Goal: Task Accomplishment & Management: Use online tool/utility

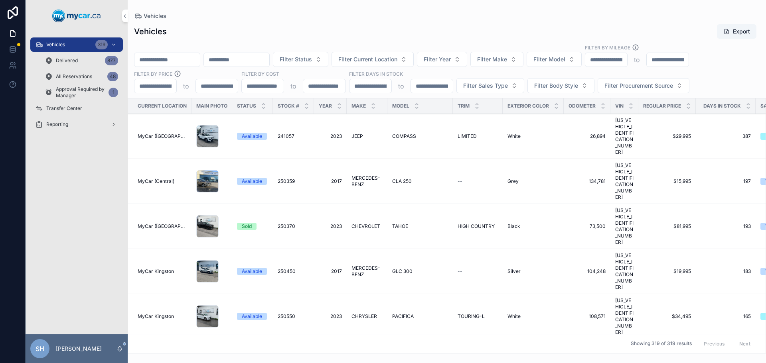
click at [74, 58] on span "Delivered" at bounding box center [67, 60] width 22 height 6
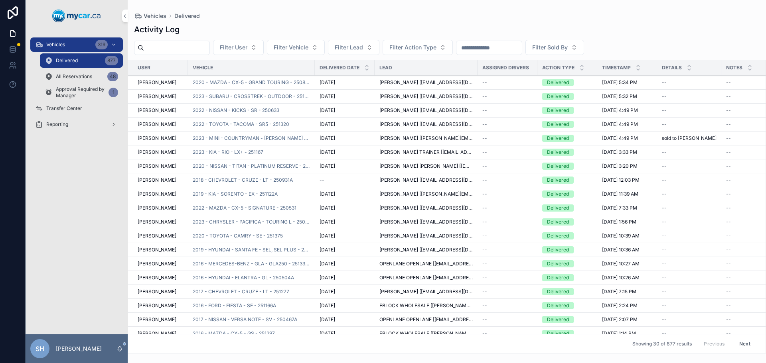
paste input "**********"
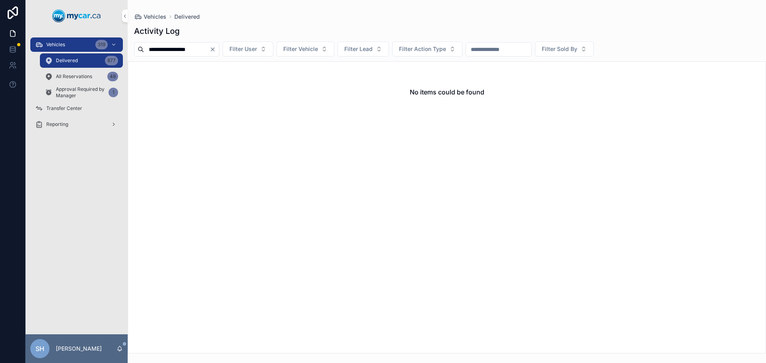
type input "**********"
click at [216, 48] on icon "Clear" at bounding box center [212, 49] width 6 height 6
click at [308, 49] on span "Filter Vehicle" at bounding box center [291, 49] width 35 height 8
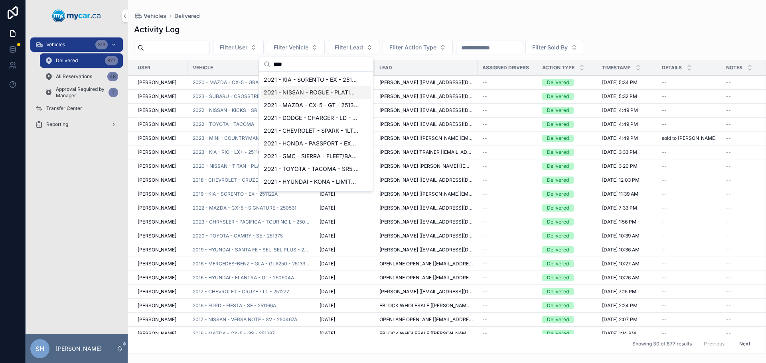
type input "****"
click at [317, 90] on span "2021 - NISSAN - ROGUE - PLATINUM - 251154A" at bounding box center [311, 93] width 95 height 8
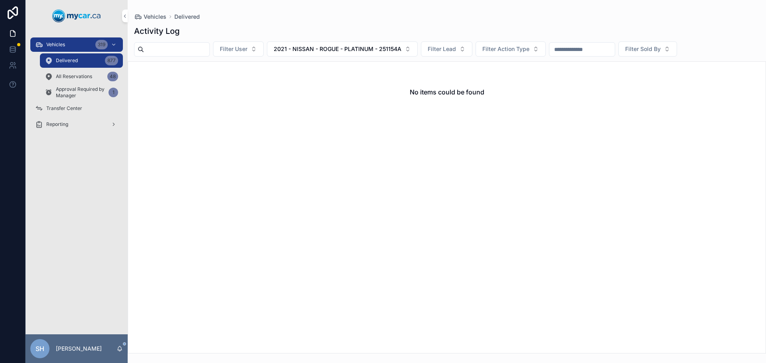
click at [72, 39] on div "Vehicles 319" at bounding box center [76, 44] width 83 height 13
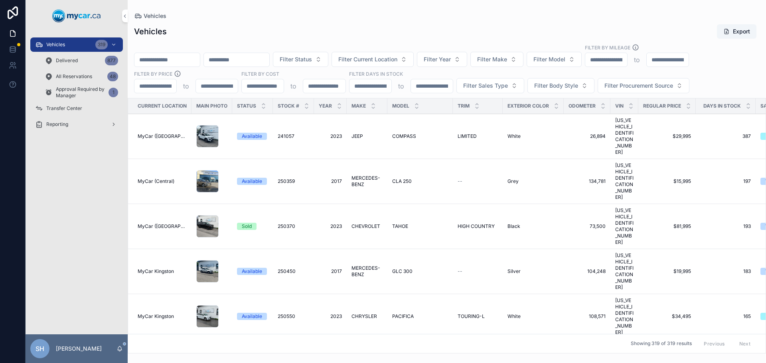
click at [75, 91] on span "Approval Required by Manager" at bounding box center [80, 92] width 49 height 13
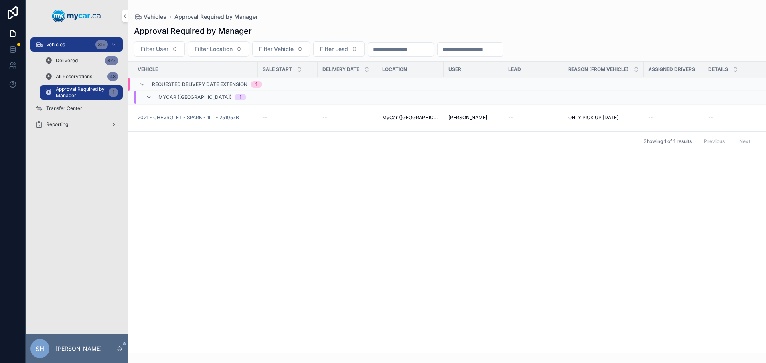
click at [193, 116] on span "2021 - CHEVROLET - SPARK - 1LT - 251057B" at bounding box center [188, 118] width 101 height 6
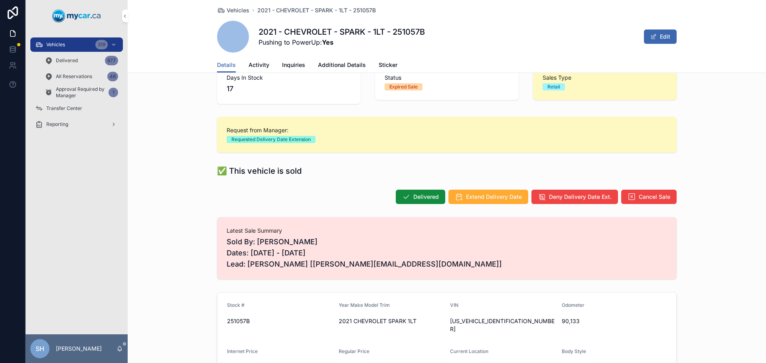
scroll to position [40, 0]
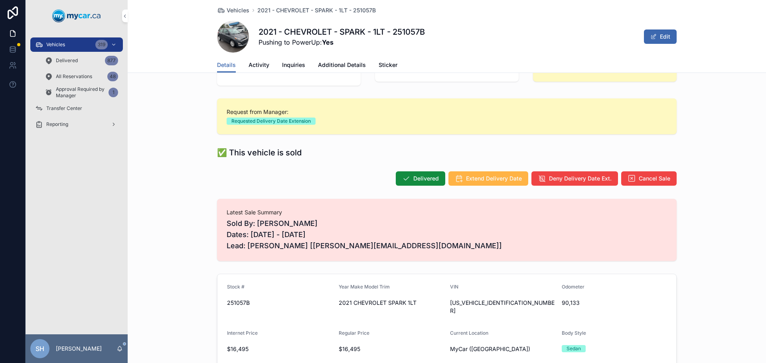
click at [478, 176] on span "Extend Delivery Date" at bounding box center [494, 179] width 56 height 8
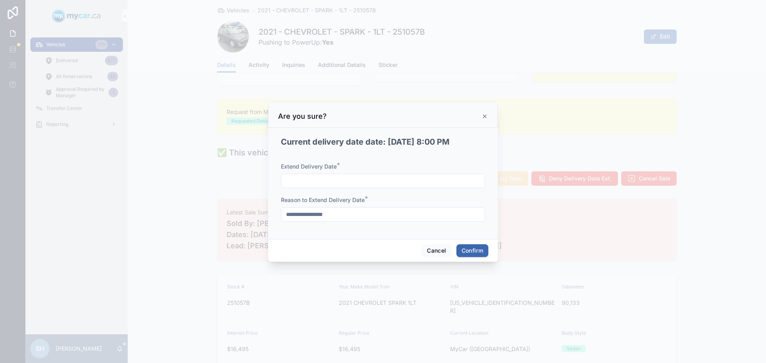
click at [332, 181] on input "text" at bounding box center [382, 181] width 203 height 11
click at [369, 282] on button "14" at bounding box center [368, 281] width 14 height 14
type input "**********"
click at [478, 243] on div "Cancel Confirm" at bounding box center [383, 250] width 230 height 23
click at [478, 251] on button "Confirm" at bounding box center [472, 251] width 32 height 13
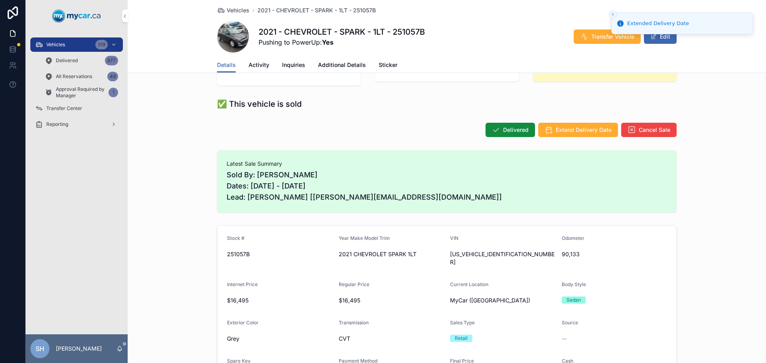
click at [71, 75] on span "All Reservations" at bounding box center [74, 76] width 36 height 6
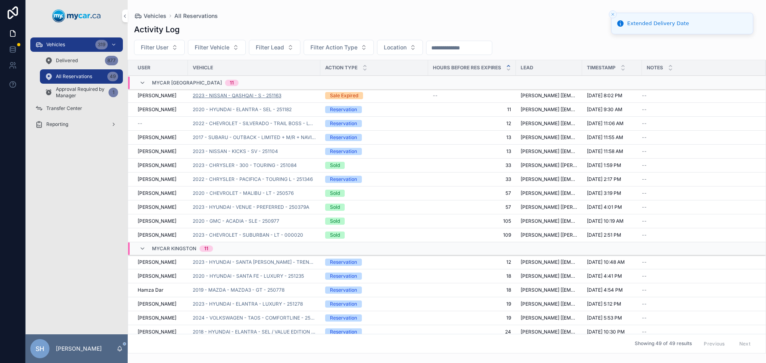
click at [260, 94] on span "2023 - NISSAN - QASHQAI - S - 251163" at bounding box center [237, 96] width 89 height 6
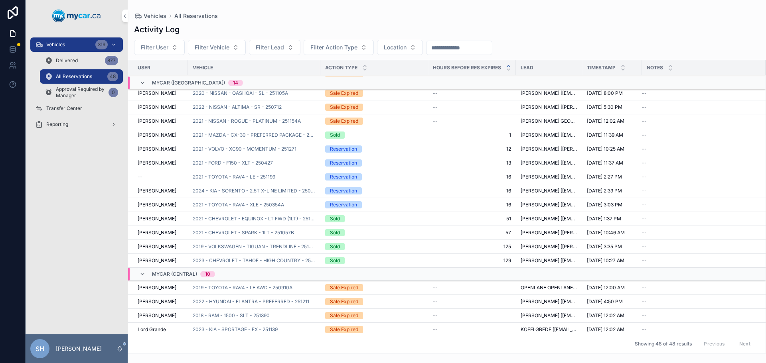
scroll to position [340, 0]
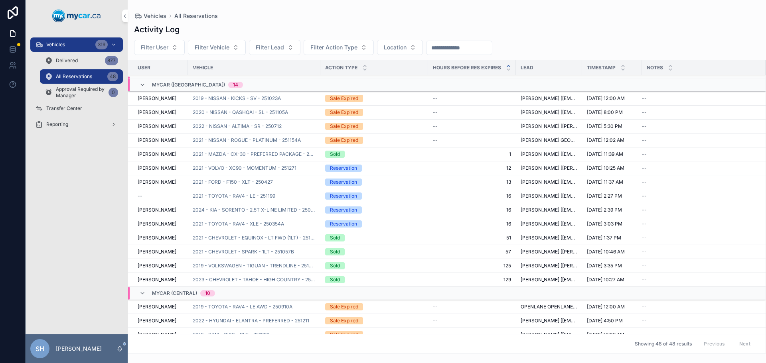
click at [65, 44] on span "Vehicles" at bounding box center [55, 44] width 19 height 6
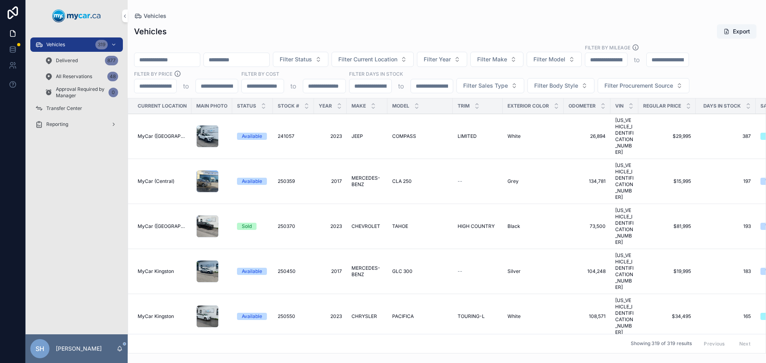
click at [81, 108] on span "Transfer Center" at bounding box center [64, 108] width 36 height 6
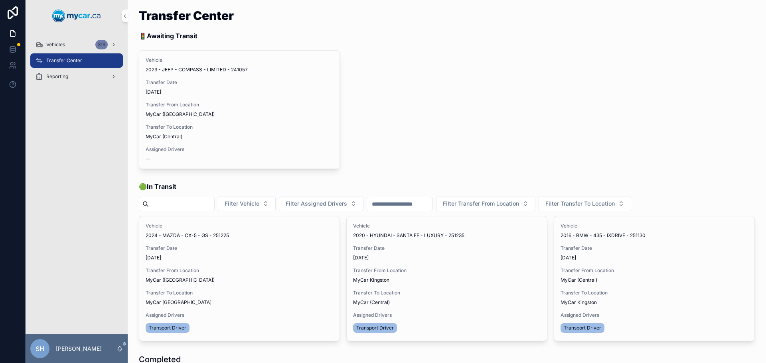
click at [63, 43] on span "Vehicles" at bounding box center [55, 44] width 19 height 6
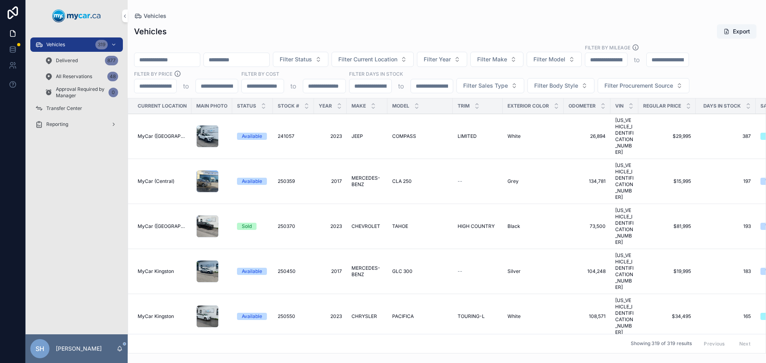
click at [162, 59] on input "scrollable content" at bounding box center [166, 59] width 65 height 11
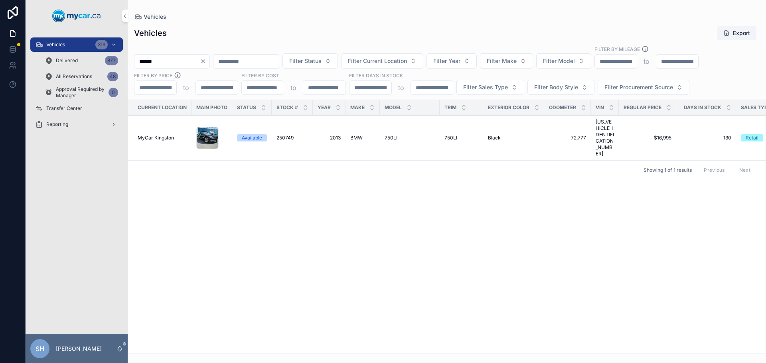
type input "******"
click at [348, 133] on td "BMW BMW" at bounding box center [363, 138] width 34 height 45
click at [354, 135] on span "BMW" at bounding box center [356, 138] width 12 height 6
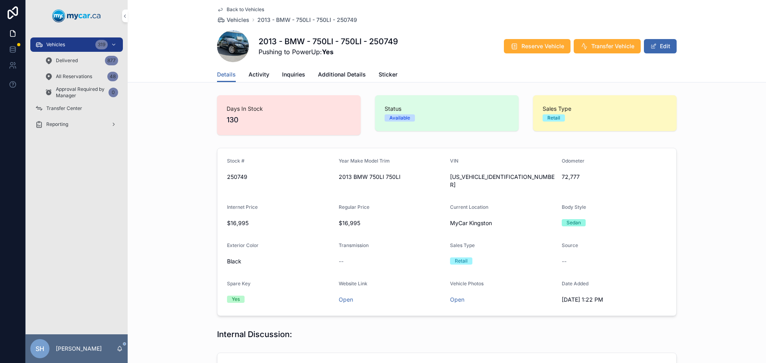
click at [606, 35] on div "2013 - BMW - 750LI - 750LI - 250749 Pushing to PowerUp: Yes Reserve Vehicle Tra…" at bounding box center [447, 46] width 460 height 32
click at [602, 42] on span "Transfer Vehicle" at bounding box center [612, 46] width 43 height 8
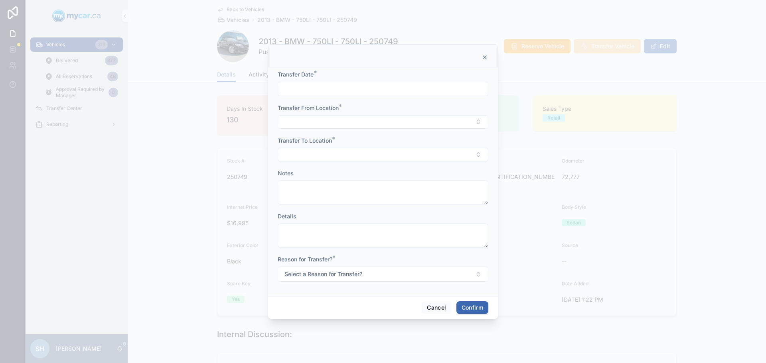
click at [310, 97] on form "Transfer Date * Transfer From Location * Transfer To Location * Notes Details R…" at bounding box center [383, 180] width 211 height 219
click at [313, 92] on input "text" at bounding box center [383, 88] width 210 height 11
click at [393, 104] on button "Today" at bounding box center [383, 108] width 32 height 14
type input "**********"
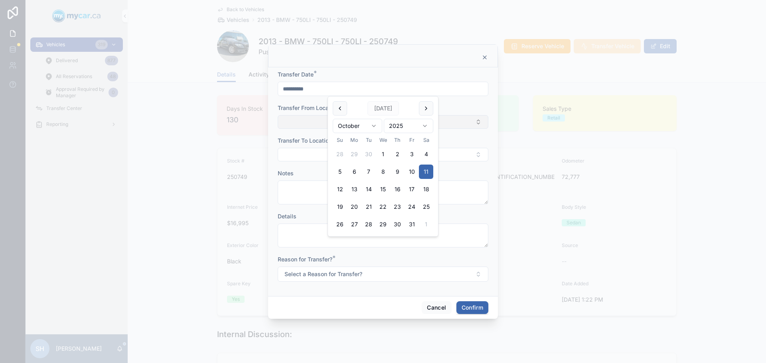
click at [322, 120] on button "Select Button" at bounding box center [383, 122] width 211 height 14
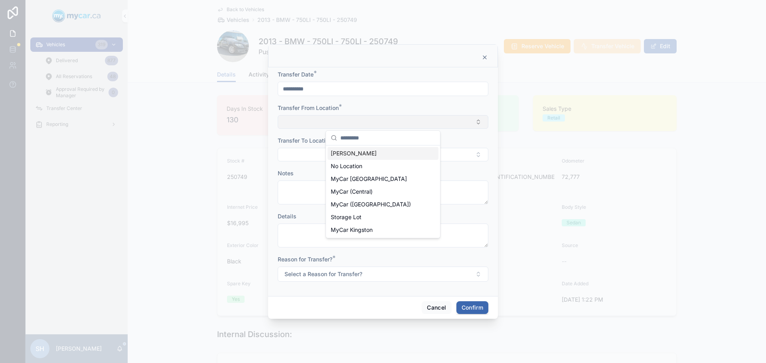
click at [322, 120] on button "Select Button" at bounding box center [383, 122] width 211 height 14
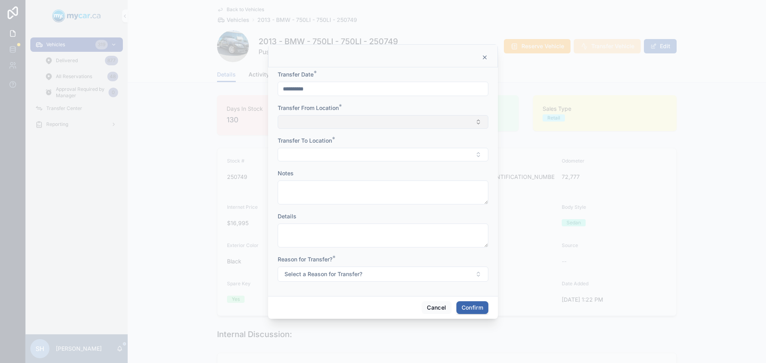
click at [322, 120] on button "Select Button" at bounding box center [383, 122] width 211 height 14
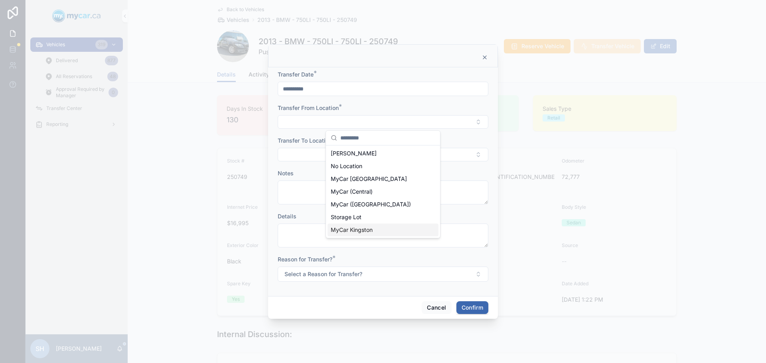
click at [361, 227] on span "MyCar Kingston" at bounding box center [352, 230] width 42 height 8
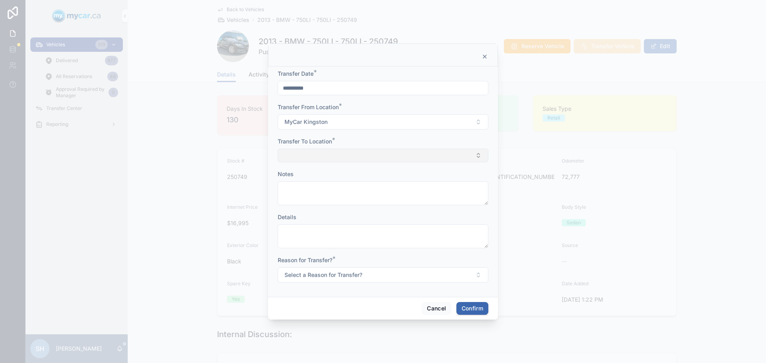
click at [309, 156] on button "Select Button" at bounding box center [383, 156] width 211 height 14
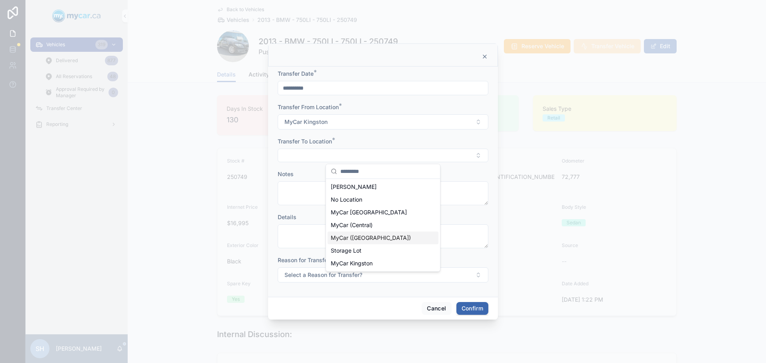
click at [348, 237] on span "MyCar ([GEOGRAPHIC_DATA])" at bounding box center [371, 238] width 80 height 8
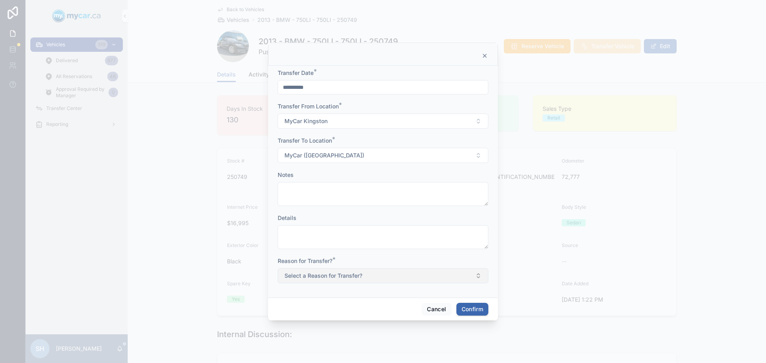
click at [319, 278] on span "Select a Reason for Transfer?" at bounding box center [323, 276] width 78 height 8
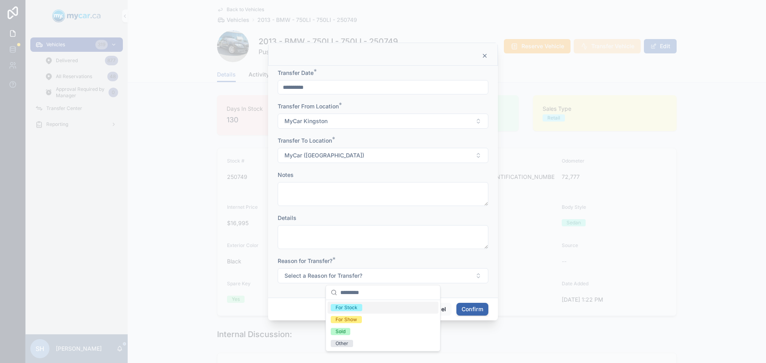
click at [363, 310] on div "For Stock" at bounding box center [383, 308] width 111 height 12
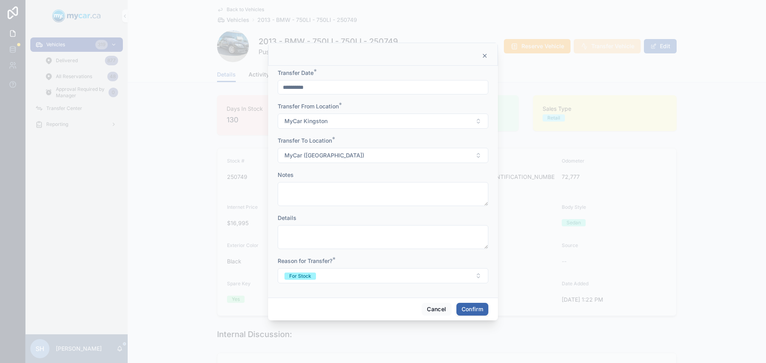
click at [475, 310] on button "Confirm" at bounding box center [472, 309] width 32 height 13
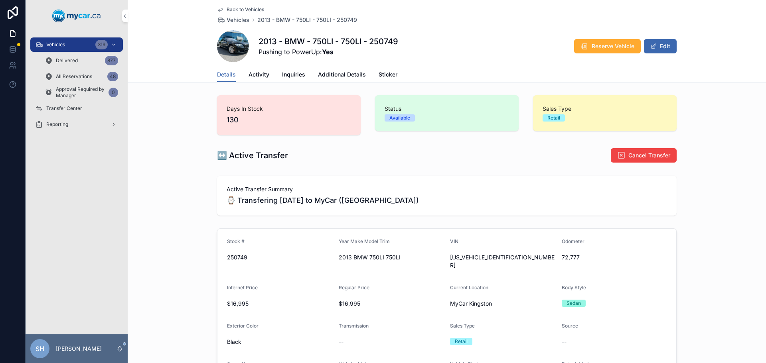
click at [78, 42] on div "Vehicles 319" at bounding box center [76, 44] width 83 height 13
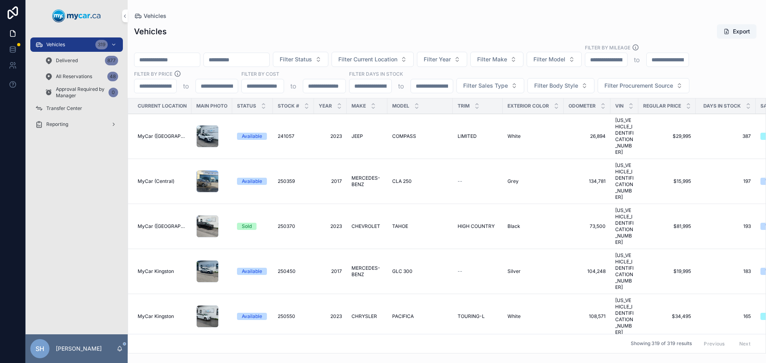
click at [147, 65] on input "scrollable content" at bounding box center [166, 59] width 65 height 11
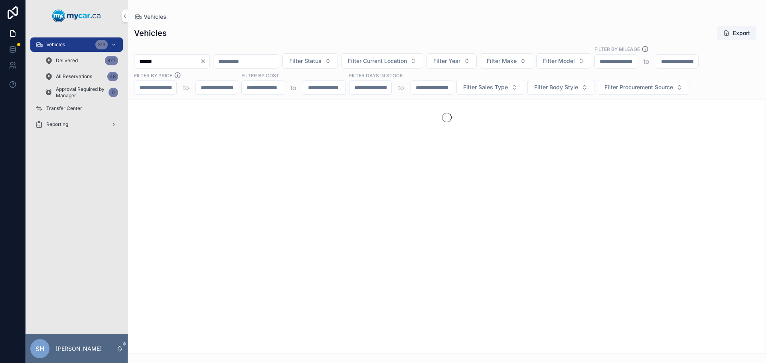
type input "******"
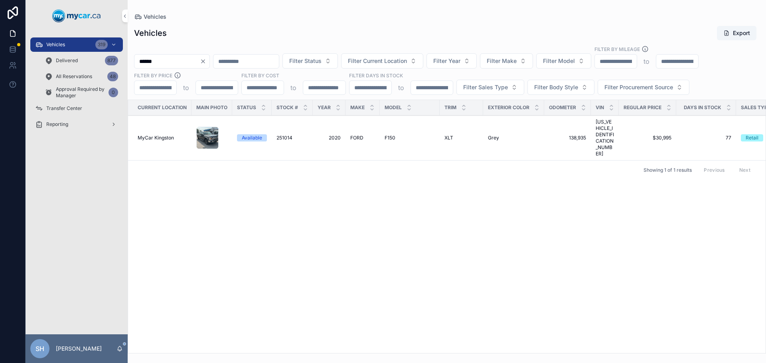
click at [363, 135] on div "FORD FORD" at bounding box center [362, 138] width 25 height 6
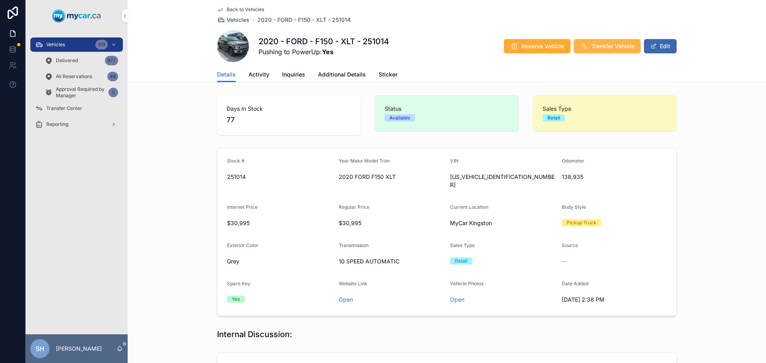
click at [597, 41] on button "Transfer Vehicle" at bounding box center [607, 46] width 67 height 14
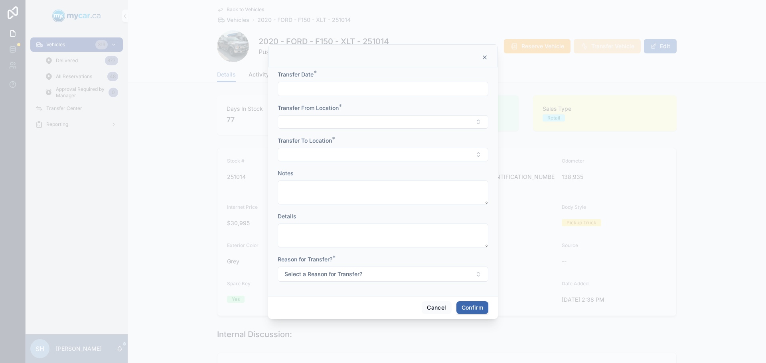
click at [310, 89] on input "text" at bounding box center [383, 88] width 210 height 11
click at [383, 105] on button "Today" at bounding box center [383, 108] width 32 height 14
type input "**********"
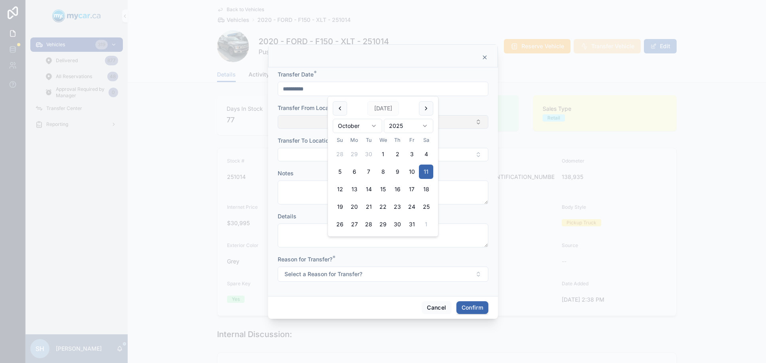
click at [319, 120] on button "Select Button" at bounding box center [383, 122] width 211 height 14
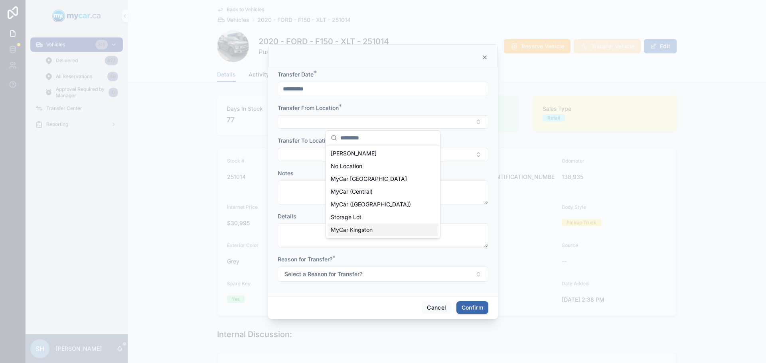
click at [368, 232] on span "MyCar Kingston" at bounding box center [352, 230] width 42 height 8
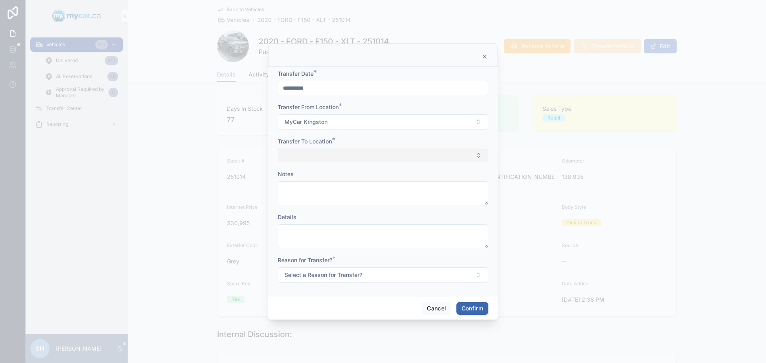
click at [302, 155] on button "Select Button" at bounding box center [383, 156] width 211 height 14
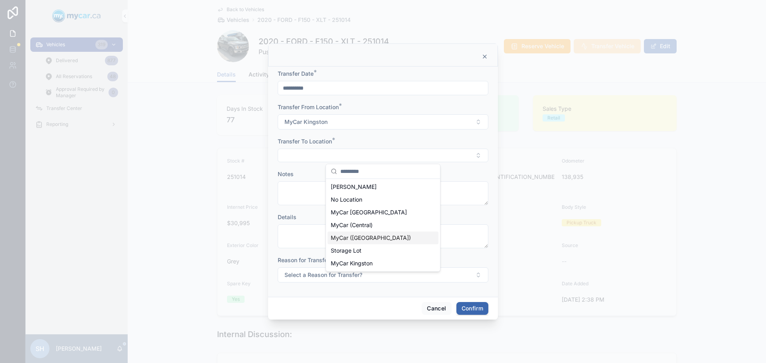
click at [343, 238] on span "MyCar ([GEOGRAPHIC_DATA])" at bounding box center [371, 238] width 80 height 8
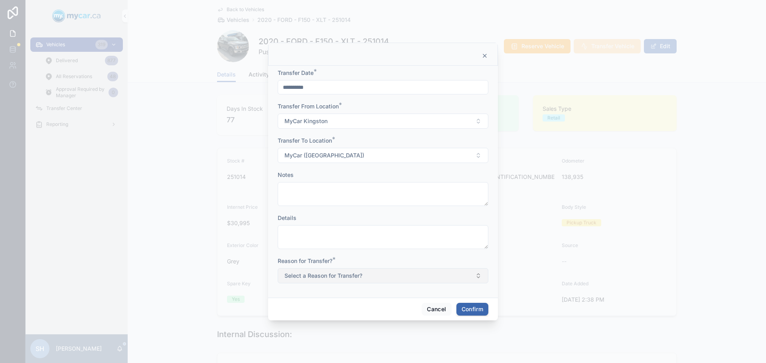
click at [362, 269] on button "Select a Reason for Transfer?" at bounding box center [383, 276] width 211 height 15
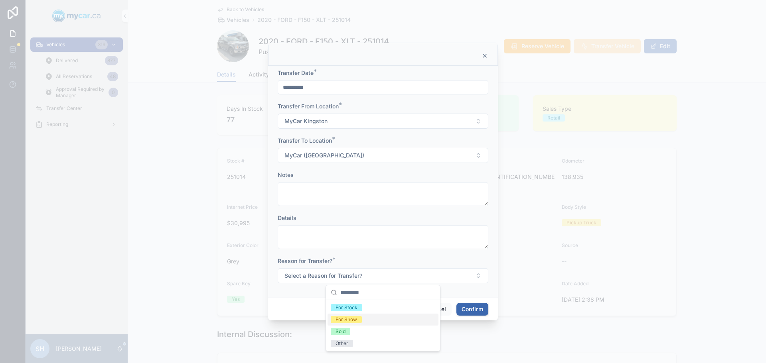
click at [357, 320] on span "For Show" at bounding box center [346, 319] width 31 height 7
click at [469, 310] on button "Confirm" at bounding box center [472, 309] width 32 height 13
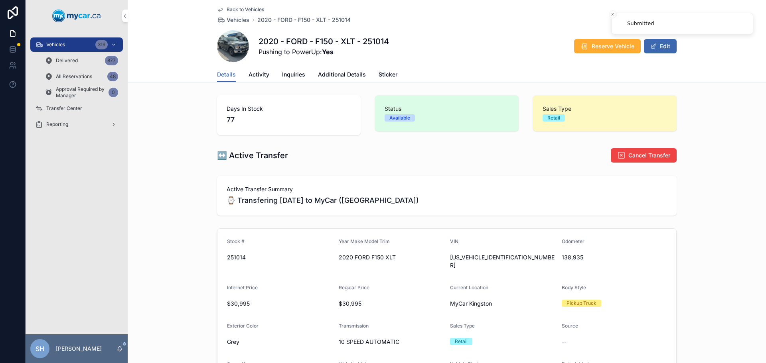
click at [78, 106] on span "Transfer Center" at bounding box center [64, 108] width 36 height 6
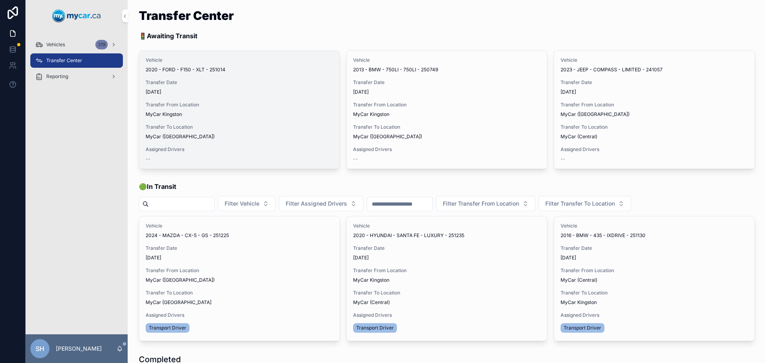
click at [0, 0] on button "Assign Driver" at bounding box center [0, 0] width 0 height 0
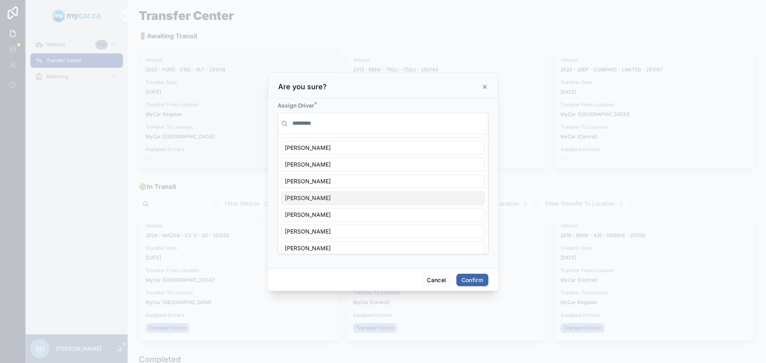
scroll to position [40, 0]
click at [326, 191] on div "Bob Trentadue" at bounding box center [382, 190] width 203 height 14
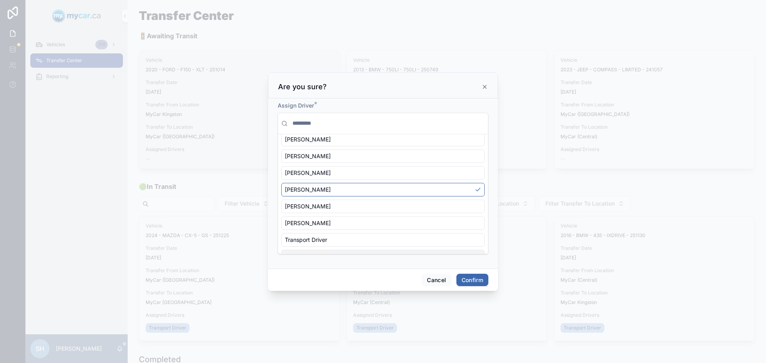
click at [472, 282] on button "Confirm" at bounding box center [472, 280] width 32 height 13
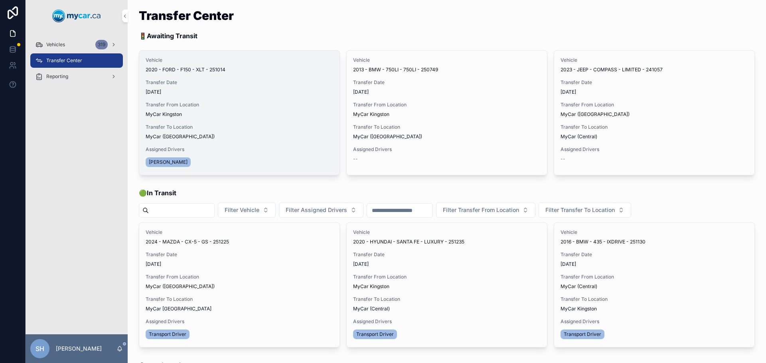
click at [0, 0] on span "Begin Trip" at bounding box center [0, 0] width 0 height 0
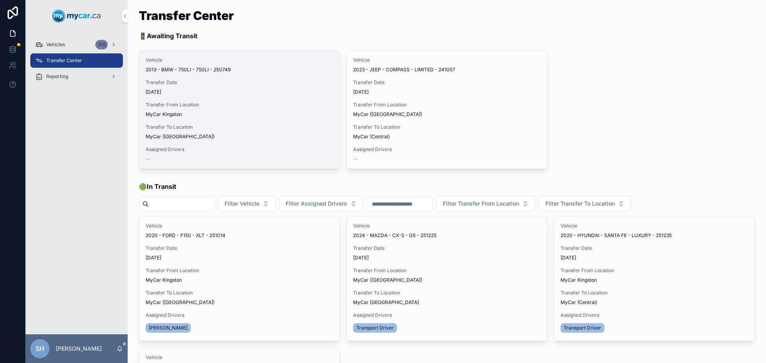
click at [0, 0] on span "Assign Driver" at bounding box center [0, 0] width 0 height 0
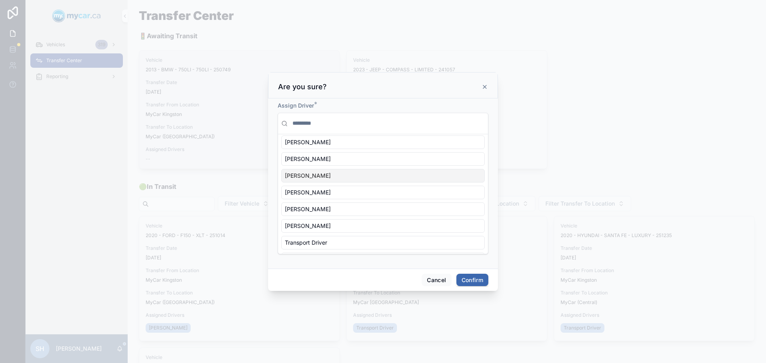
scroll to position [80, 0]
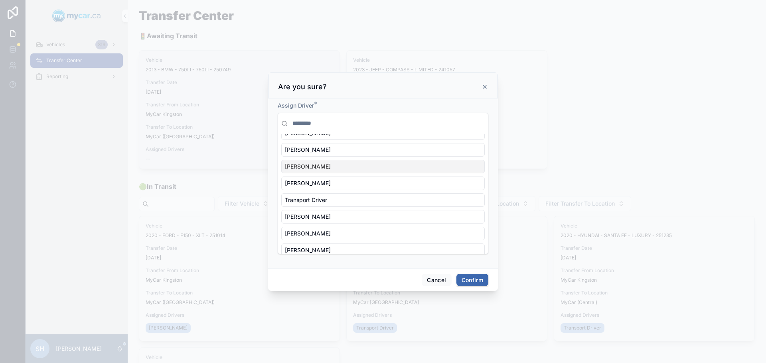
click at [324, 169] on div "Murray Johns" at bounding box center [382, 167] width 203 height 14
click at [472, 282] on button "Confirm" at bounding box center [472, 280] width 32 height 13
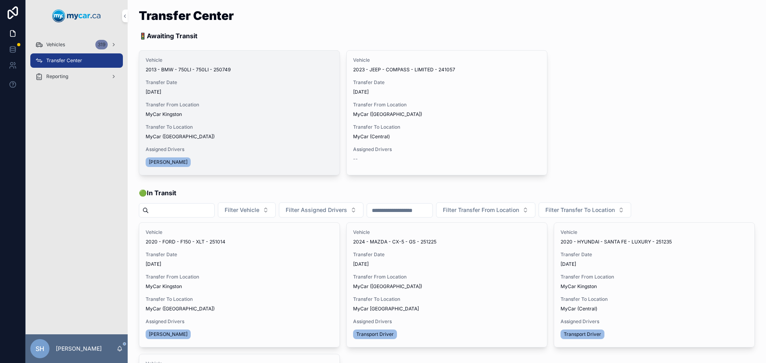
click at [0, 0] on span "Begin Trip" at bounding box center [0, 0] width 0 height 0
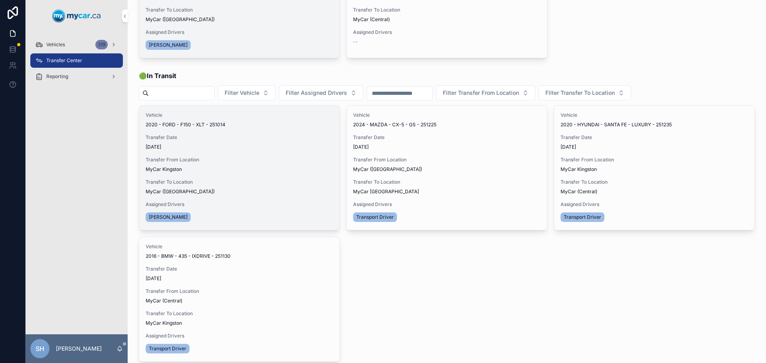
scroll to position [120, 0]
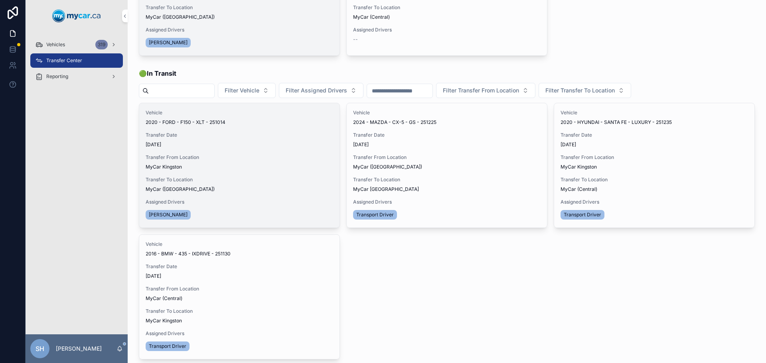
click at [0, 0] on span "Transfer Done" at bounding box center [0, 0] width 0 height 0
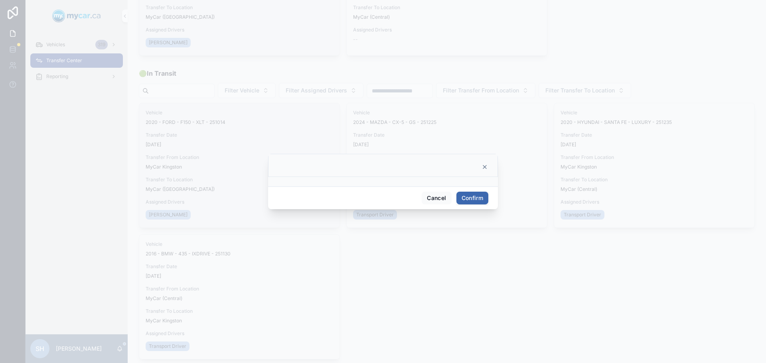
click at [474, 193] on button "Confirm" at bounding box center [472, 198] width 32 height 13
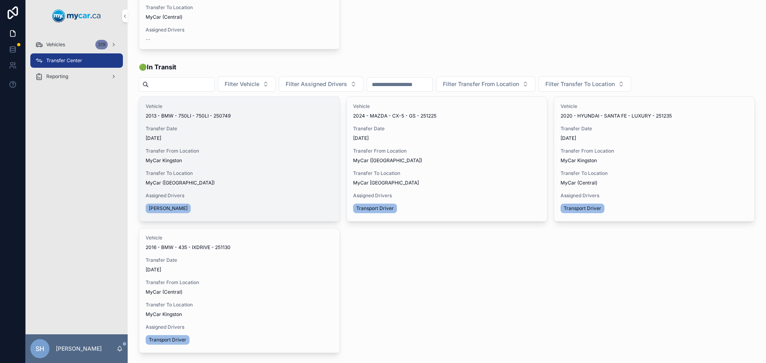
click at [0, 0] on div "Update Transfer Revert to Pending Transfer Done" at bounding box center [0, 0] width 0 height 0
click at [0, 0] on span "Transfer Done" at bounding box center [0, 0] width 0 height 0
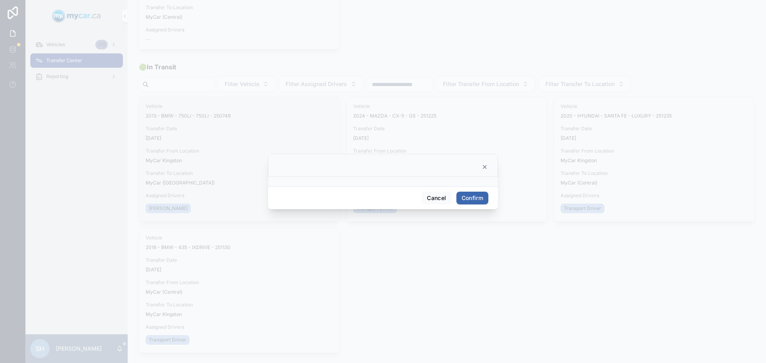
click at [476, 198] on button "Confirm" at bounding box center [472, 198] width 32 height 13
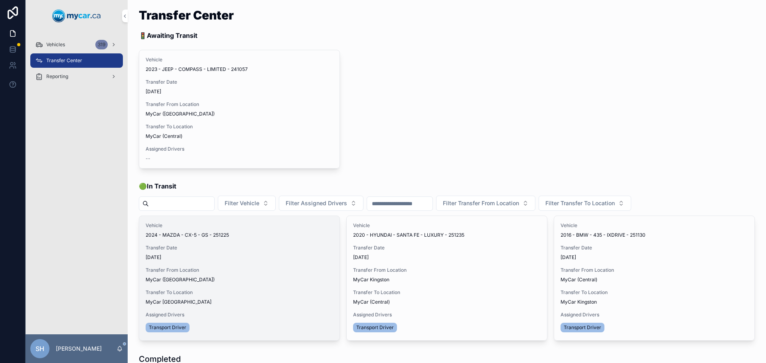
scroll to position [0, 0]
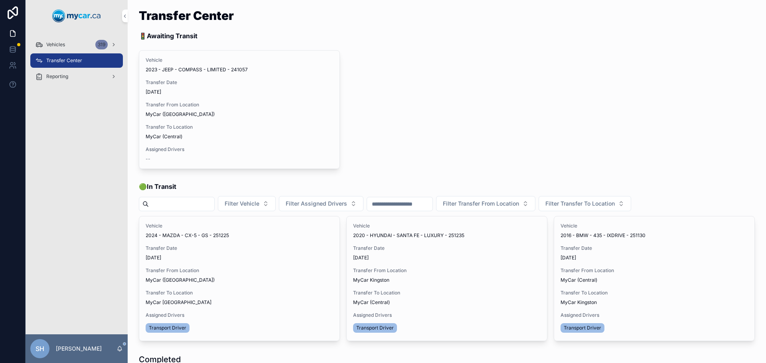
click at [57, 42] on span "Vehicles" at bounding box center [55, 44] width 19 height 6
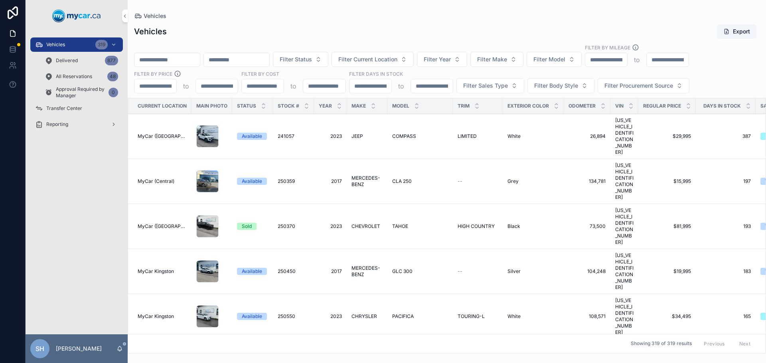
click at [290, 26] on div "Vehicles Export" at bounding box center [447, 31] width 626 height 15
click at [328, 54] on button "Filter Status" at bounding box center [300, 59] width 55 height 15
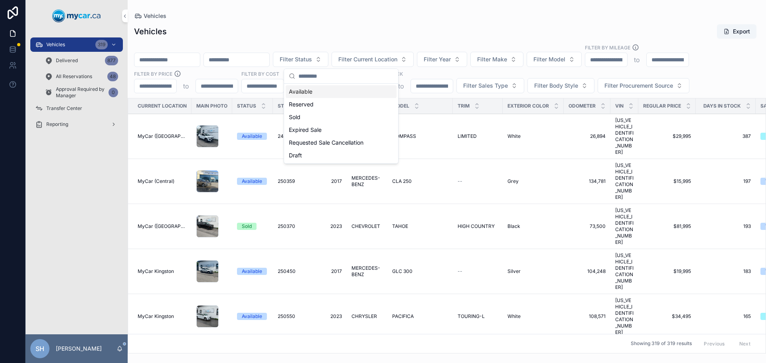
click at [322, 90] on div "Available" at bounding box center [341, 91] width 111 height 13
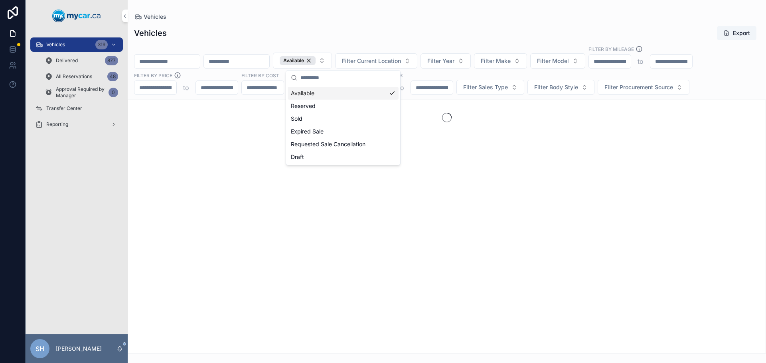
click at [337, 41] on div "Vehicles Export Available Filter Current Location Filter Year Filter Make Filte…" at bounding box center [447, 187] width 638 height 333
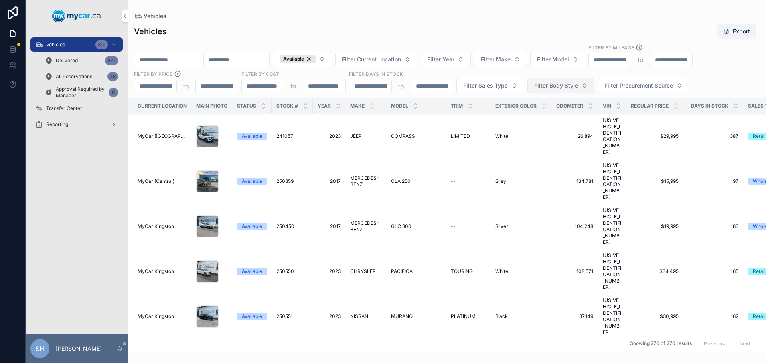
click at [550, 88] on span "Filter Body Style" at bounding box center [556, 86] width 44 height 8
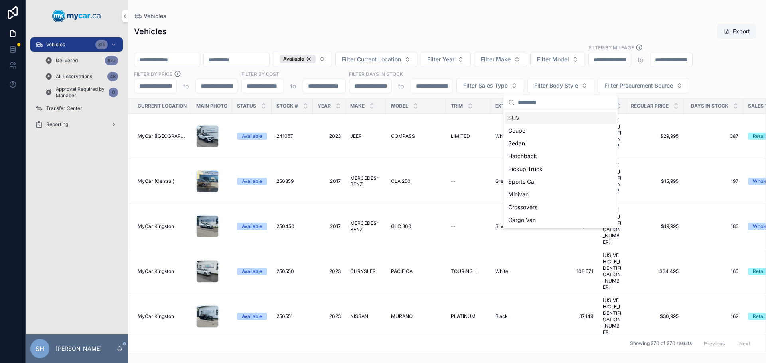
click at [501, 29] on div "Vehicles Export" at bounding box center [447, 31] width 626 height 15
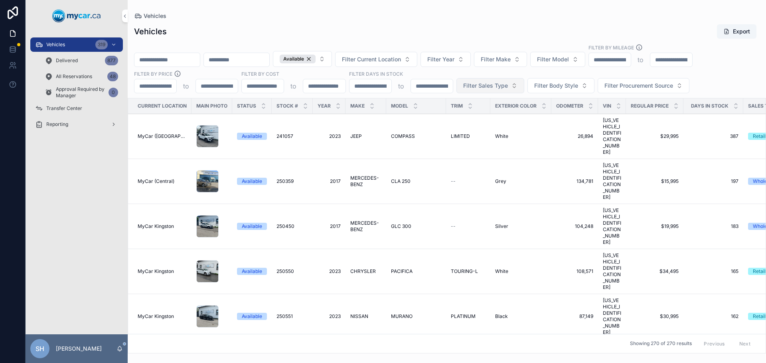
drag, startPoint x: 463, startPoint y: 88, endPoint x: 467, endPoint y: 86, distance: 4.3
click at [463, 87] on span "Filter Sales Type" at bounding box center [485, 86] width 45 height 8
click at [443, 131] on div "Retail" at bounding box center [489, 130] width 111 height 13
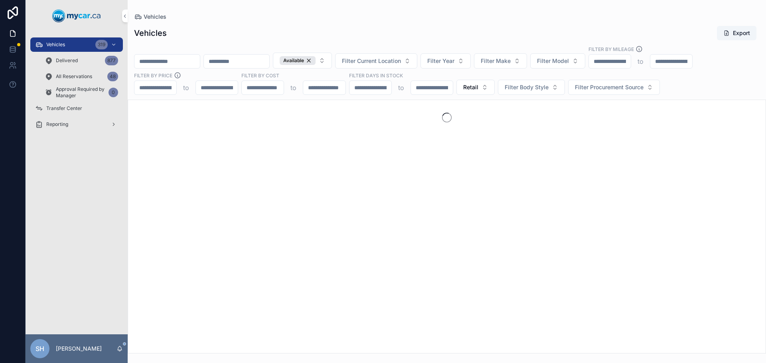
click at [445, 27] on div "Vehicles Export" at bounding box center [447, 33] width 626 height 15
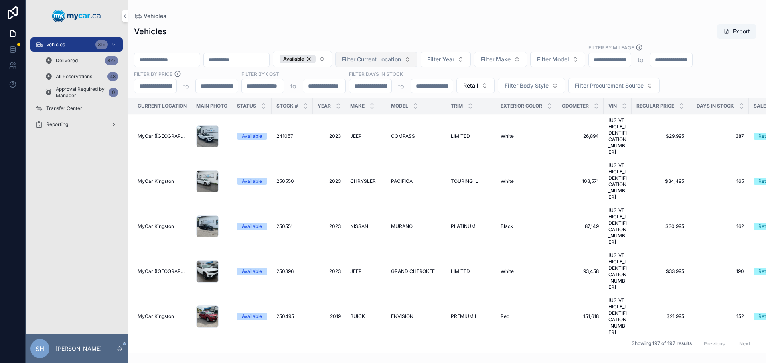
click at [401, 60] on span "Filter Current Location" at bounding box center [371, 59] width 59 height 8
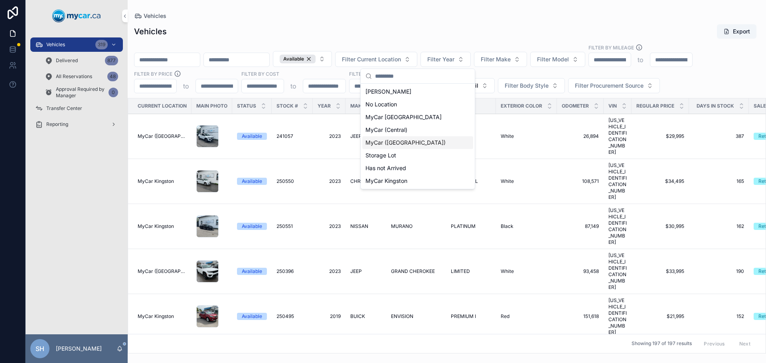
click at [392, 144] on span "MyCar ([GEOGRAPHIC_DATA])" at bounding box center [405, 143] width 80 height 8
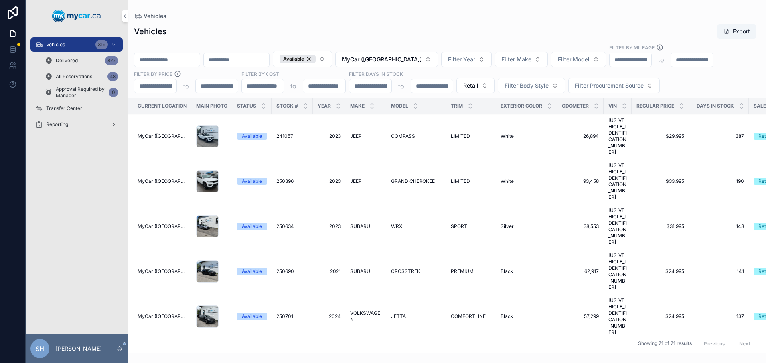
click at [418, 16] on div "Vehicles" at bounding box center [447, 16] width 626 height 6
click at [398, 63] on span "MyCar ([GEOGRAPHIC_DATA])" at bounding box center [382, 59] width 80 height 8
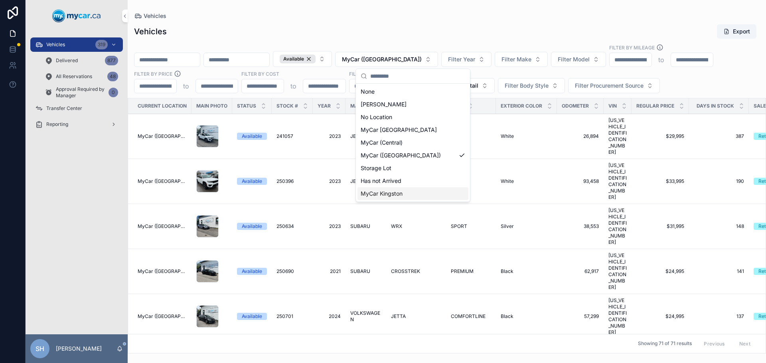
click at [401, 195] on span "MyCar Kingston" at bounding box center [382, 194] width 42 height 8
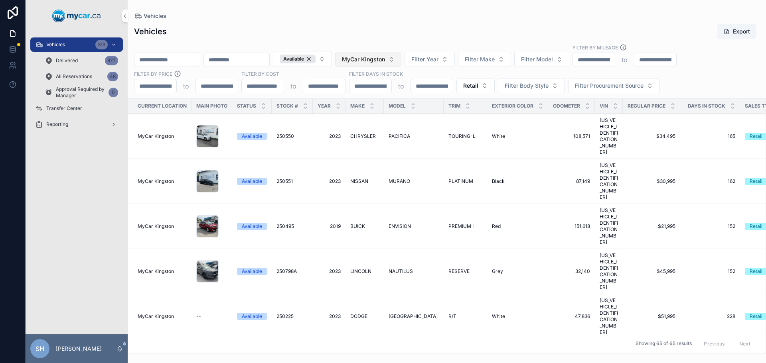
click at [385, 57] on span "MyCar Kingston" at bounding box center [363, 59] width 43 height 8
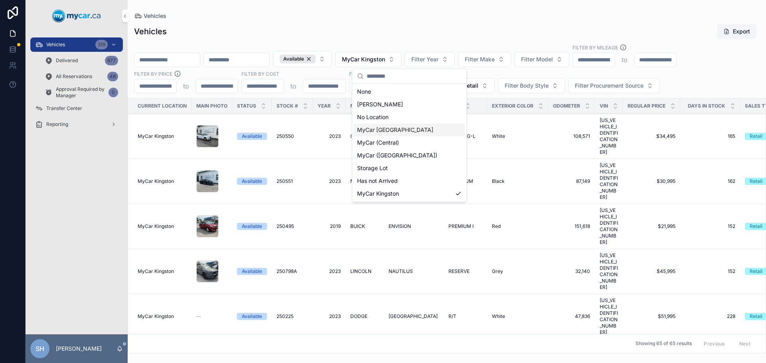
click at [395, 130] on span "MyCar [GEOGRAPHIC_DATA]" at bounding box center [395, 130] width 76 height 8
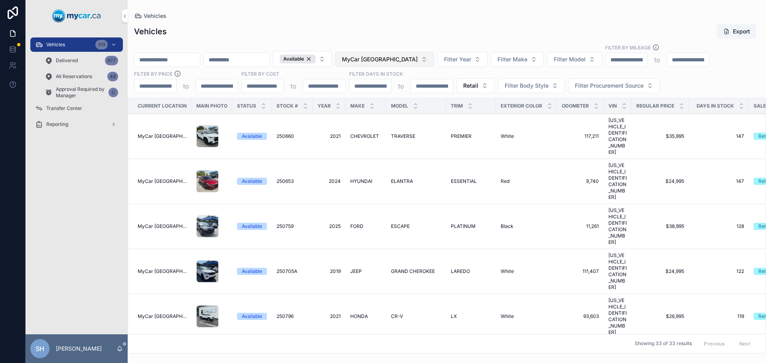
click at [399, 56] on span "MyCar [GEOGRAPHIC_DATA]" at bounding box center [380, 59] width 76 height 8
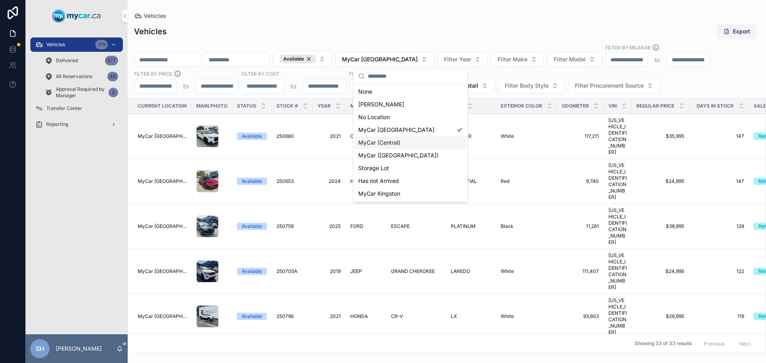
click at [402, 144] on div "MyCar (Central)" at bounding box center [410, 142] width 111 height 13
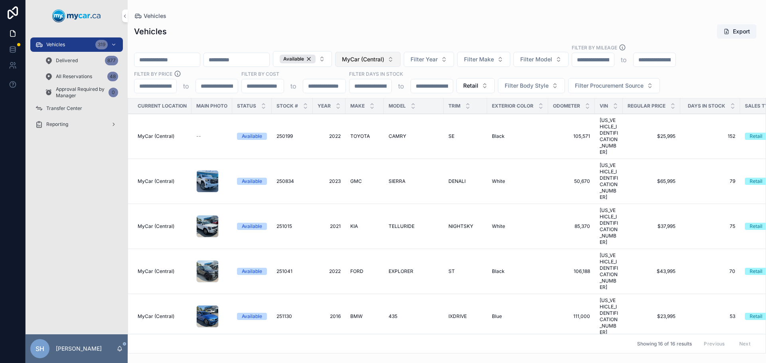
click at [384, 62] on span "MyCar (Central)" at bounding box center [363, 59] width 42 height 8
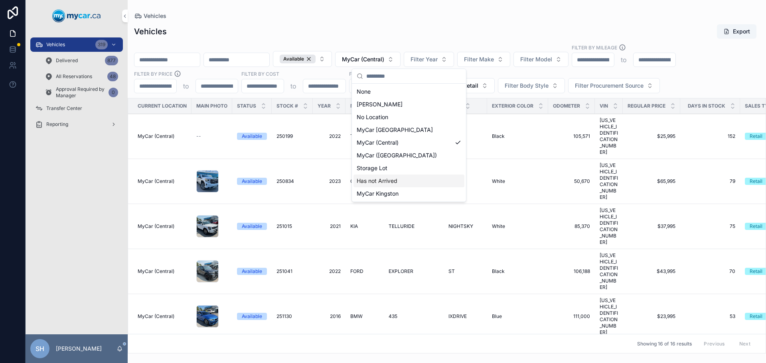
click at [389, 182] on span "Has not Arrived" at bounding box center [377, 181] width 41 height 8
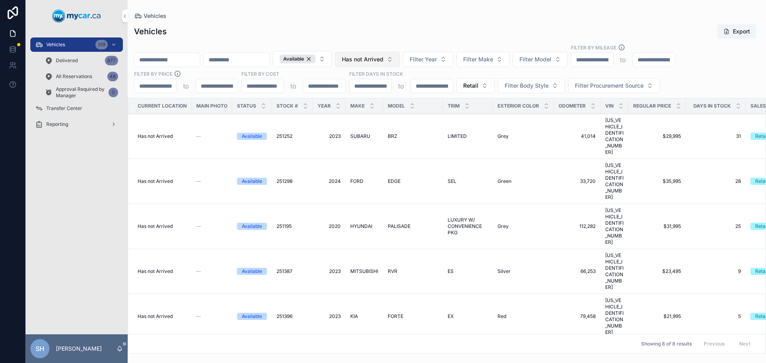
click at [383, 61] on span "Has not Arrived" at bounding box center [362, 59] width 41 height 8
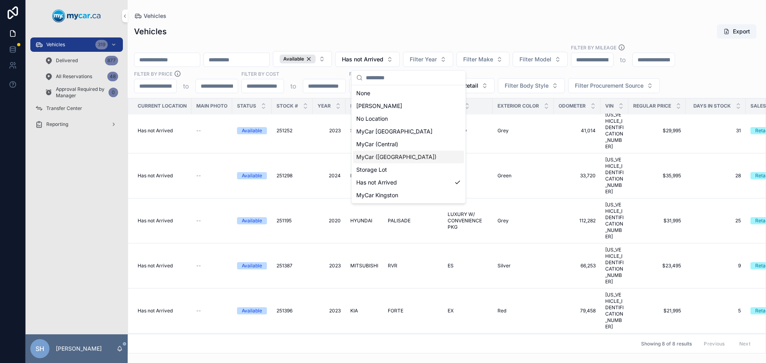
scroll to position [7, 0]
click at [396, 156] on span "MyCar ([GEOGRAPHIC_DATA])" at bounding box center [396, 157] width 80 height 8
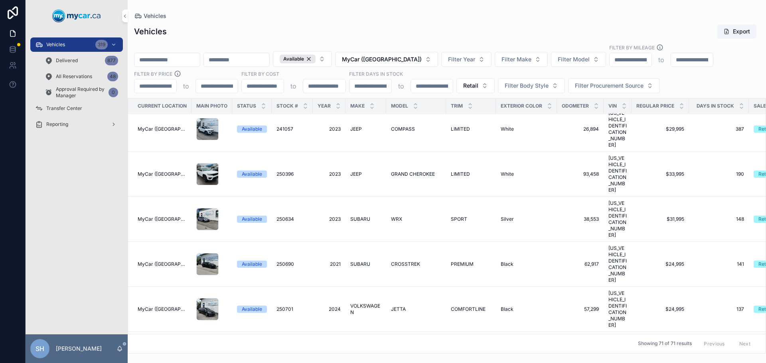
scroll to position [14, 0]
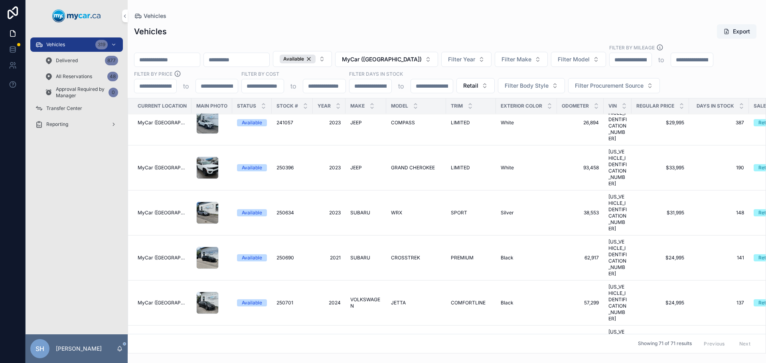
click at [421, 36] on div "Vehicles Export" at bounding box center [447, 31] width 626 height 15
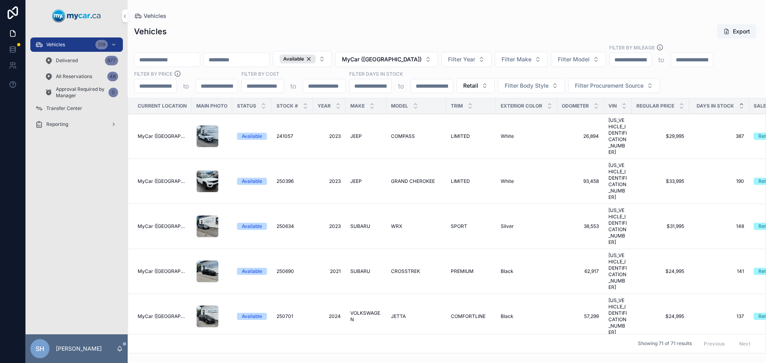
click at [740, 105] on icon "scrollable content" at bounding box center [741, 104] width 3 height 1
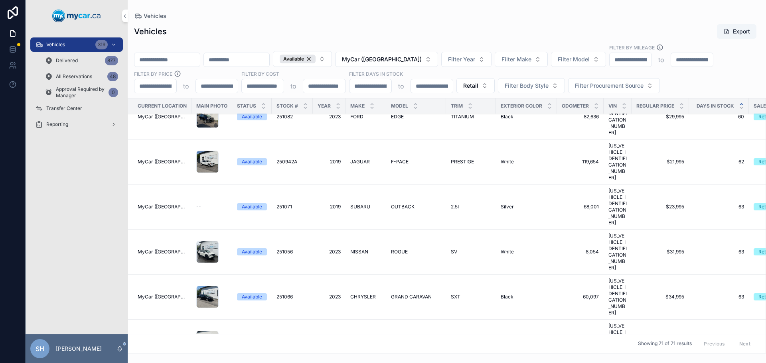
scroll to position [1317, 0]
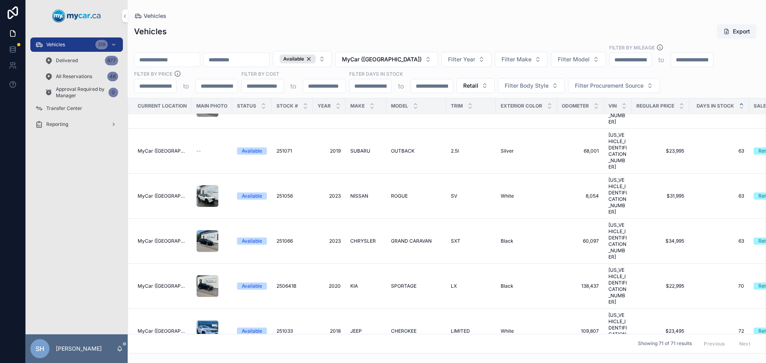
click at [405, 328] on span "CHEROKEE" at bounding box center [404, 331] width 26 height 6
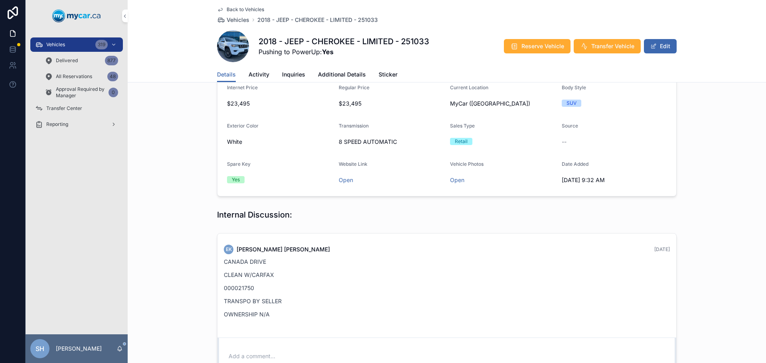
scroll to position [40, 0]
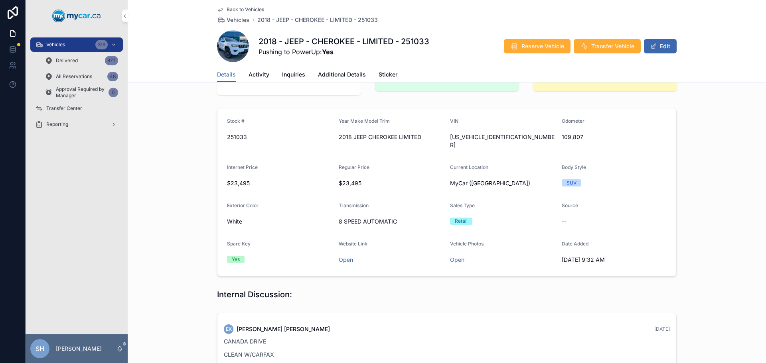
click at [252, 73] on span "Activity" at bounding box center [259, 75] width 21 height 8
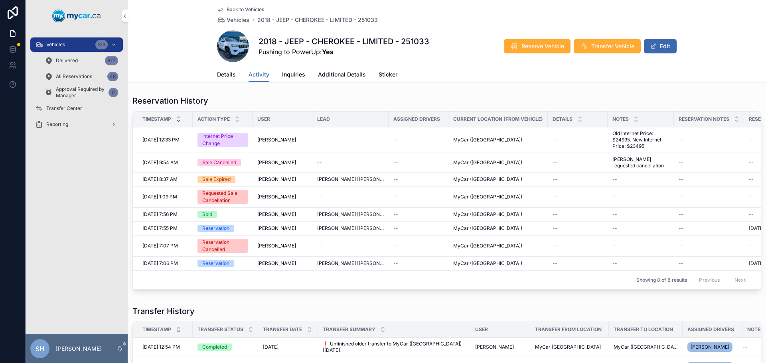
click at [225, 71] on span "Details" at bounding box center [226, 75] width 19 height 8
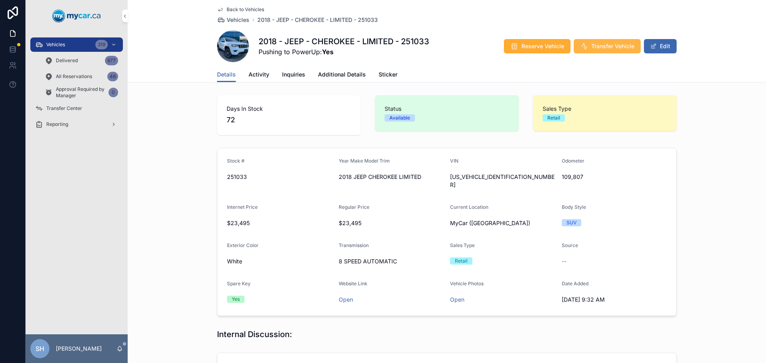
click at [597, 48] on span "Transfer Vehicle" at bounding box center [612, 46] width 43 height 8
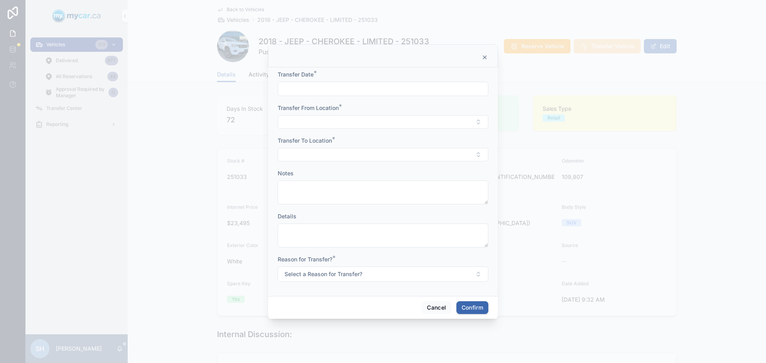
click at [328, 91] on input "text" at bounding box center [383, 88] width 210 height 11
click at [381, 107] on button "Today" at bounding box center [383, 108] width 32 height 14
type input "**********"
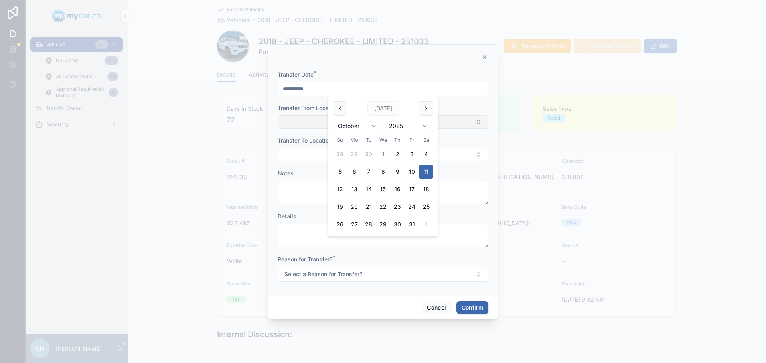
click at [321, 120] on button "Select Button" at bounding box center [383, 122] width 211 height 14
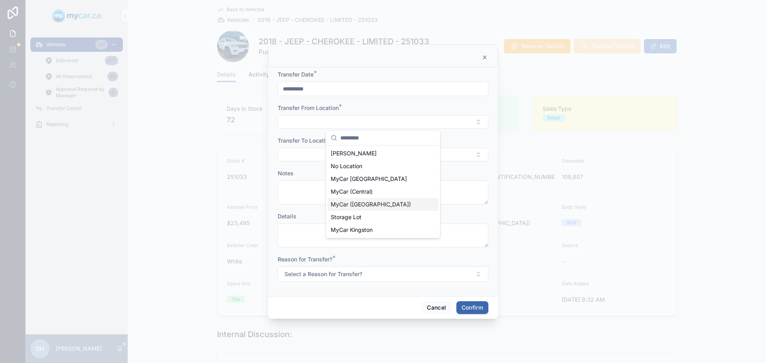
click at [363, 204] on span "MyCar ([GEOGRAPHIC_DATA])" at bounding box center [371, 205] width 80 height 8
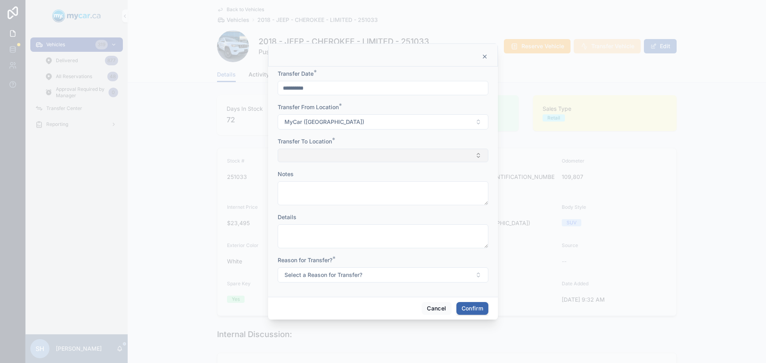
click at [302, 157] on button "Select Button" at bounding box center [383, 156] width 211 height 14
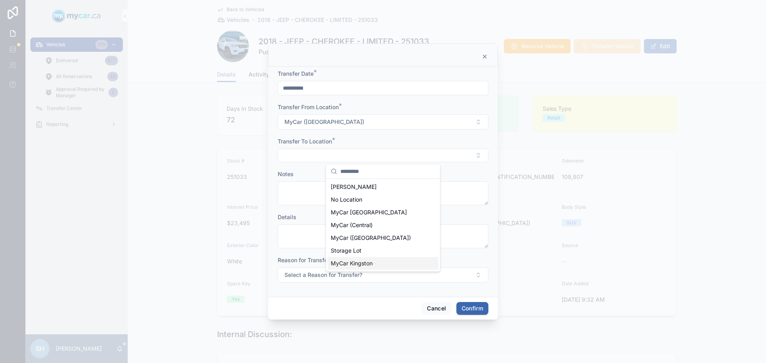
click at [372, 265] on span "MyCar Kingston" at bounding box center [352, 264] width 42 height 8
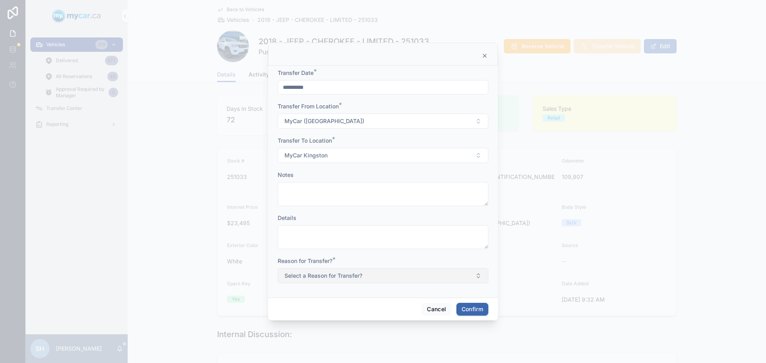
click at [317, 274] on span "Select a Reason for Transfer?" at bounding box center [323, 276] width 78 height 8
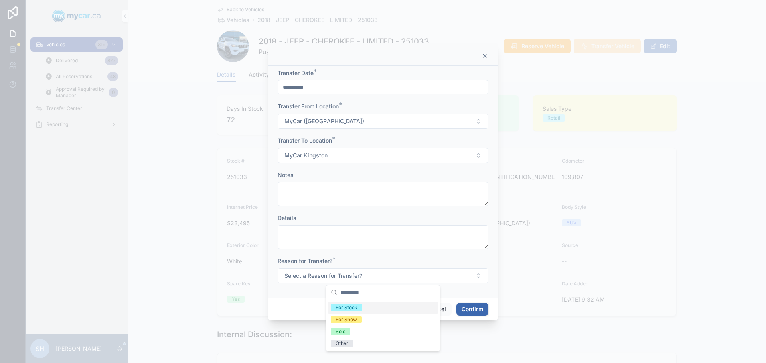
click at [346, 306] on div "For Stock" at bounding box center [347, 307] width 22 height 7
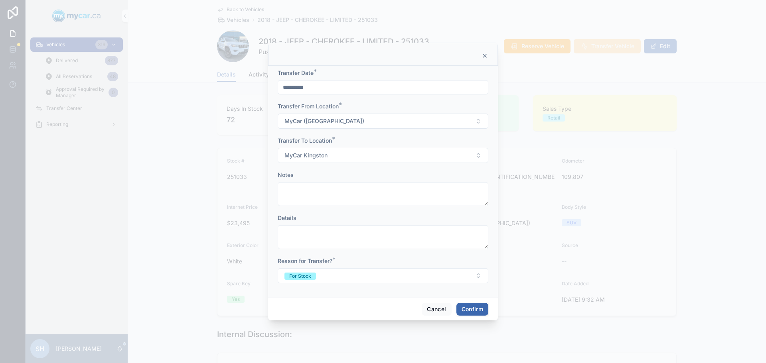
click at [484, 307] on button "Confirm" at bounding box center [472, 309] width 32 height 13
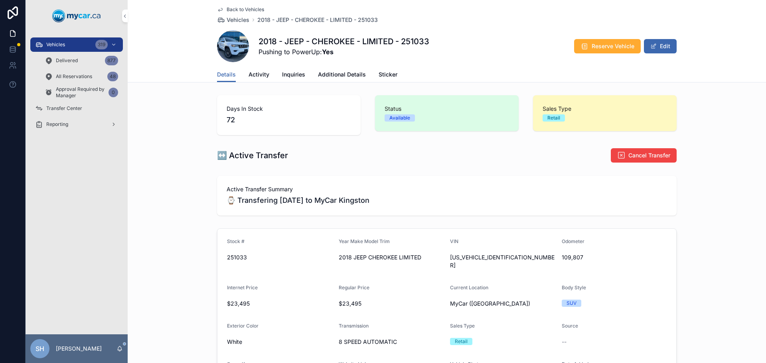
click at [83, 40] on div "Vehicles 319" at bounding box center [76, 44] width 83 height 13
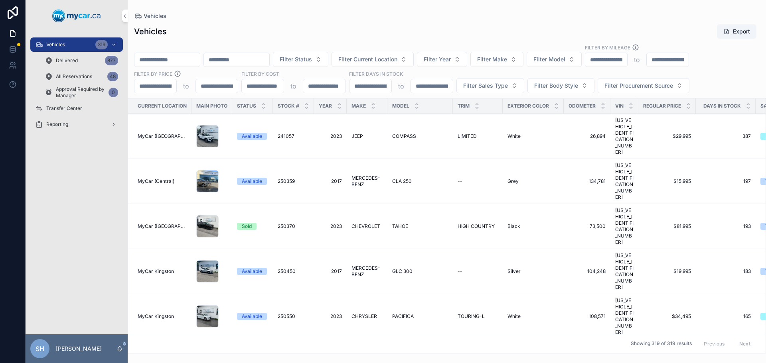
click at [79, 102] on div "Transfer Center" at bounding box center [76, 108] width 83 height 13
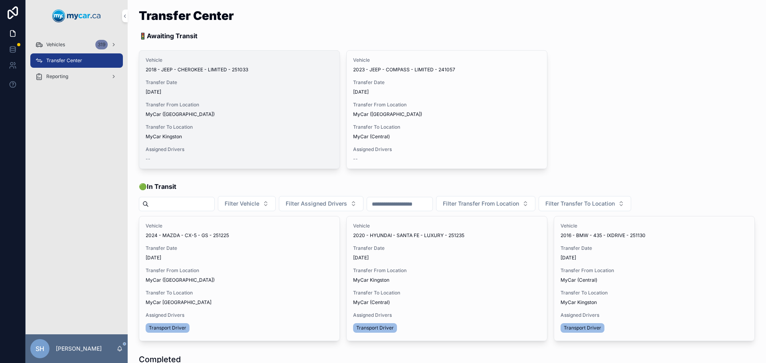
click at [0, 0] on span "Assign Driver" at bounding box center [0, 0] width 0 height 0
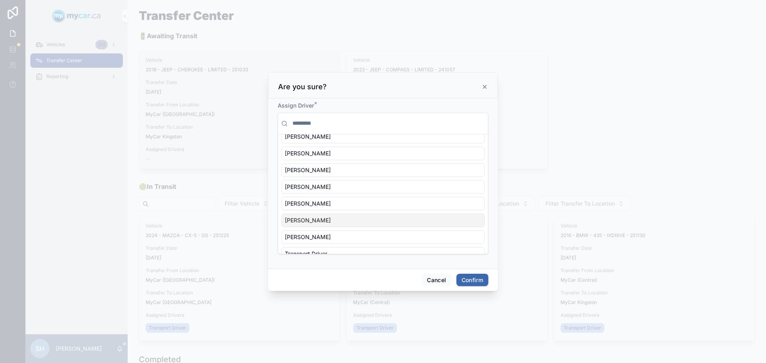
scroll to position [40, 0]
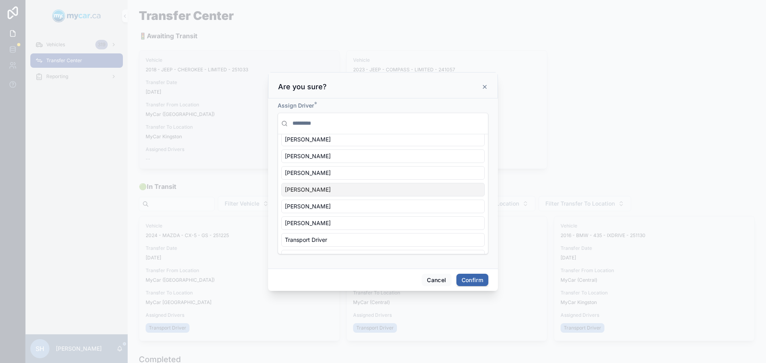
click at [320, 188] on span "Bob Trentadue" at bounding box center [308, 190] width 46 height 8
click at [476, 281] on button "Confirm" at bounding box center [472, 280] width 32 height 13
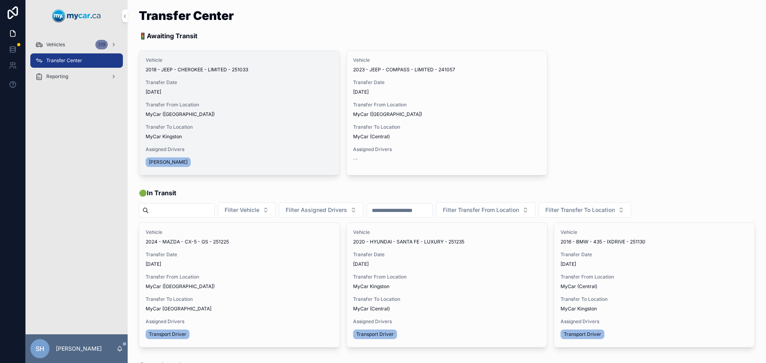
click at [0, 0] on button "Begin Trip" at bounding box center [0, 0] width 0 height 0
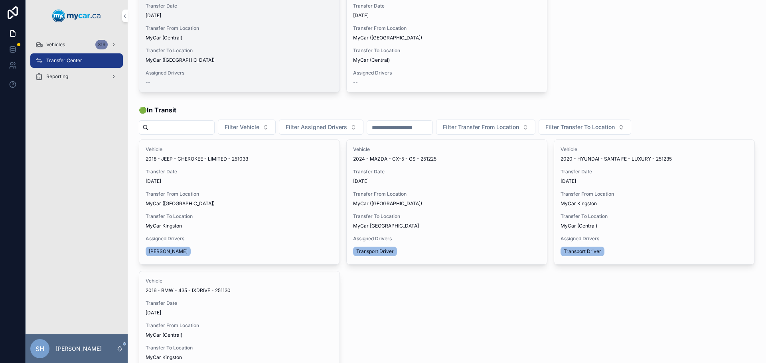
scroll to position [80, 0]
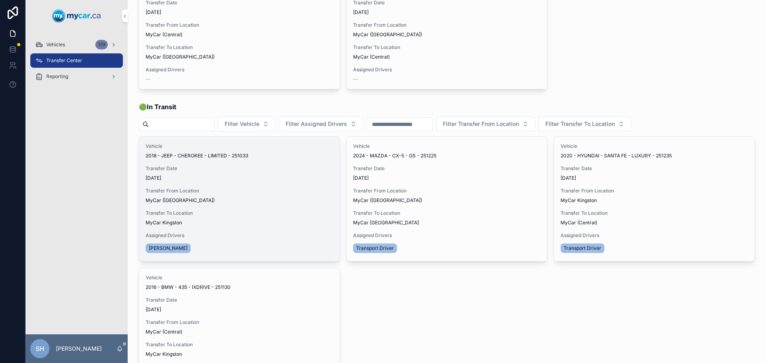
click at [0, 0] on span "Update Transfer" at bounding box center [0, 0] width 0 height 0
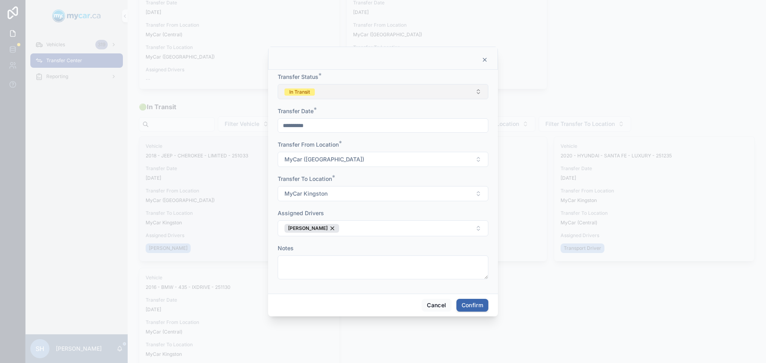
click at [323, 99] on button "In Transit" at bounding box center [383, 91] width 211 height 15
click at [347, 164] on div "Canceled" at bounding box center [383, 160] width 111 height 12
click at [469, 308] on button "Confirm" at bounding box center [472, 305] width 32 height 13
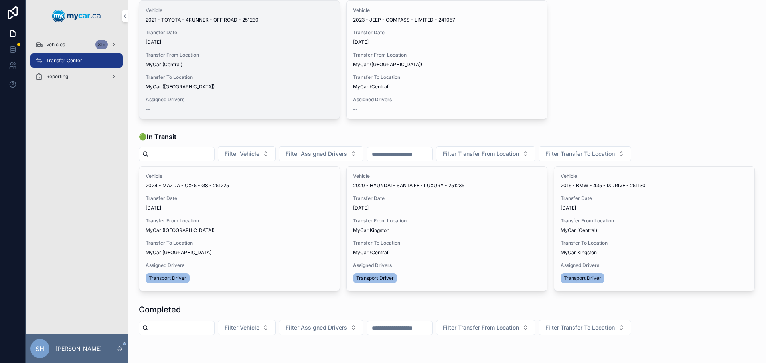
scroll to position [0, 0]
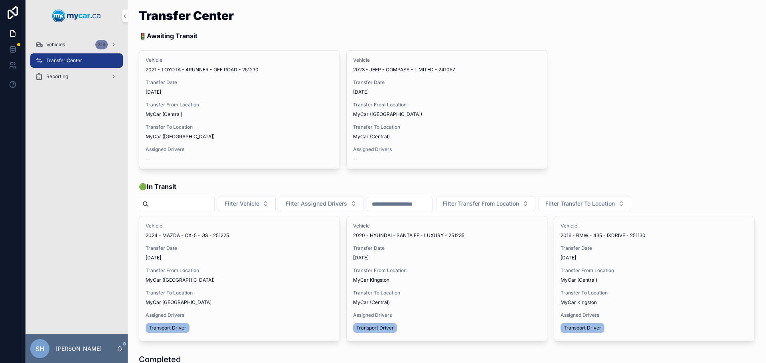
click at [65, 42] on span "Vehicles" at bounding box center [55, 44] width 19 height 6
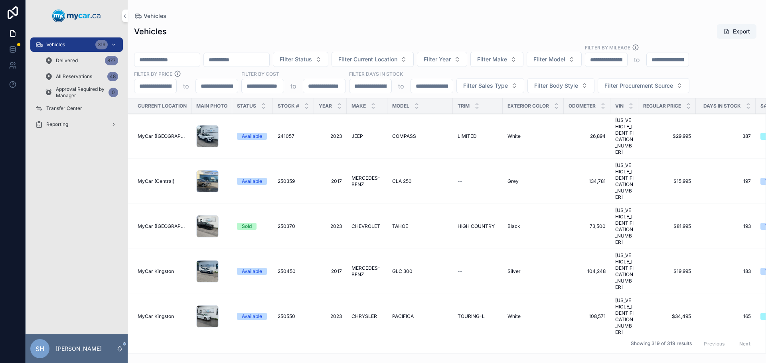
click at [162, 56] on input "scrollable content" at bounding box center [166, 59] width 65 height 11
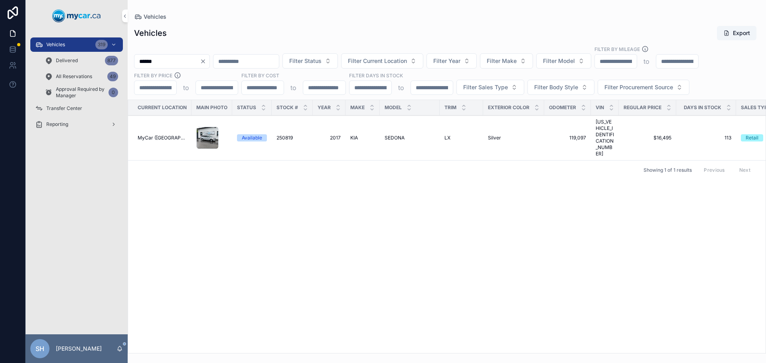
type input "******"
click at [355, 135] on span "KIA" at bounding box center [354, 138] width 8 height 6
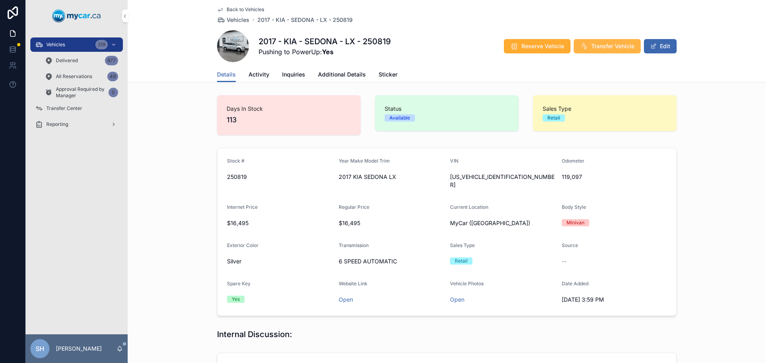
click at [596, 48] on span "Transfer Vehicle" at bounding box center [612, 46] width 43 height 8
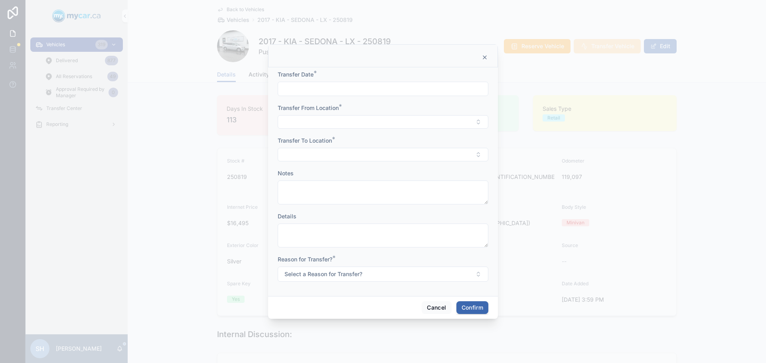
click at [327, 94] on input "text" at bounding box center [383, 88] width 210 height 11
click at [377, 108] on button "Today" at bounding box center [383, 108] width 32 height 14
type input "**********"
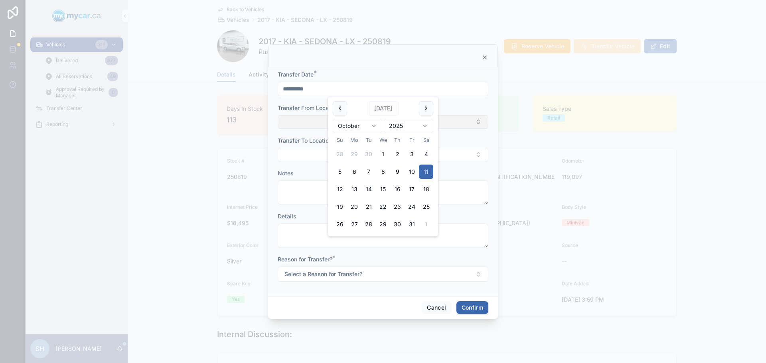
click at [319, 123] on button "Select Button" at bounding box center [383, 122] width 211 height 14
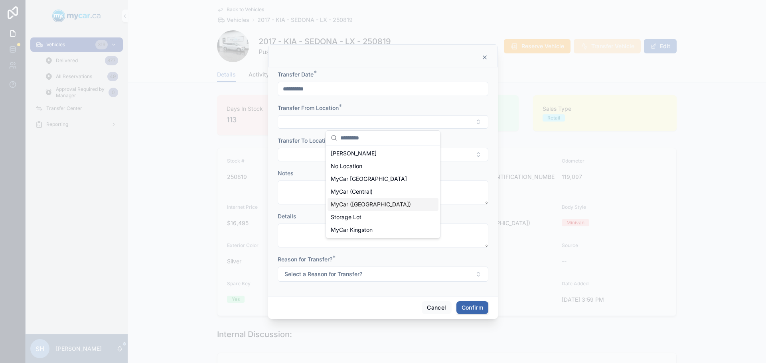
click at [366, 206] on span "MyCar ([GEOGRAPHIC_DATA])" at bounding box center [371, 205] width 80 height 8
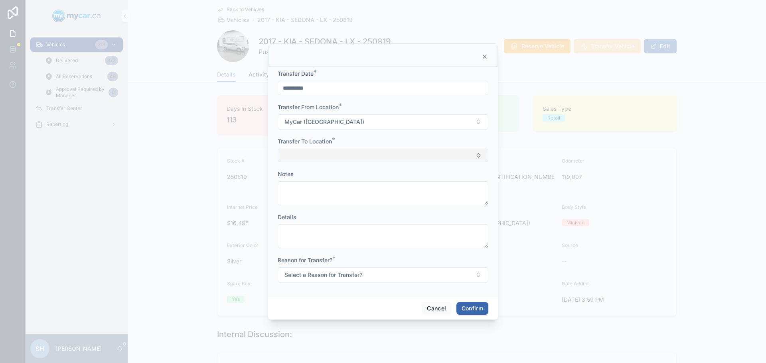
click at [318, 156] on button "Select Button" at bounding box center [383, 156] width 211 height 14
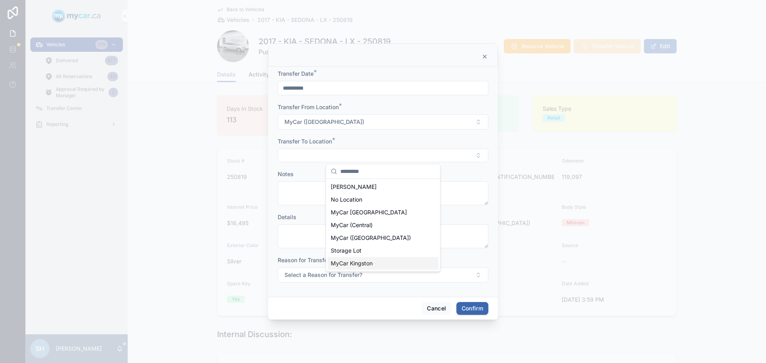
click at [370, 263] on span "MyCar Kingston" at bounding box center [352, 264] width 42 height 8
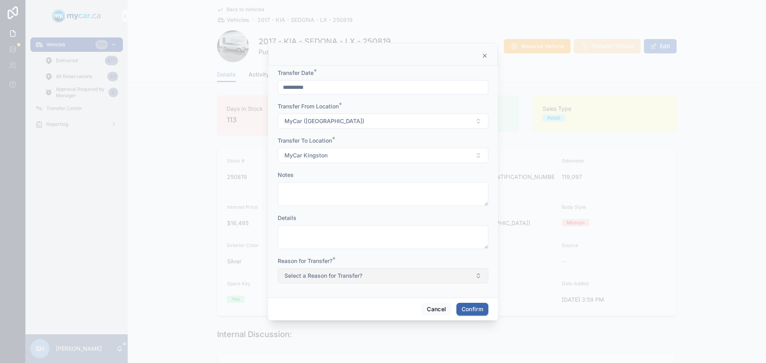
click at [337, 277] on span "Select a Reason for Transfer?" at bounding box center [323, 276] width 78 height 8
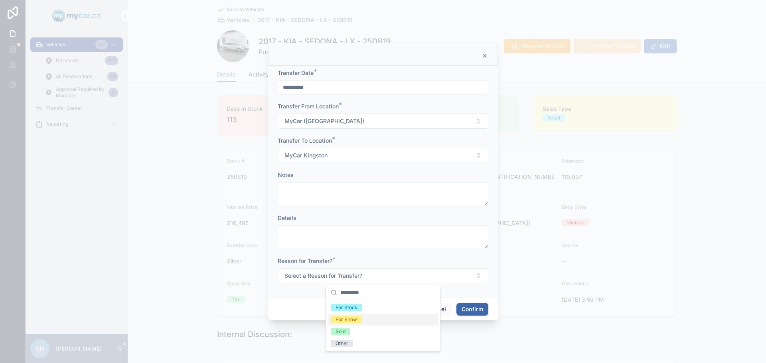
click at [352, 319] on div "For Show" at bounding box center [347, 319] width 22 height 7
click at [475, 308] on button "Confirm" at bounding box center [472, 309] width 32 height 13
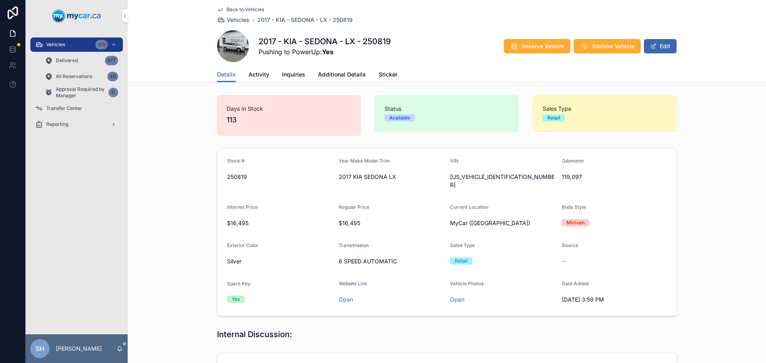
click at [63, 109] on span "Transfer Center" at bounding box center [64, 108] width 36 height 6
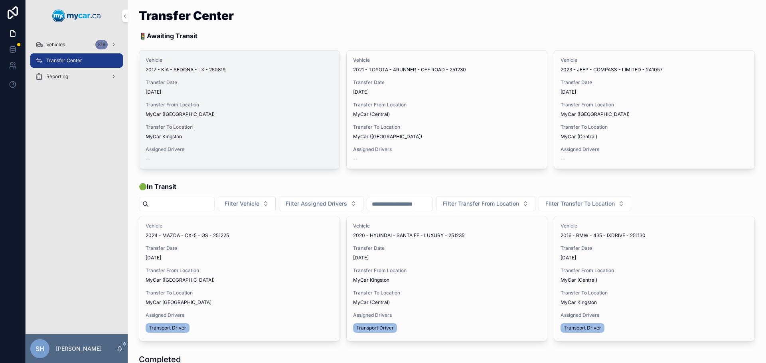
click at [0, 0] on span "Assign Driver" at bounding box center [0, 0] width 0 height 0
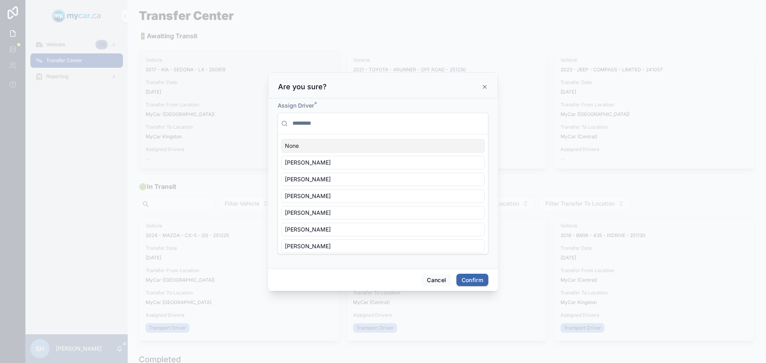
click at [313, 148] on div "None" at bounding box center [382, 146] width 203 height 14
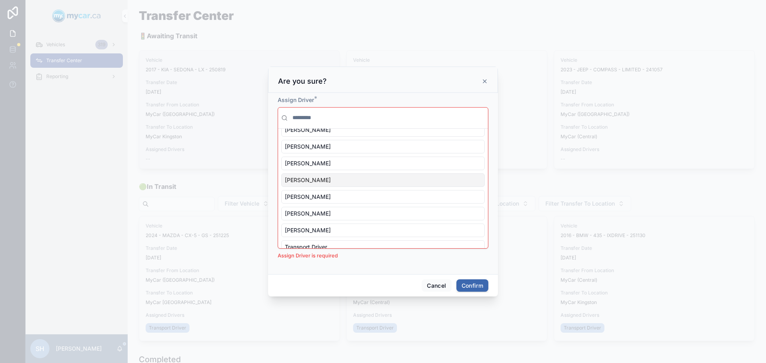
scroll to position [40, 0]
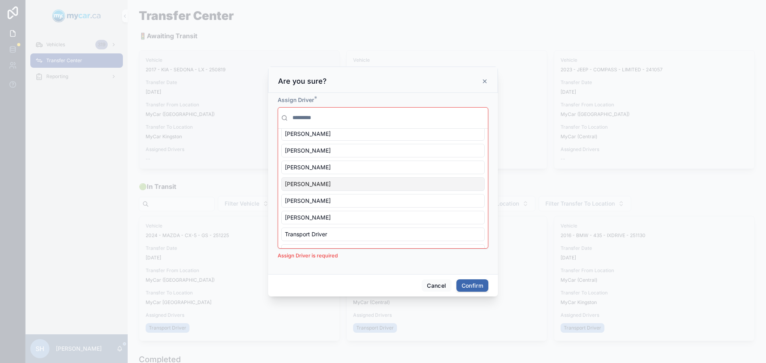
click at [314, 186] on span "Bob Trentadue" at bounding box center [308, 184] width 46 height 8
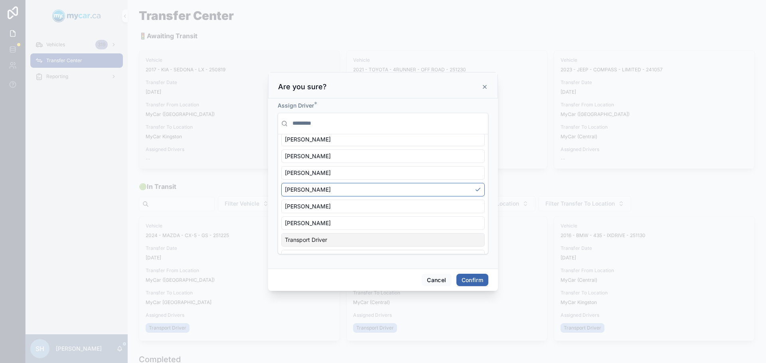
click at [476, 280] on button "Confirm" at bounding box center [472, 280] width 32 height 13
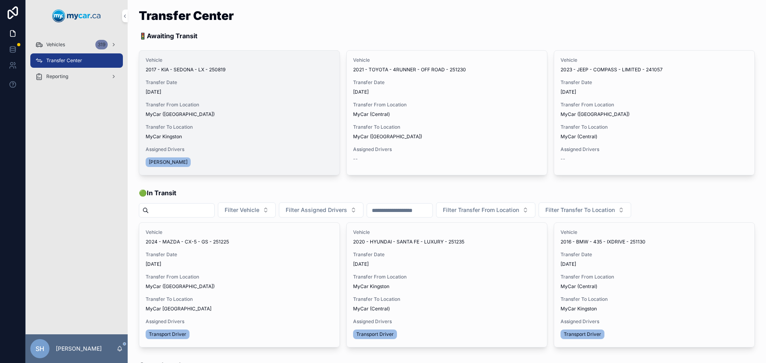
click at [0, 0] on button "Begin Trip" at bounding box center [0, 0] width 0 height 0
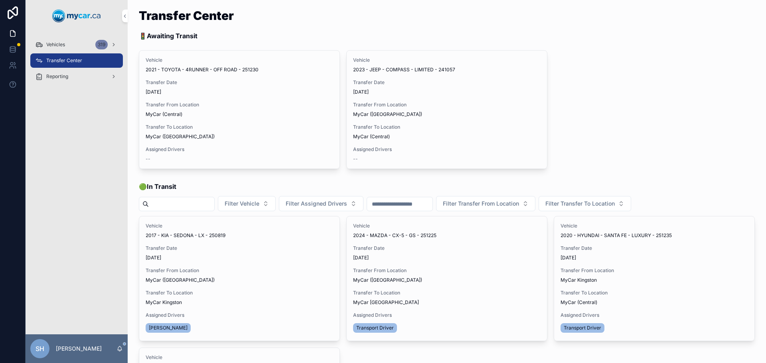
click at [59, 45] on span "Vehicles" at bounding box center [55, 44] width 19 height 6
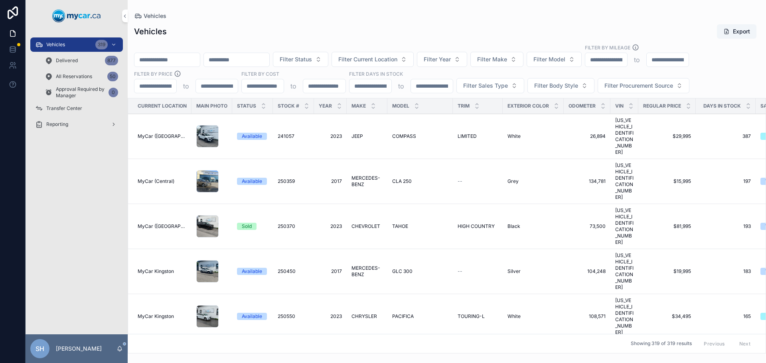
click at [75, 77] on span "All Reservations" at bounding box center [74, 76] width 36 height 6
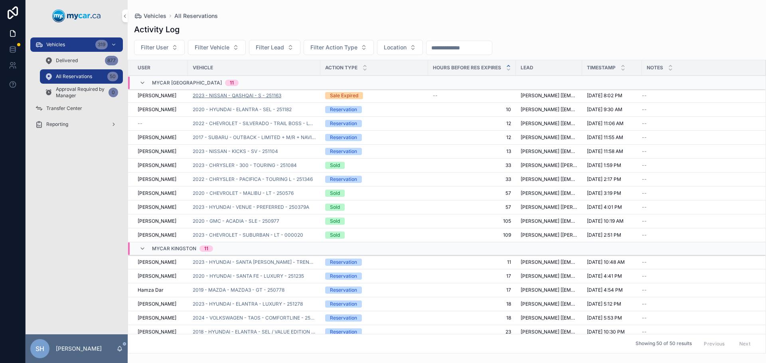
click at [245, 95] on span "2023 - NISSAN - QASHQAI - S - 251163" at bounding box center [237, 96] width 89 height 6
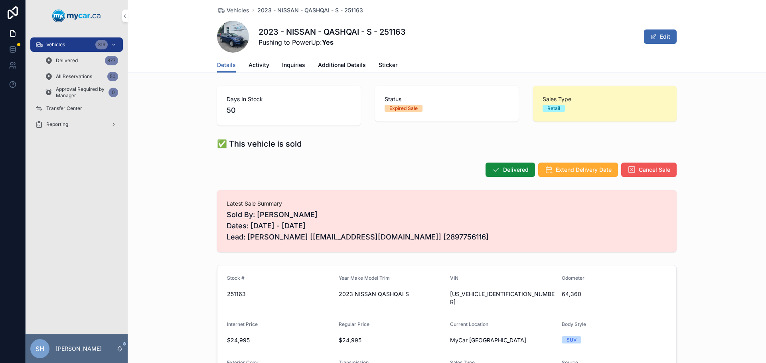
click at [648, 170] on span "Cancel Sale" at bounding box center [655, 170] width 32 height 8
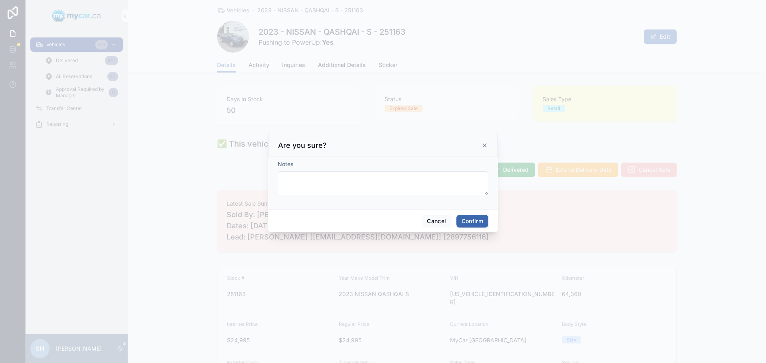
click at [474, 220] on button "Confirm" at bounding box center [472, 221] width 32 height 13
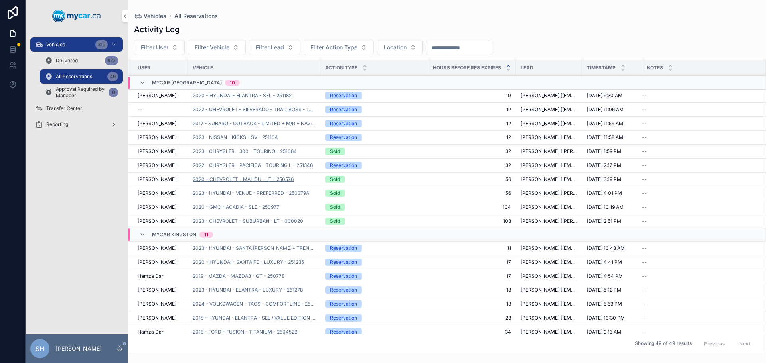
click at [241, 179] on span "2020 - CHEVROLET - MALIBU - LT - 250576" at bounding box center [243, 179] width 101 height 6
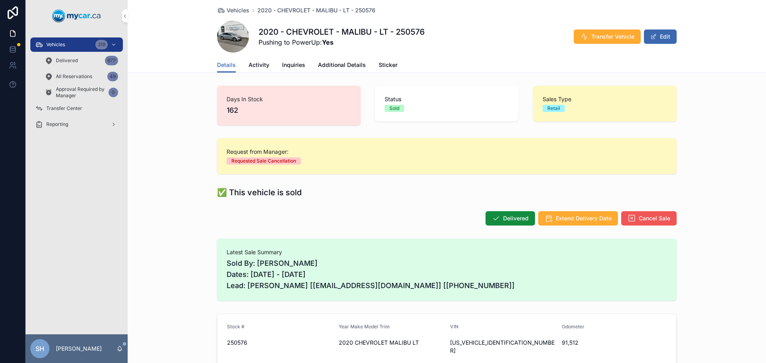
click at [651, 221] on span "Cancel Sale" at bounding box center [655, 219] width 32 height 8
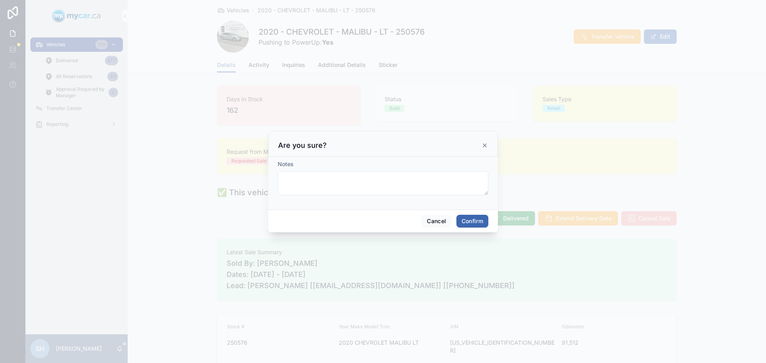
click at [471, 225] on button "Confirm" at bounding box center [472, 221] width 32 height 13
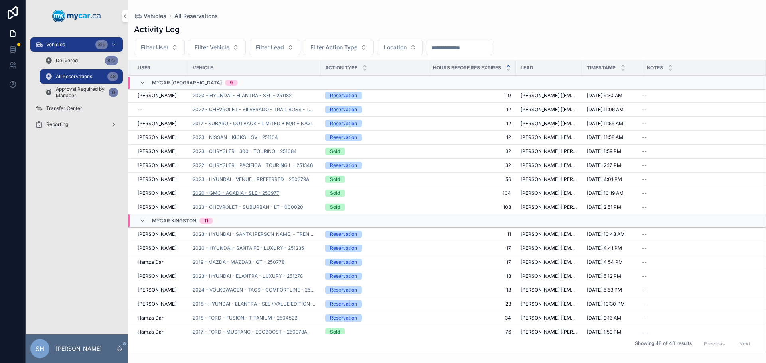
click at [249, 192] on span "2020 - GMC - ACADIA - SLE - 250977" at bounding box center [236, 193] width 87 height 6
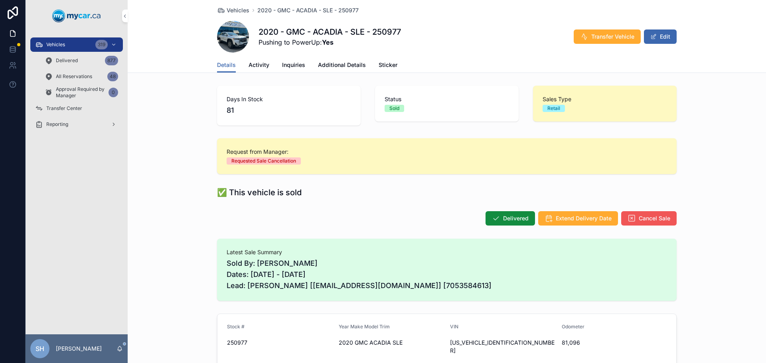
click at [643, 216] on span "Cancel Sale" at bounding box center [655, 219] width 32 height 8
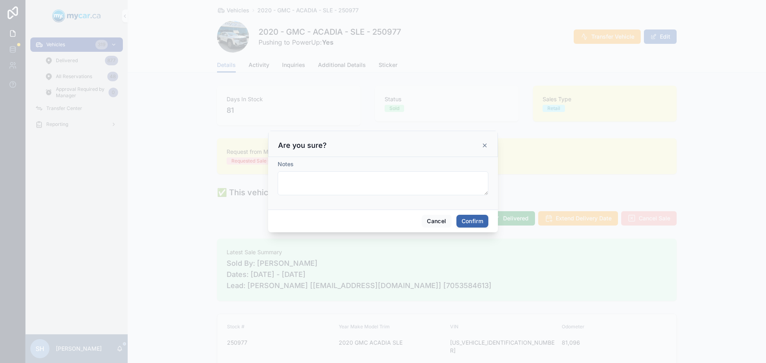
click at [480, 223] on button "Confirm" at bounding box center [472, 221] width 32 height 13
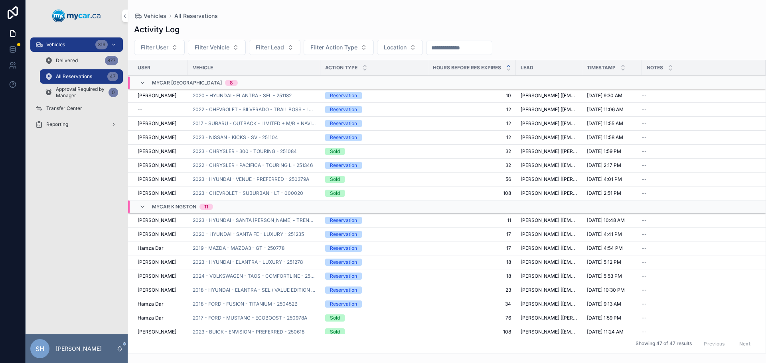
click at [67, 43] on div "Vehicles 319" at bounding box center [76, 44] width 83 height 13
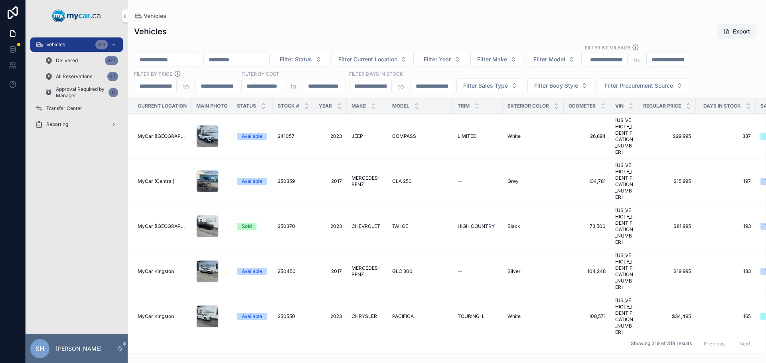
click at [65, 103] on div "Transfer Center" at bounding box center [76, 108] width 83 height 13
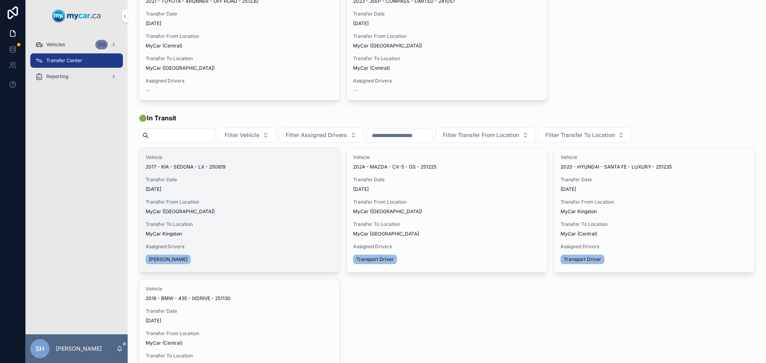
scroll to position [80, 0]
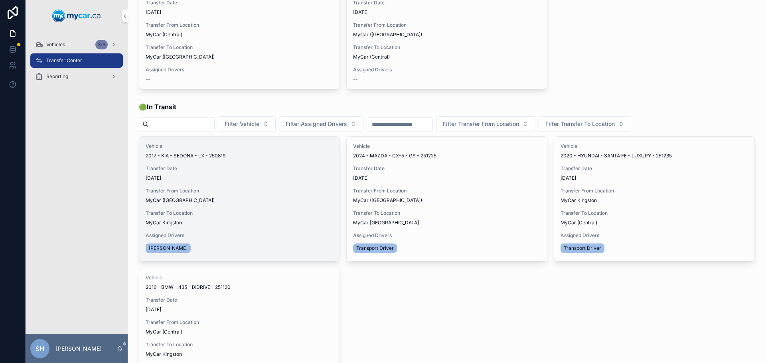
click at [0, 0] on span "Update Transfer" at bounding box center [0, 0] width 0 height 0
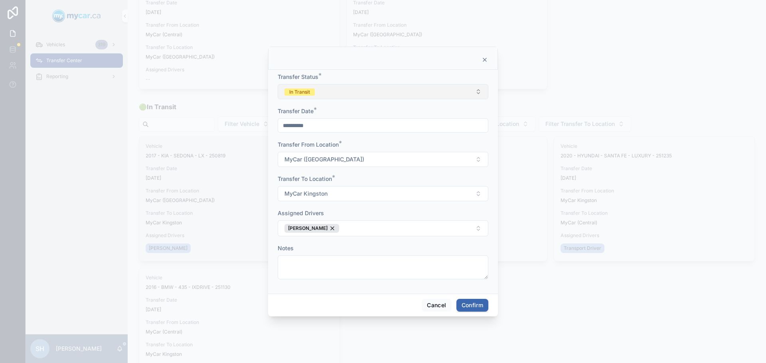
click at [352, 86] on button "In Transit" at bounding box center [383, 91] width 211 height 15
click at [352, 157] on div "Canceled" at bounding box center [347, 159] width 22 height 7
click at [471, 310] on button "Confirm" at bounding box center [472, 305] width 32 height 13
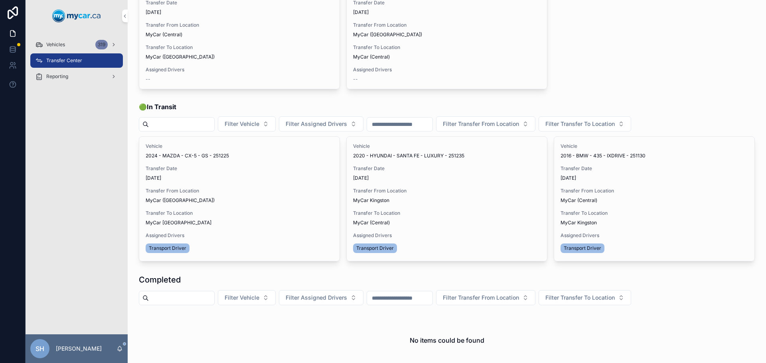
click at [60, 45] on span "Vehicles" at bounding box center [55, 44] width 19 height 6
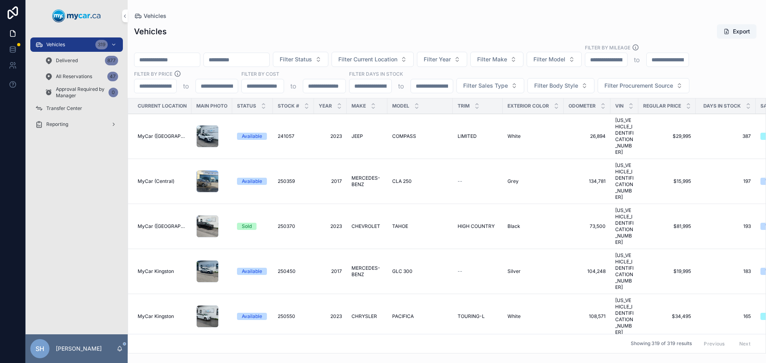
click at [171, 62] on input "scrollable content" at bounding box center [166, 59] width 65 height 11
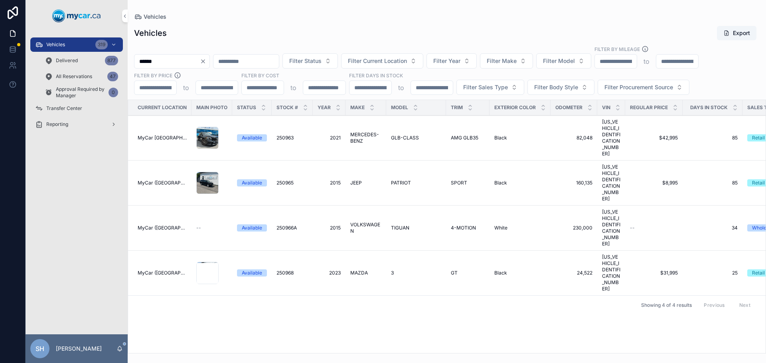
type input "******"
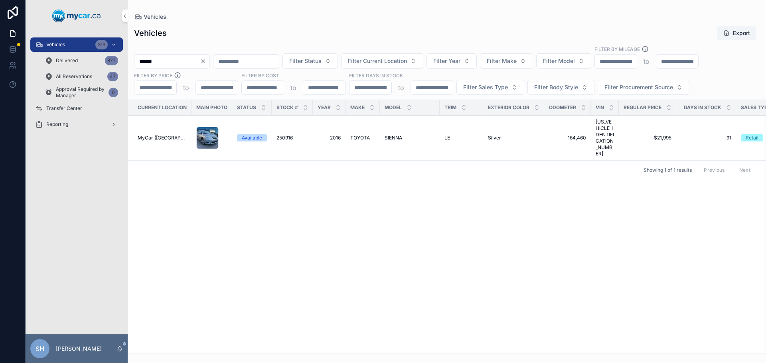
click at [332, 135] on span "2016" at bounding box center [329, 138] width 23 height 6
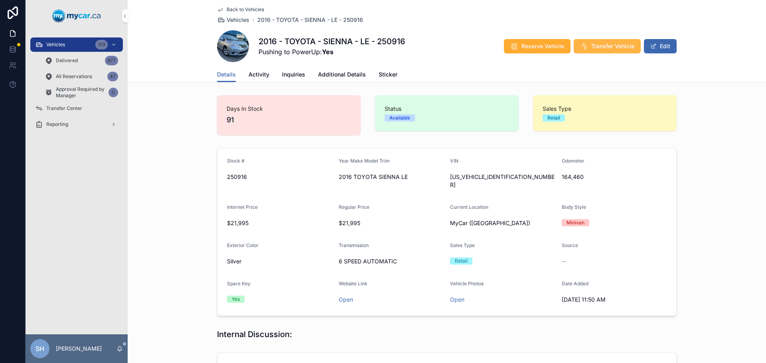
click at [610, 43] on span "Transfer Vehicle" at bounding box center [612, 46] width 43 height 8
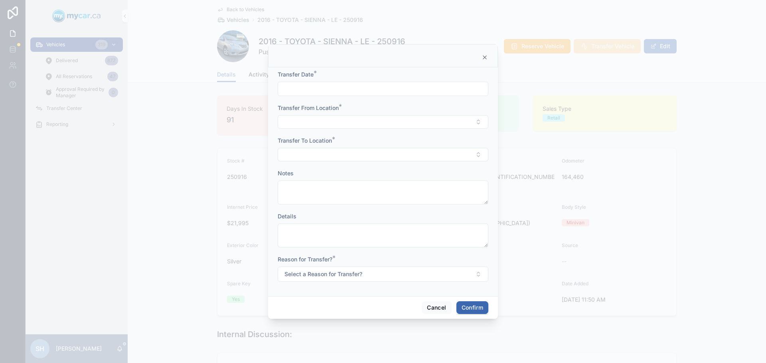
click at [346, 90] on input "text" at bounding box center [383, 88] width 210 height 11
click at [377, 109] on button "Today" at bounding box center [383, 108] width 32 height 14
type input "**********"
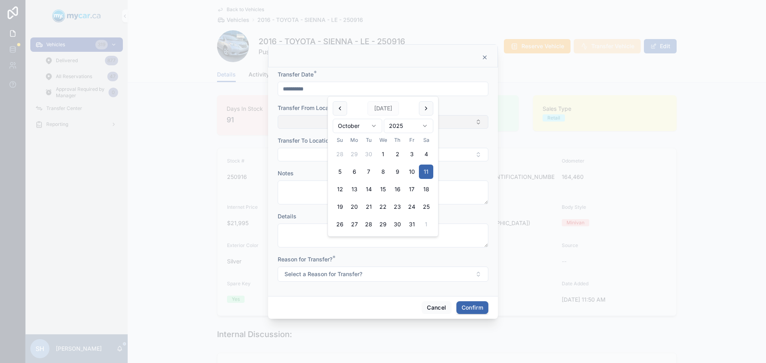
click at [304, 124] on button "Select Button" at bounding box center [383, 122] width 211 height 14
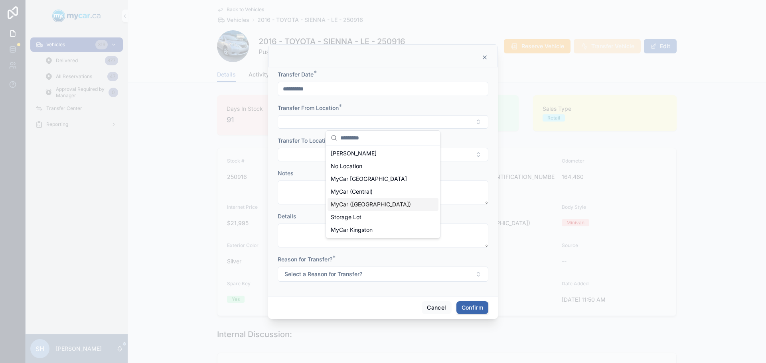
click at [378, 203] on span "MyCar ([GEOGRAPHIC_DATA])" at bounding box center [371, 205] width 80 height 8
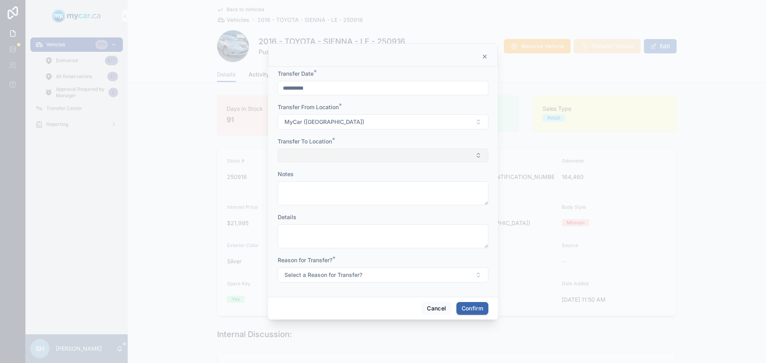
click at [325, 155] on button "Select Button" at bounding box center [383, 156] width 211 height 14
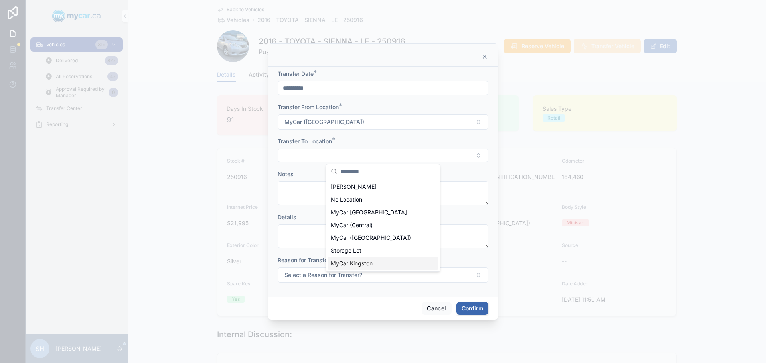
click at [368, 263] on span "MyCar Kingston" at bounding box center [352, 264] width 42 height 8
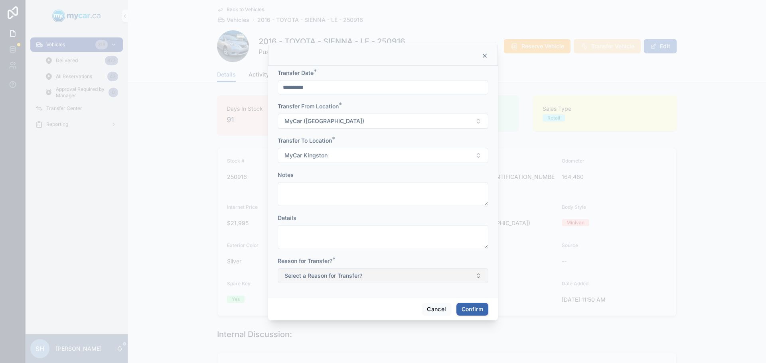
click at [328, 274] on span "Select a Reason for Transfer?" at bounding box center [323, 276] width 78 height 8
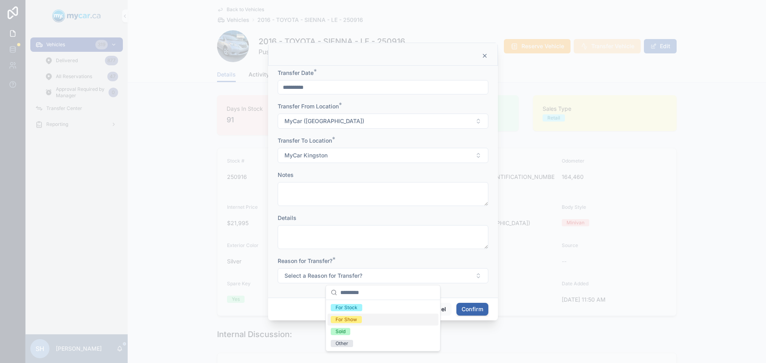
click at [342, 322] on div "For Show" at bounding box center [347, 319] width 22 height 7
click at [478, 309] on button "Confirm" at bounding box center [472, 309] width 32 height 13
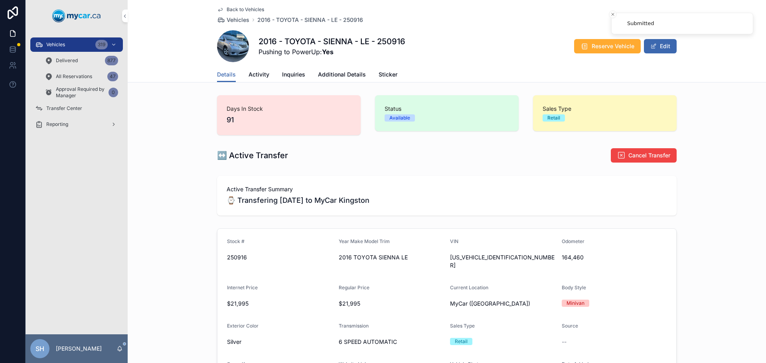
click at [72, 108] on span "Transfer Center" at bounding box center [64, 108] width 36 height 6
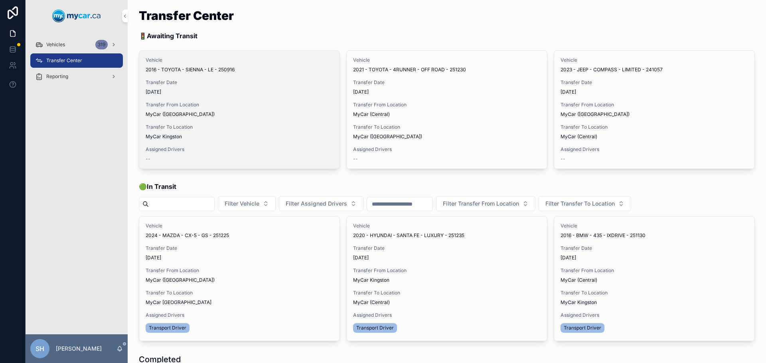
click at [0, 0] on span "Assign Driver" at bounding box center [0, 0] width 0 height 0
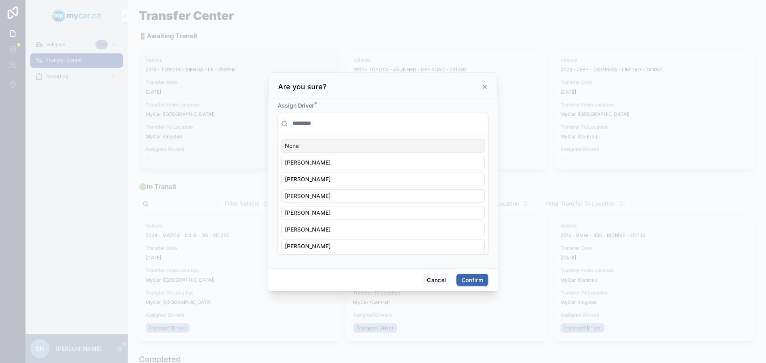
click at [304, 145] on div "None" at bounding box center [382, 146] width 203 height 14
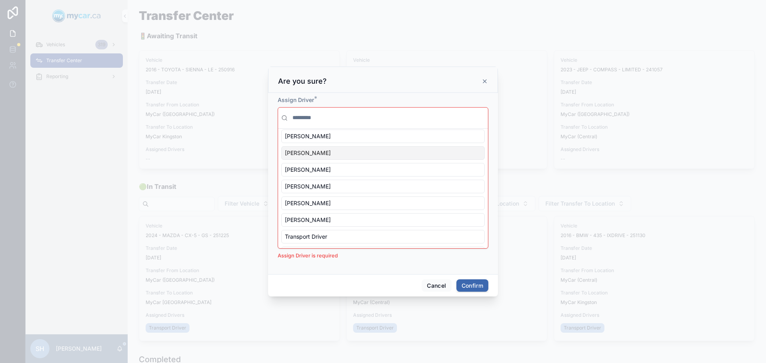
scroll to position [80, 0]
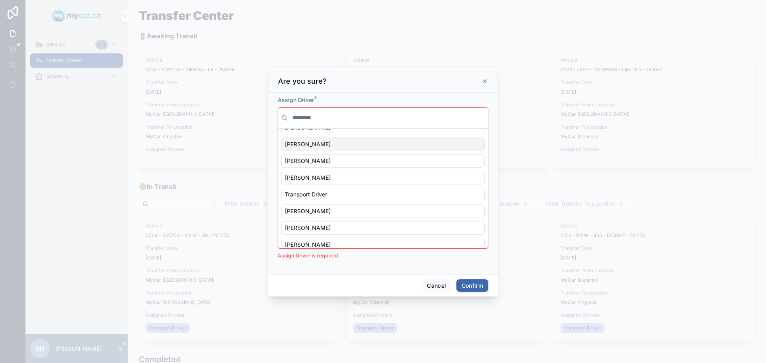
click at [308, 147] on span "Bob Trentadue" at bounding box center [308, 144] width 46 height 8
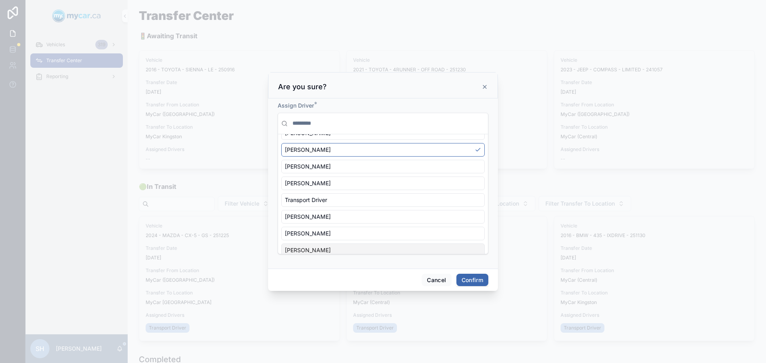
click at [472, 275] on button "Confirm" at bounding box center [472, 280] width 32 height 13
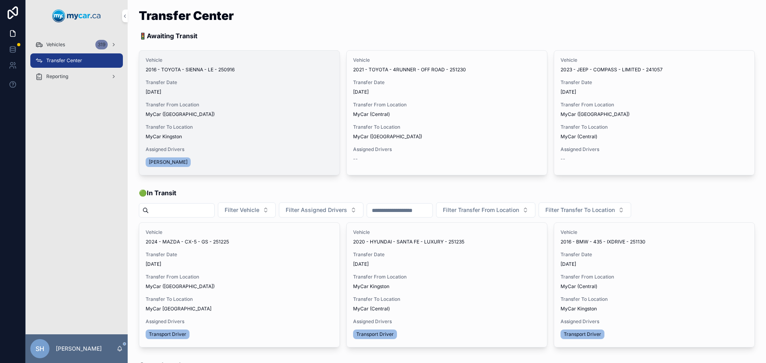
click at [0, 0] on span "Begin Trip" at bounding box center [0, 0] width 0 height 0
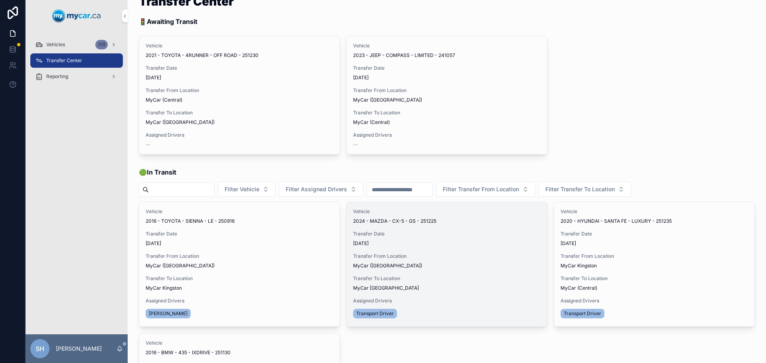
scroll to position [0, 0]
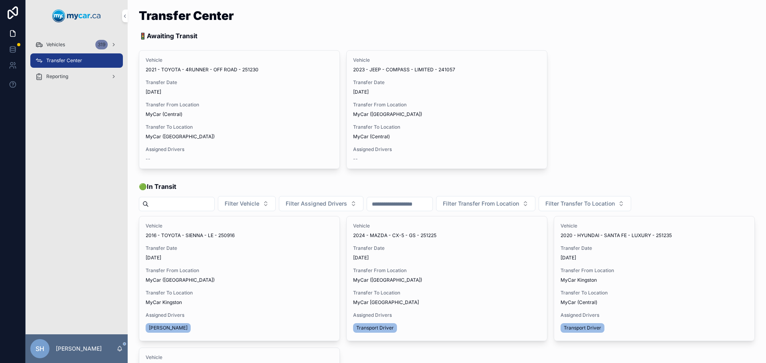
click at [66, 41] on div "Vehicles 319" at bounding box center [76, 44] width 83 height 13
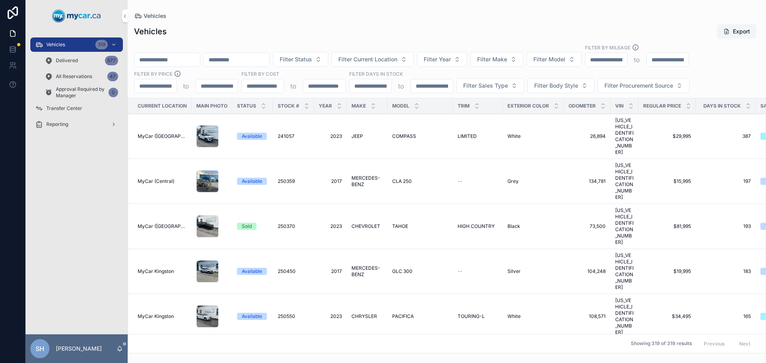
click at [168, 59] on input "scrollable content" at bounding box center [166, 59] width 65 height 11
type input "******"
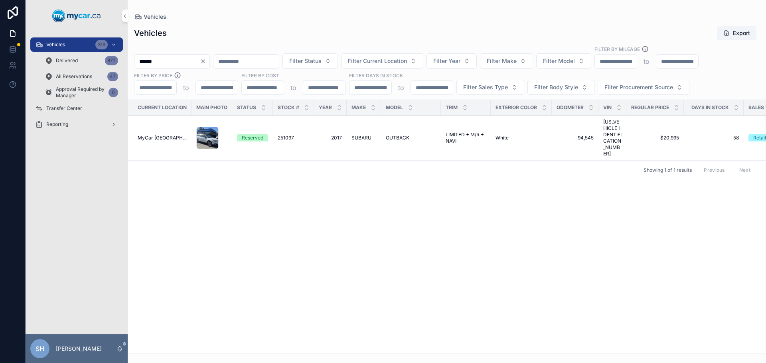
click at [355, 126] on td "SUBARU SUBARU" at bounding box center [364, 138] width 34 height 45
click at [359, 135] on span "SUBARU" at bounding box center [361, 138] width 20 height 6
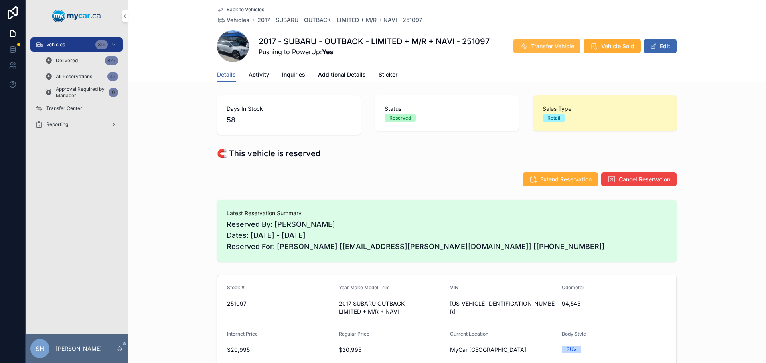
click at [544, 45] on span "Transfer Vehicle" at bounding box center [552, 46] width 43 height 8
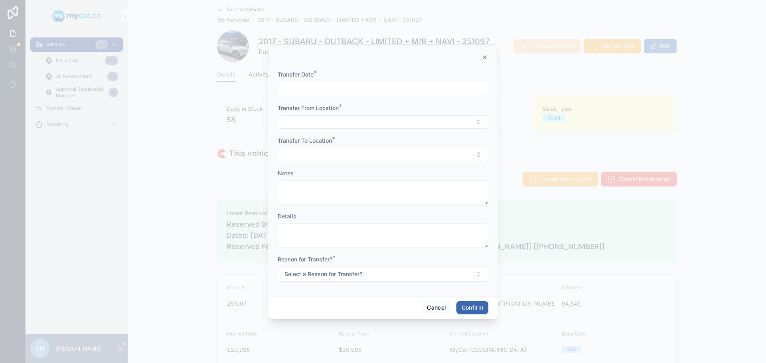
click at [295, 95] on input "text" at bounding box center [383, 88] width 210 height 11
click at [381, 108] on button "Today" at bounding box center [383, 108] width 32 height 14
type input "**********"
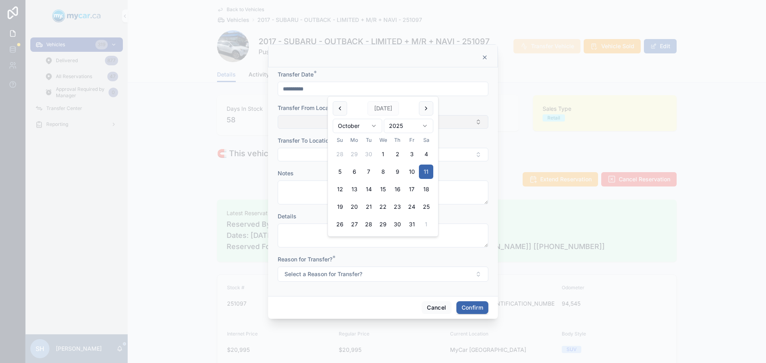
click at [307, 122] on button "Select Button" at bounding box center [383, 122] width 211 height 14
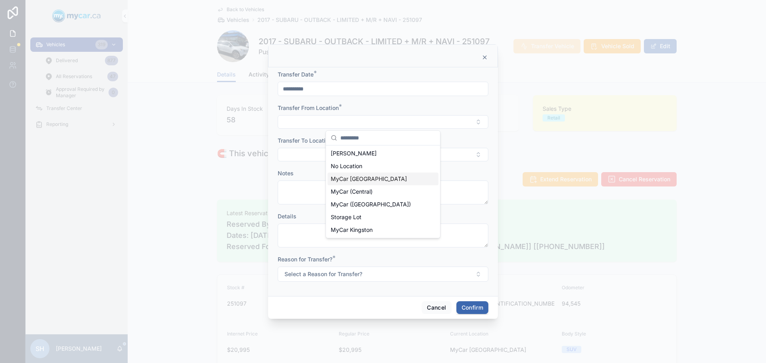
click at [371, 179] on span "MyCar [GEOGRAPHIC_DATA]" at bounding box center [369, 179] width 76 height 8
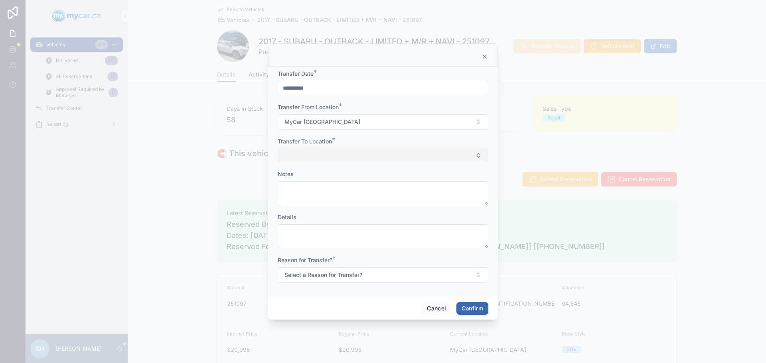
click at [326, 156] on button "Select Button" at bounding box center [383, 156] width 211 height 14
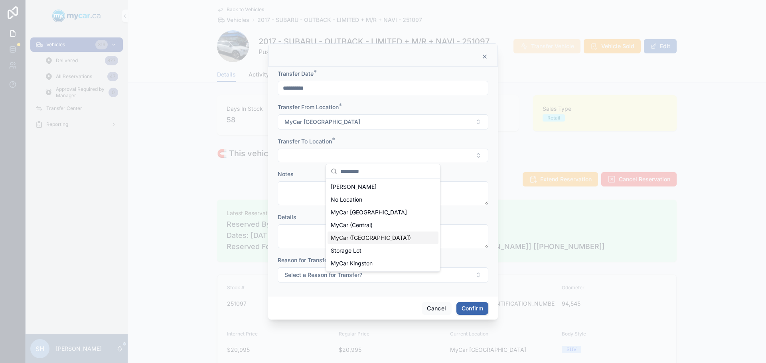
click at [367, 237] on span "MyCar ([GEOGRAPHIC_DATA])" at bounding box center [371, 238] width 80 height 8
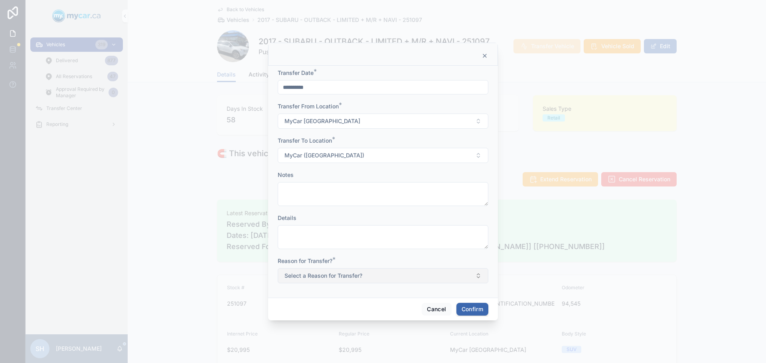
click at [306, 282] on button "Select a Reason for Transfer?" at bounding box center [383, 276] width 211 height 15
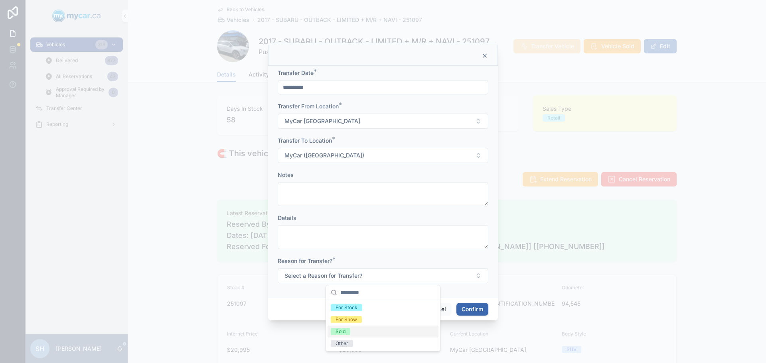
click at [346, 331] on span "Sold" at bounding box center [341, 331] width 20 height 7
click at [476, 312] on button "Confirm" at bounding box center [472, 309] width 32 height 13
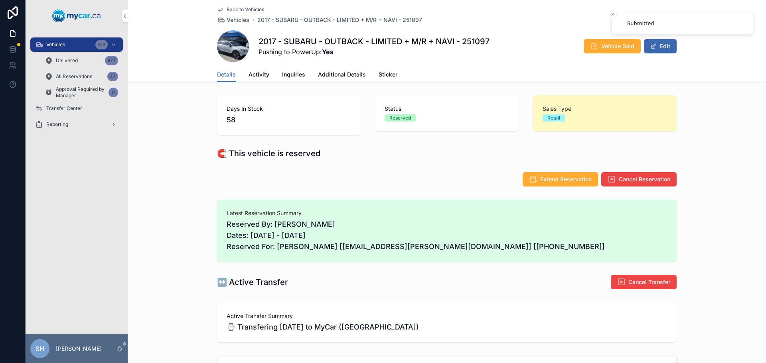
click at [65, 107] on span "Transfer Center" at bounding box center [64, 108] width 36 height 6
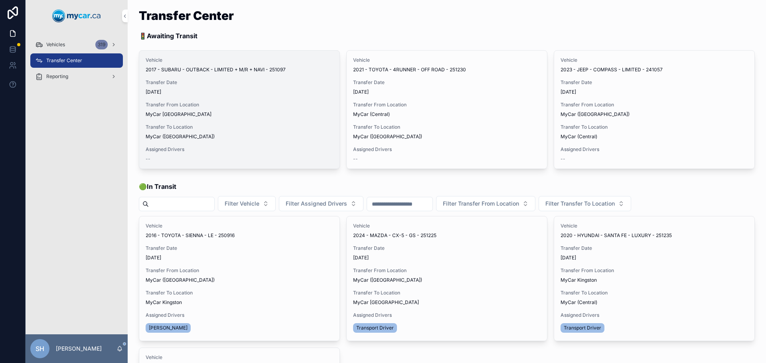
click at [0, 0] on span "Assign Driver" at bounding box center [0, 0] width 0 height 0
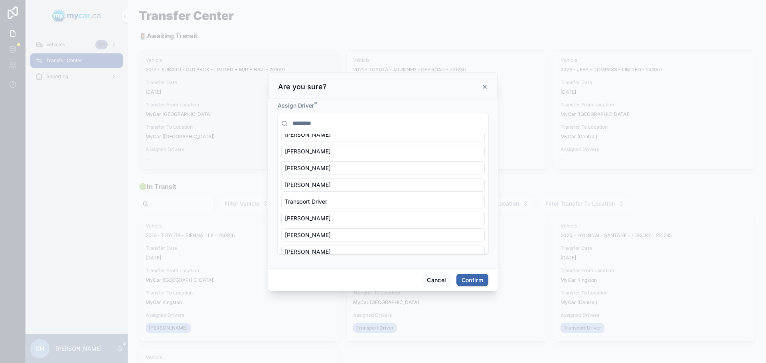
scroll to position [80, 0]
click at [335, 216] on div "James Boyd" at bounding box center [382, 217] width 203 height 14
click at [470, 280] on button "Confirm" at bounding box center [472, 280] width 32 height 13
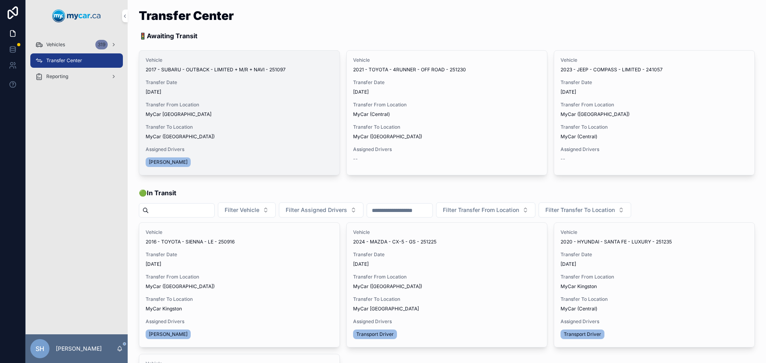
click at [0, 0] on span "Begin Trip" at bounding box center [0, 0] width 0 height 0
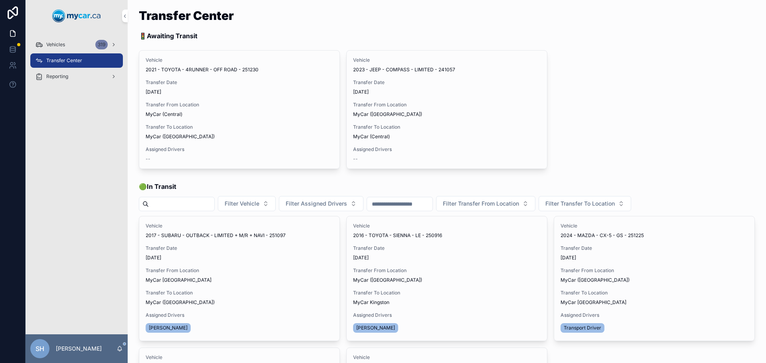
click at [57, 41] on span "Vehicles" at bounding box center [55, 44] width 19 height 6
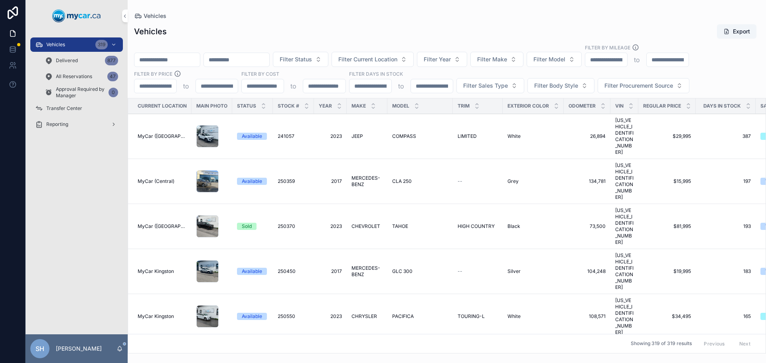
click at [159, 52] on div "Filter Status Filter Current Location Filter Year Filter Make Filter Model Filt…" at bounding box center [447, 68] width 638 height 49
click at [150, 58] on input "scrollable content" at bounding box center [166, 59] width 65 height 11
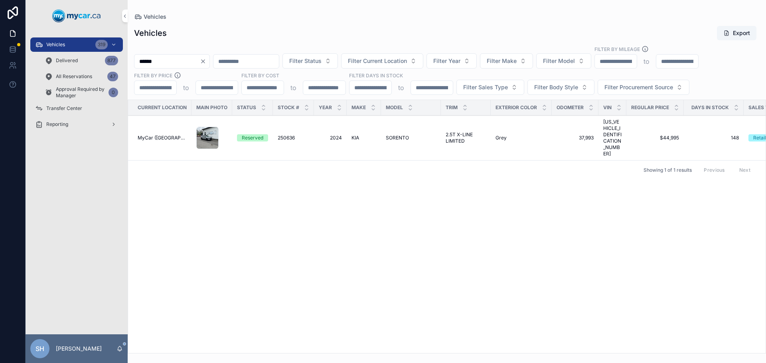
type input "******"
click at [359, 128] on td "KIA KIA" at bounding box center [364, 138] width 34 height 45
click at [349, 130] on td "KIA KIA" at bounding box center [364, 138] width 34 height 45
click at [351, 135] on span "KIA" at bounding box center [355, 138] width 8 height 6
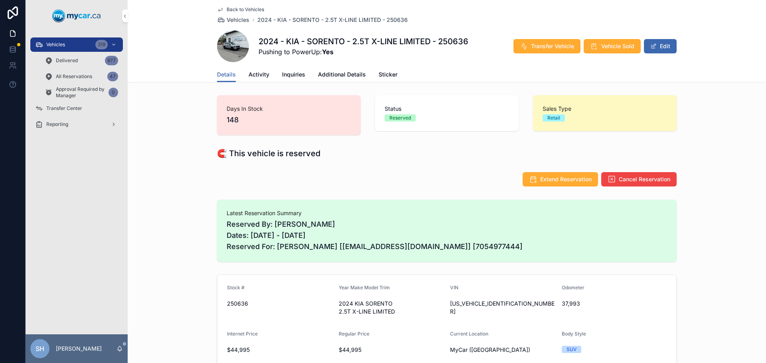
scroll to position [61, 0]
click at [541, 45] on span "Transfer Vehicle" at bounding box center [552, 46] width 43 height 8
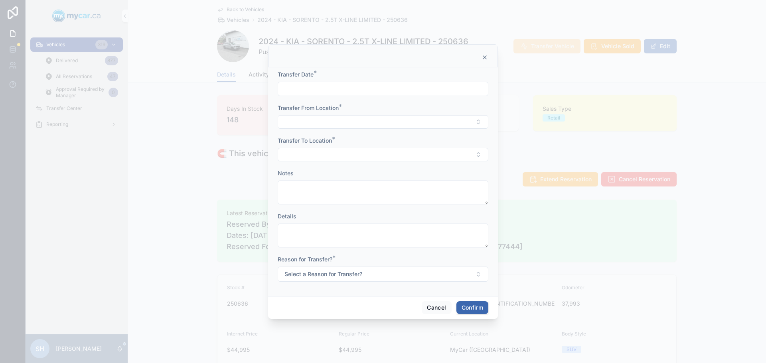
click at [319, 90] on input "text" at bounding box center [383, 88] width 210 height 11
click at [392, 104] on button "Today" at bounding box center [383, 108] width 32 height 14
type input "**********"
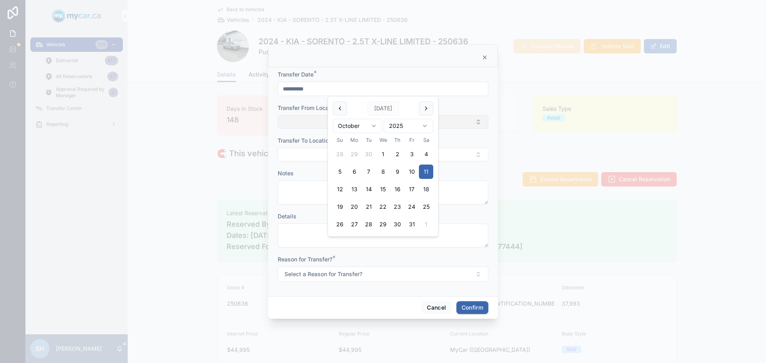
click at [298, 124] on button "Select Button" at bounding box center [383, 122] width 211 height 14
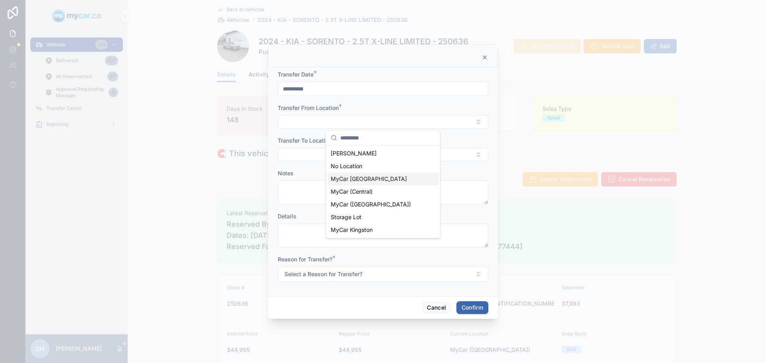
click at [362, 180] on span "MyCar [GEOGRAPHIC_DATA]" at bounding box center [369, 179] width 76 height 8
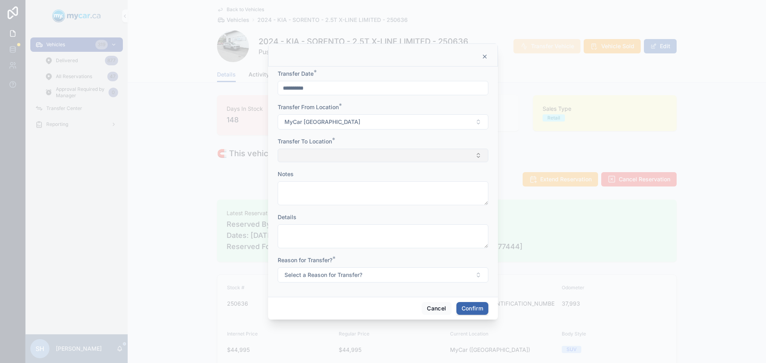
click at [317, 153] on button "Select Button" at bounding box center [383, 156] width 211 height 14
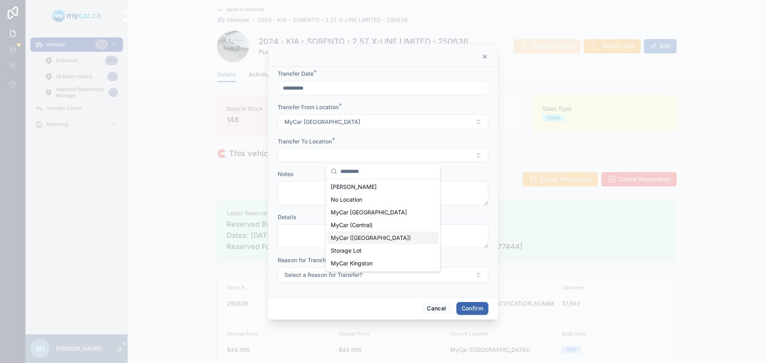
click at [364, 239] on span "MyCar ([GEOGRAPHIC_DATA])" at bounding box center [371, 238] width 80 height 8
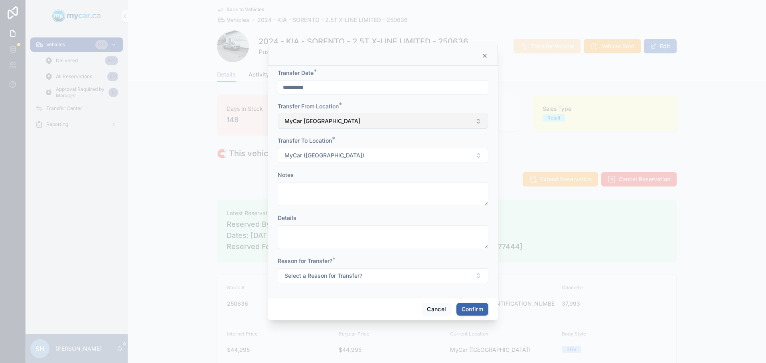
click at [349, 116] on button "MyCar [GEOGRAPHIC_DATA]" at bounding box center [383, 121] width 211 height 15
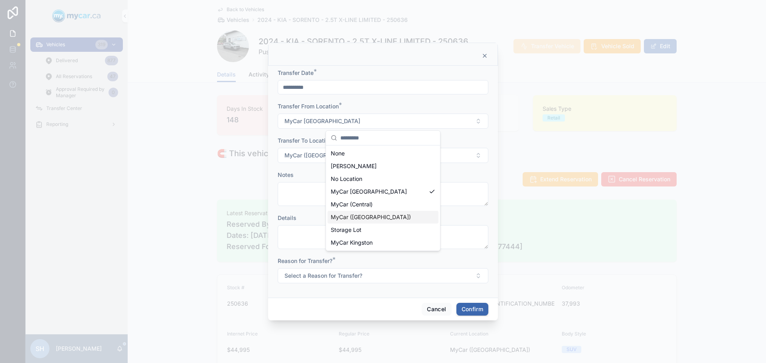
click at [369, 217] on span "MyCar ([GEOGRAPHIC_DATA])" at bounding box center [371, 217] width 80 height 8
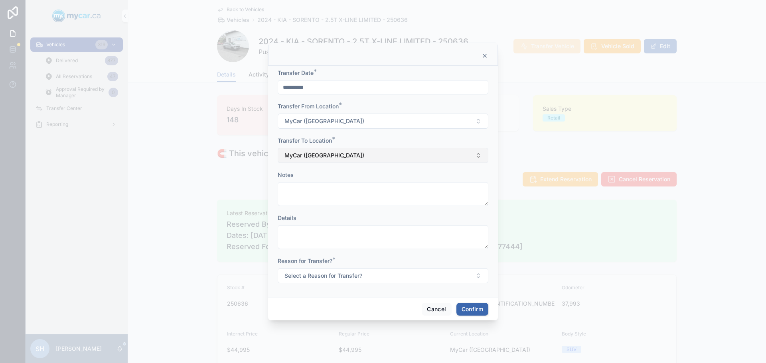
click at [328, 152] on span "MyCar ([GEOGRAPHIC_DATA])" at bounding box center [324, 156] width 80 height 8
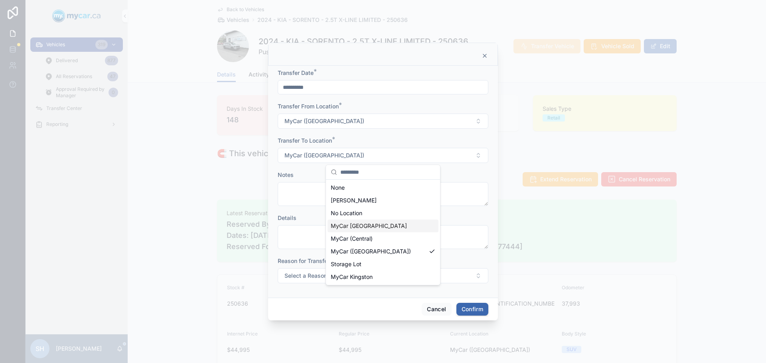
click at [354, 227] on span "MyCar [GEOGRAPHIC_DATA]" at bounding box center [369, 226] width 76 height 8
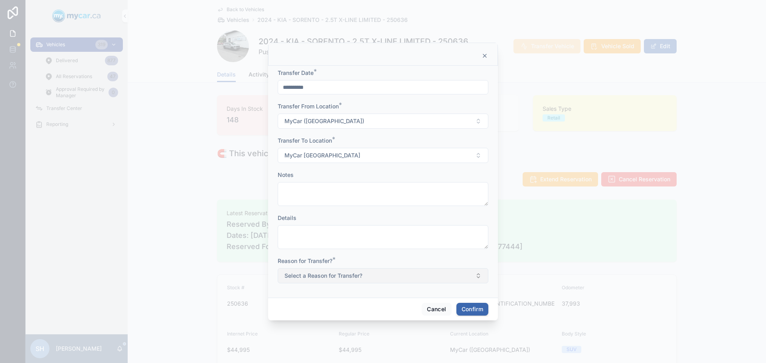
click at [328, 278] on span "Select a Reason for Transfer?" at bounding box center [323, 276] width 78 height 8
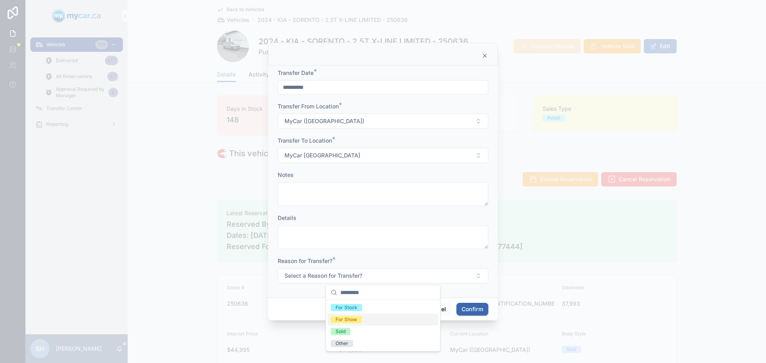
click at [353, 320] on div "For Show" at bounding box center [347, 319] width 22 height 7
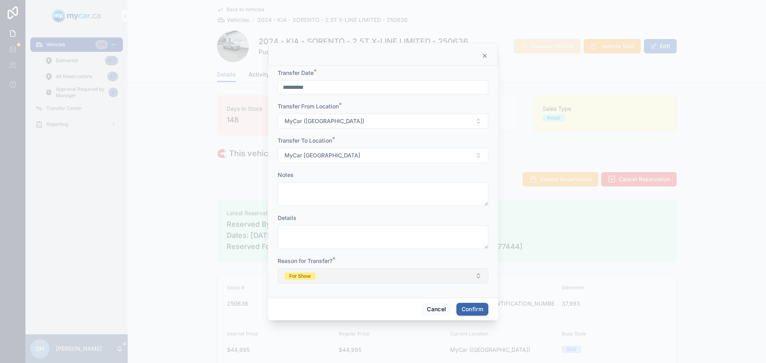
click at [309, 271] on button "For Show" at bounding box center [383, 276] width 211 height 15
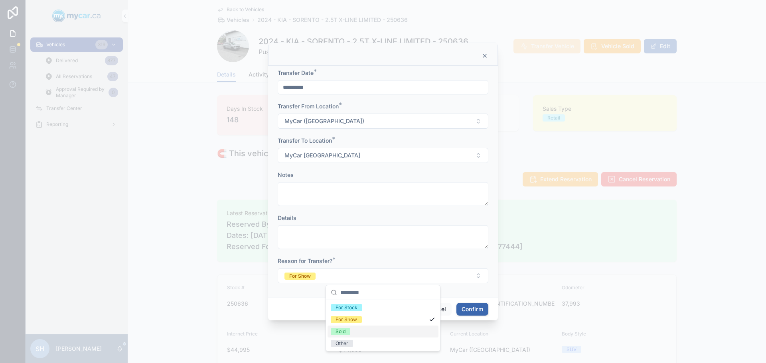
click at [343, 334] on div "Sold" at bounding box center [341, 331] width 10 height 7
click at [480, 309] on button "Confirm" at bounding box center [472, 309] width 32 height 13
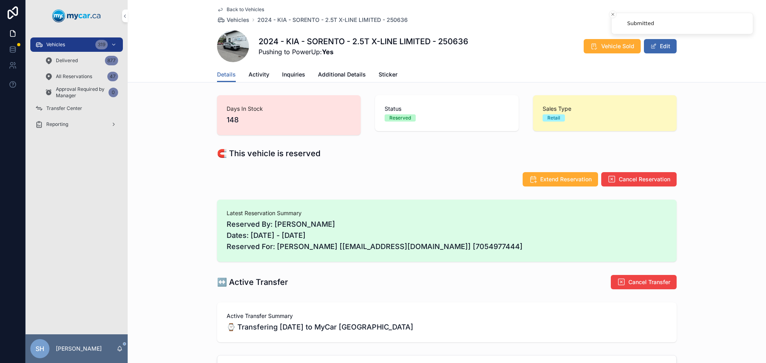
click at [65, 107] on span "Transfer Center" at bounding box center [64, 108] width 36 height 6
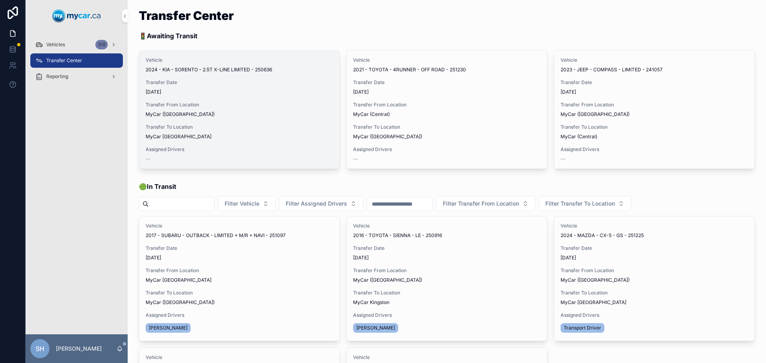
click at [0, 0] on span "Assign Driver" at bounding box center [0, 0] width 0 height 0
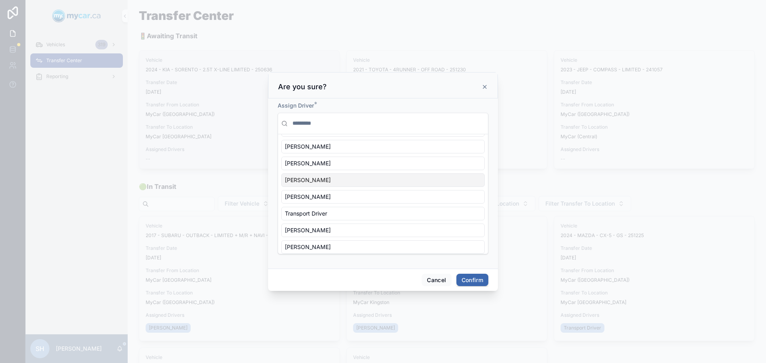
scroll to position [80, 0]
click at [320, 217] on div "James Boyd" at bounding box center [382, 217] width 203 height 14
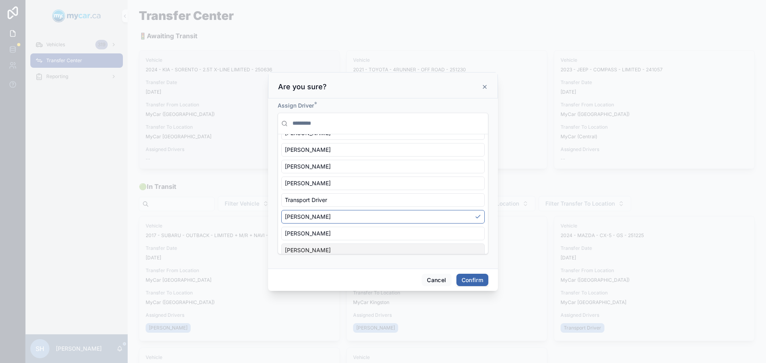
click at [468, 279] on button "Confirm" at bounding box center [472, 280] width 32 height 13
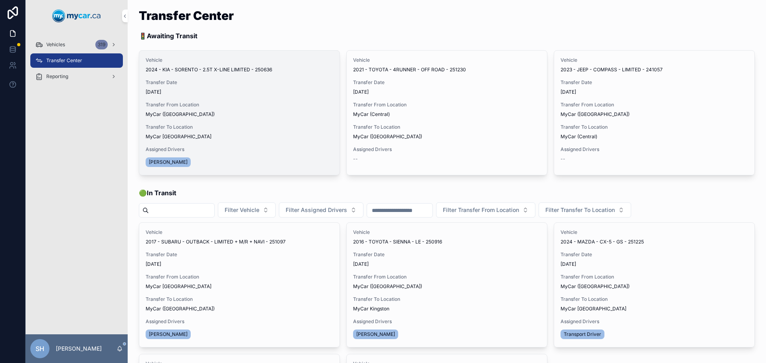
click at [0, 0] on span "Begin Trip" at bounding box center [0, 0] width 0 height 0
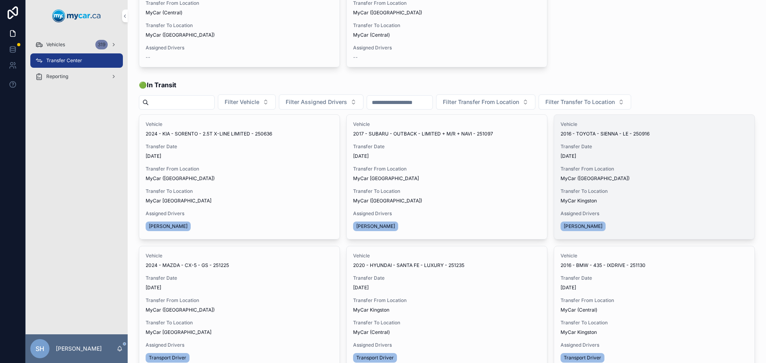
scroll to position [120, 0]
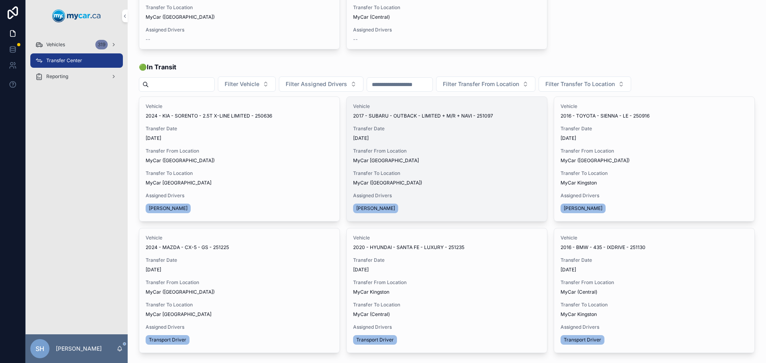
click at [0, 0] on span "Transfer Done" at bounding box center [0, 0] width 0 height 0
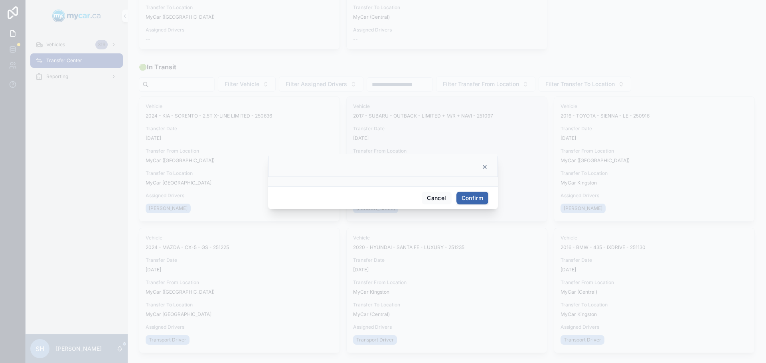
click at [465, 198] on button "Confirm" at bounding box center [472, 198] width 32 height 13
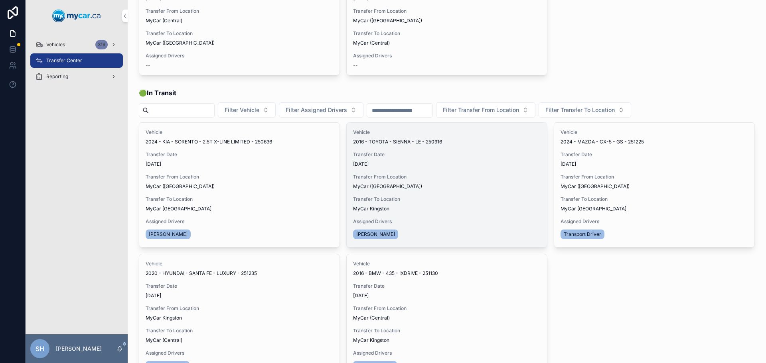
scroll to position [80, 0]
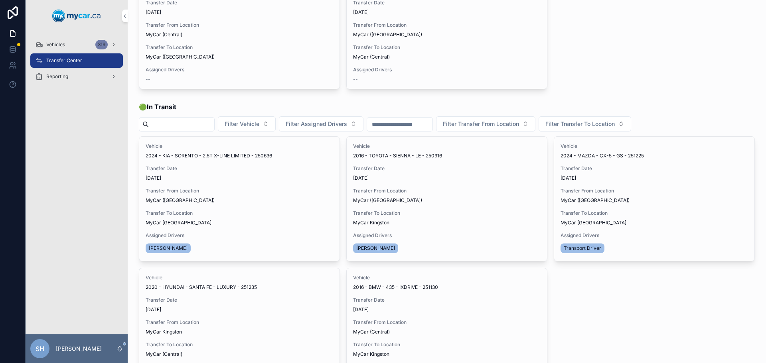
click at [69, 45] on div "Vehicles 319" at bounding box center [76, 44] width 83 height 13
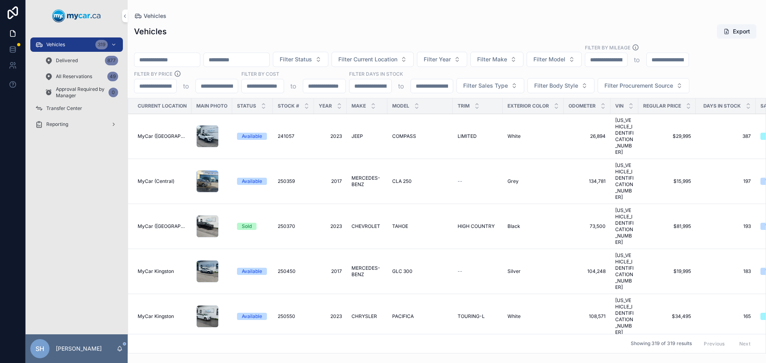
click at [71, 41] on div "Vehicles 319" at bounding box center [76, 44] width 83 height 13
click at [156, 59] on input "scrollable content" at bounding box center [166, 59] width 65 height 11
type input "******"
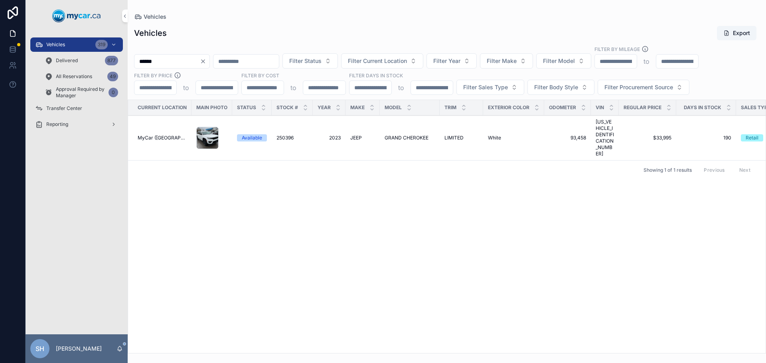
click at [338, 135] on span "2023" at bounding box center [329, 138] width 23 height 6
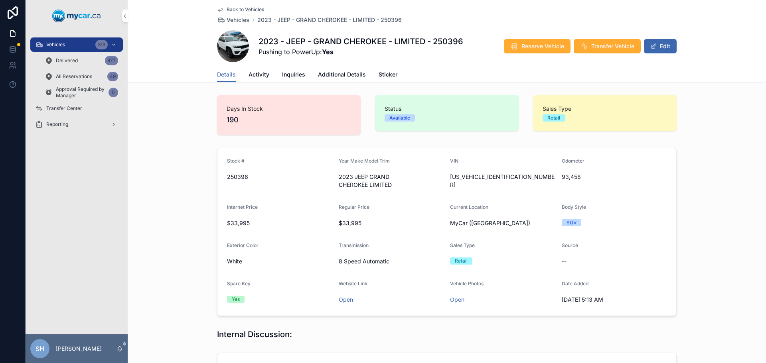
click at [349, 76] on span "Additional Details" at bounding box center [342, 75] width 48 height 8
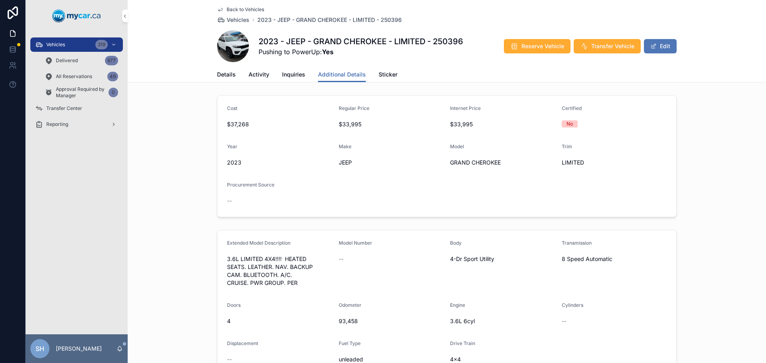
click at [662, 48] on button "Edit" at bounding box center [660, 46] width 33 height 14
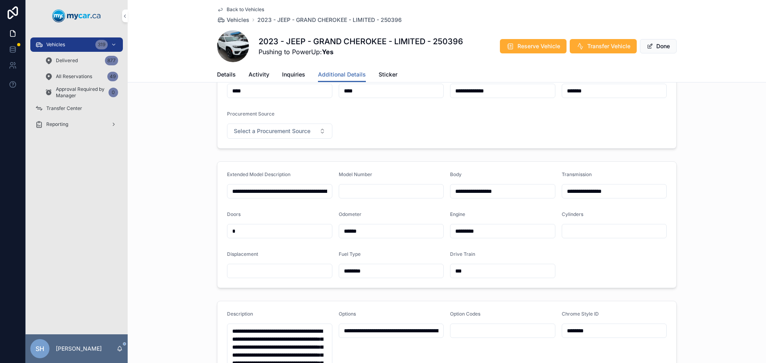
scroll to position [80, 0]
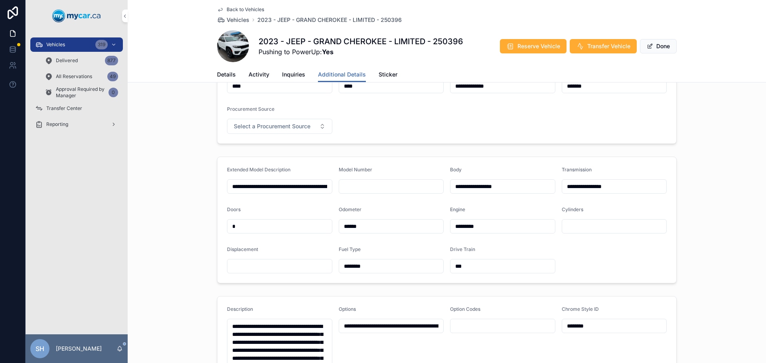
drag, startPoint x: 379, startPoint y: 230, endPoint x: 321, endPoint y: 241, distance: 59.4
click at [321, 241] on form "**********" at bounding box center [446, 220] width 459 height 126
type input "*******"
click at [158, 181] on div "**********" at bounding box center [447, 220] width 638 height 133
click at [657, 47] on button "Done" at bounding box center [658, 46] width 37 height 14
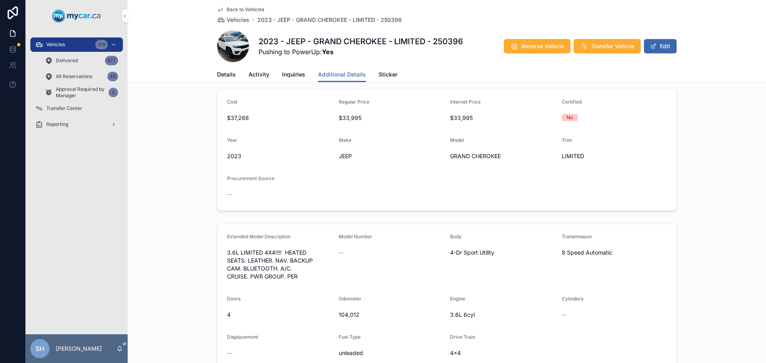
scroll to position [0, 0]
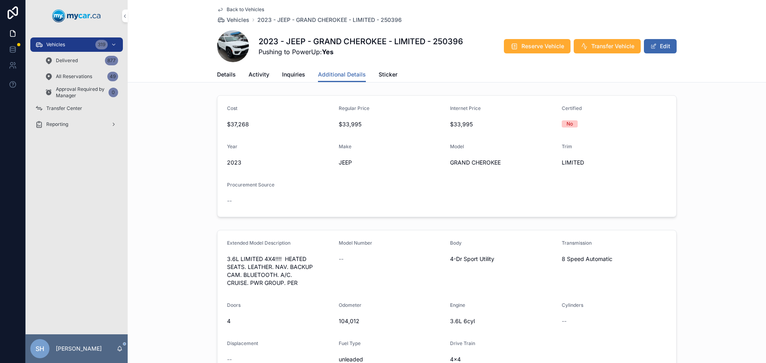
click at [63, 40] on div "Vehicles 319" at bounding box center [76, 44] width 83 height 13
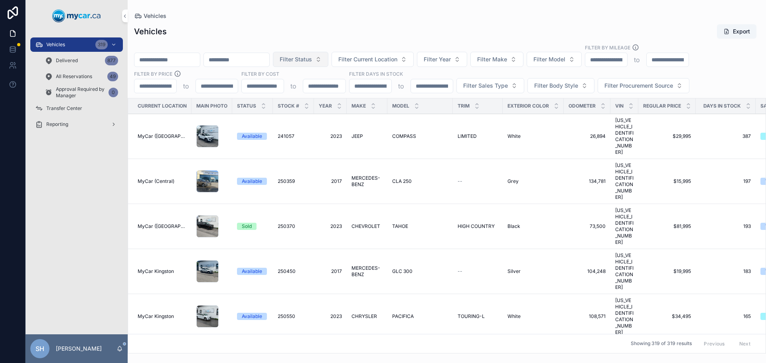
click at [312, 61] on span "Filter Status" at bounding box center [296, 59] width 32 height 8
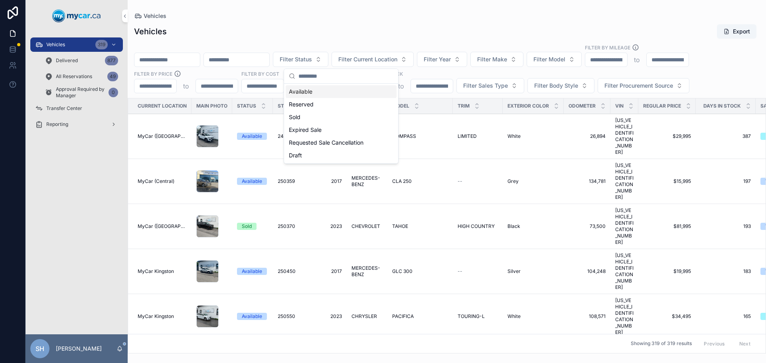
click at [308, 91] on div "Available" at bounding box center [341, 91] width 111 height 13
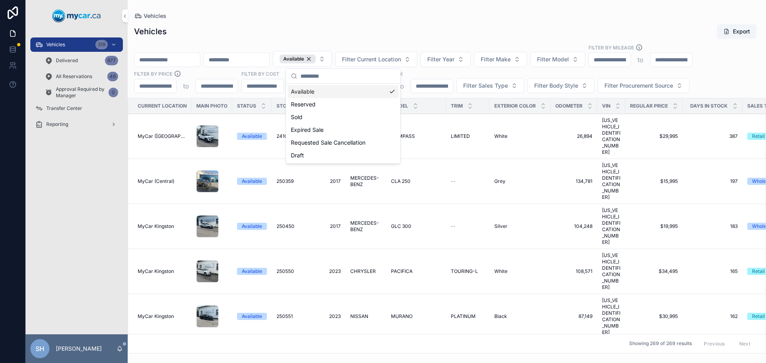
click at [313, 37] on div "Vehicles Export" at bounding box center [447, 31] width 626 height 15
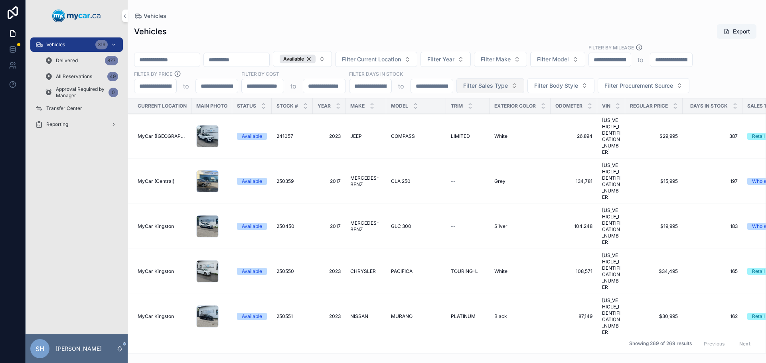
click at [489, 86] on span "Filter Sales Type" at bounding box center [485, 86] width 45 height 8
click at [448, 132] on div "Retail" at bounding box center [489, 130] width 111 height 13
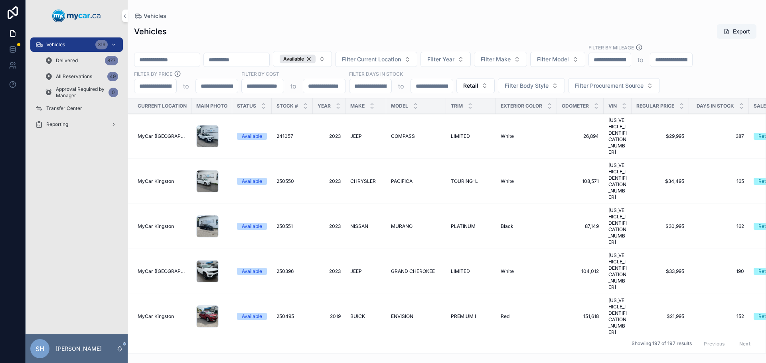
click at [413, 10] on div "Vehicles Vehicles Export Available Filter Current Location Filter Year Filter M…" at bounding box center [447, 177] width 638 height 354
click at [268, 35] on div "Vehicles Export" at bounding box center [447, 31] width 626 height 15
click at [177, 61] on input "scrollable content" at bounding box center [166, 59] width 65 height 11
click at [173, 62] on input "scrollable content" at bounding box center [166, 59] width 65 height 11
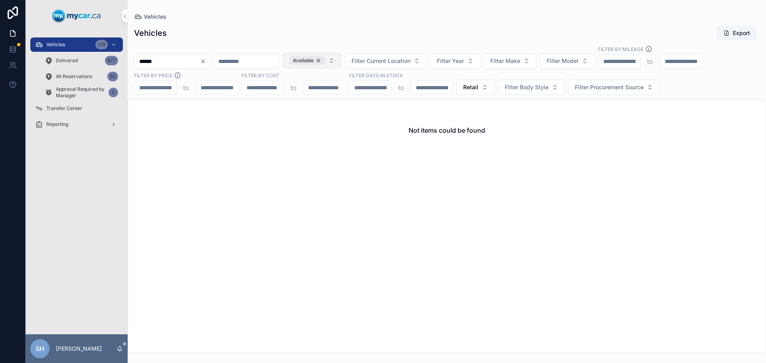
type input "******"
click at [325, 60] on div "Available" at bounding box center [307, 60] width 36 height 9
click at [211, 30] on div "Vehicles Export" at bounding box center [447, 33] width 626 height 15
click at [206, 63] on icon "Clear" at bounding box center [203, 61] width 6 height 6
click at [312, 10] on div "Vehicles Vehicles Export Filter Status Filter Current Location Filter Year Filt…" at bounding box center [447, 177] width 638 height 354
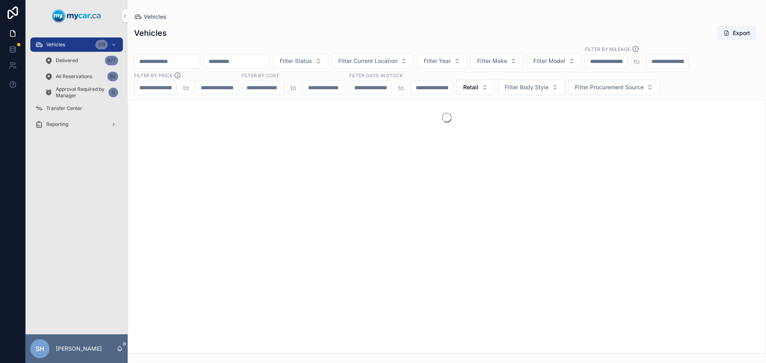
click at [365, 19] on div "Vehicles" at bounding box center [447, 17] width 626 height 8
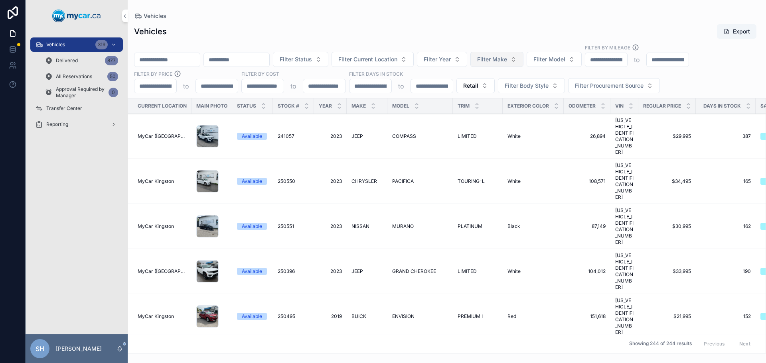
click at [523, 53] on button "Filter Make" at bounding box center [496, 59] width 53 height 15
click at [507, 56] on span "Filter Make" at bounding box center [492, 59] width 30 height 8
click at [490, 37] on div "Vehicles Export" at bounding box center [447, 31] width 626 height 15
click at [65, 41] on div "Vehicles 319" at bounding box center [76, 44] width 83 height 13
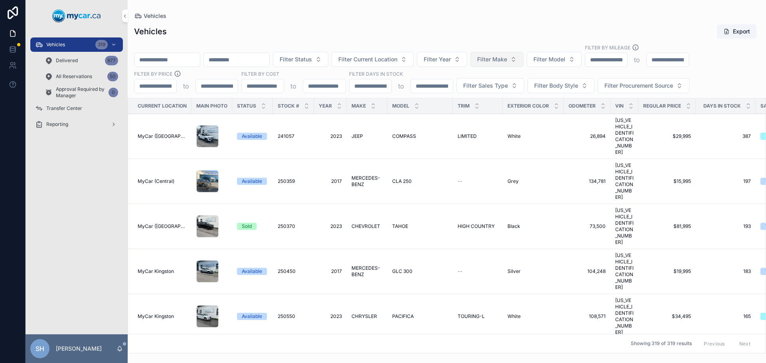
click at [507, 60] on span "Filter Make" at bounding box center [492, 59] width 30 height 8
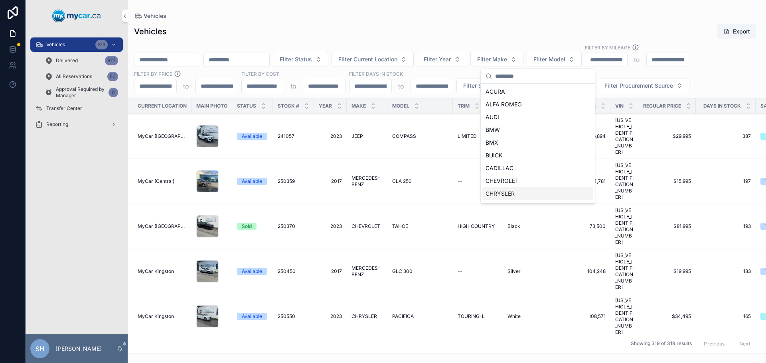
click at [526, 195] on div "CHRYSLER" at bounding box center [537, 194] width 111 height 13
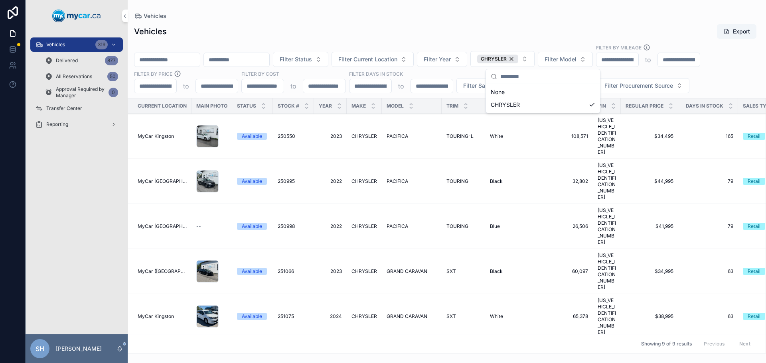
click at [461, 11] on div "Vehicles Vehicles Export Filter Status Filter Current Location Filter Year CHRY…" at bounding box center [447, 177] width 638 height 354
click at [577, 57] on span "Filter Model" at bounding box center [561, 59] width 32 height 8
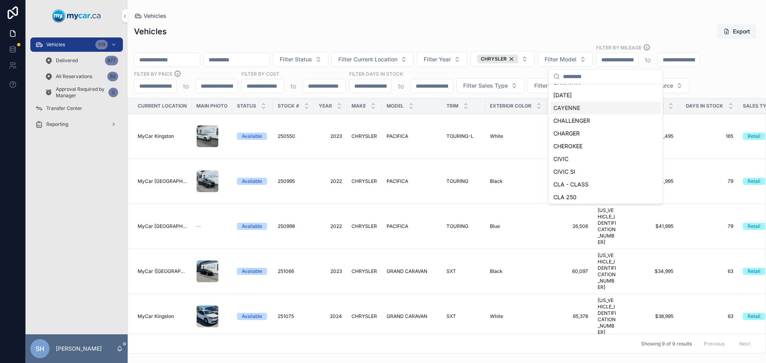
scroll to position [541, 0]
click at [571, 128] on span "CARAVAN" at bounding box center [566, 129] width 27 height 8
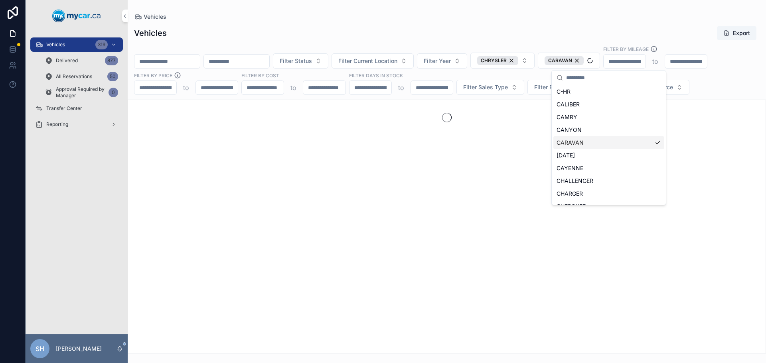
scroll to position [474, 0]
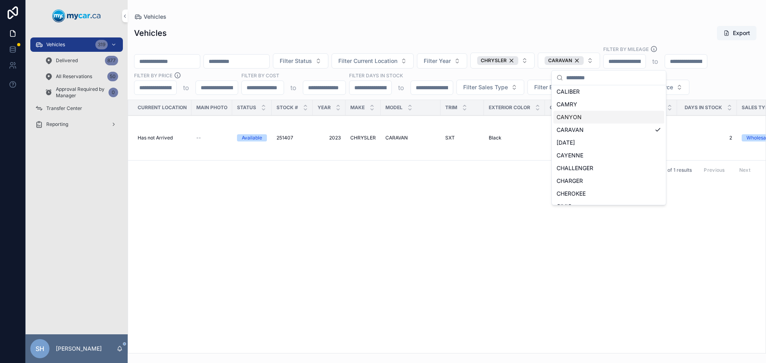
click at [488, 30] on div "Vehicles Export" at bounding box center [447, 33] width 626 height 15
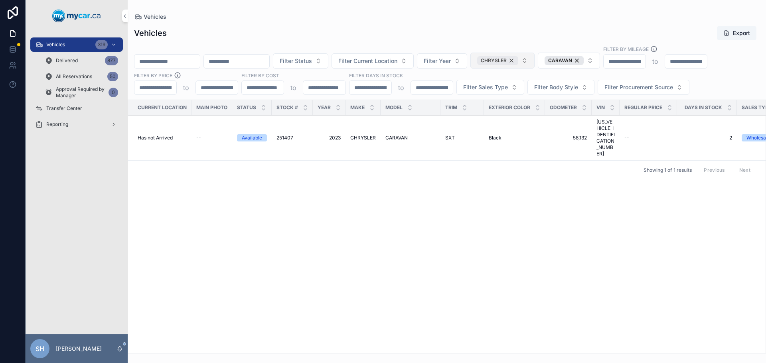
click at [507, 58] on span "CHRYSLER" at bounding box center [494, 60] width 26 height 6
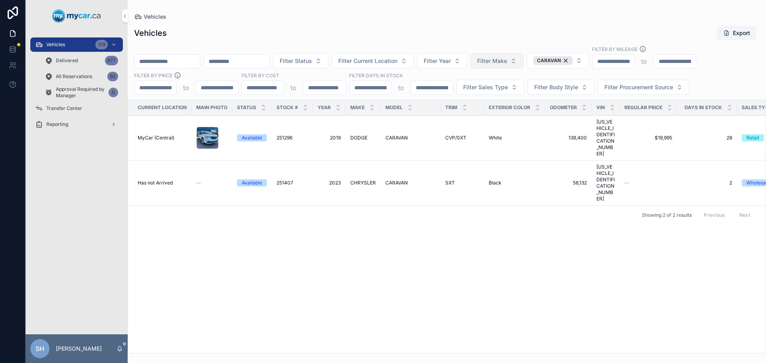
click at [513, 22] on div "Vehicles Export Filter Status Filter Current Location Filter Year Filter Make C…" at bounding box center [447, 187] width 638 height 333
click at [573, 60] on div "CARAVAN" at bounding box center [552, 60] width 39 height 9
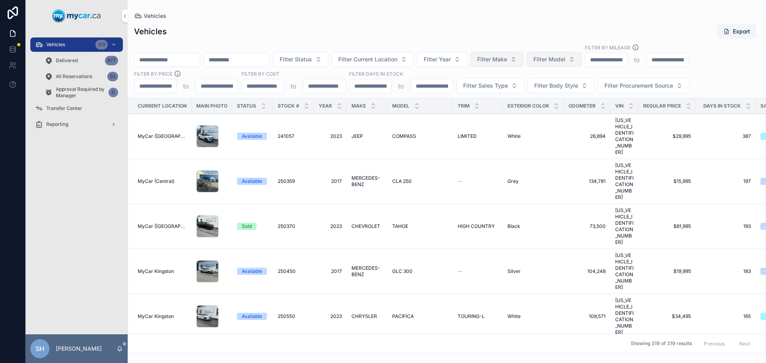
click at [548, 30] on div "Vehicles Export" at bounding box center [447, 31] width 626 height 15
click at [235, 21] on div "Vehicles Export Filter Status Filter Current Location Filter Year Filter Make F…" at bounding box center [447, 186] width 638 height 335
click at [282, 26] on div "Vehicles Export" at bounding box center [447, 31] width 626 height 15
click at [166, 58] on input "scrollable content" at bounding box center [166, 59] width 65 height 11
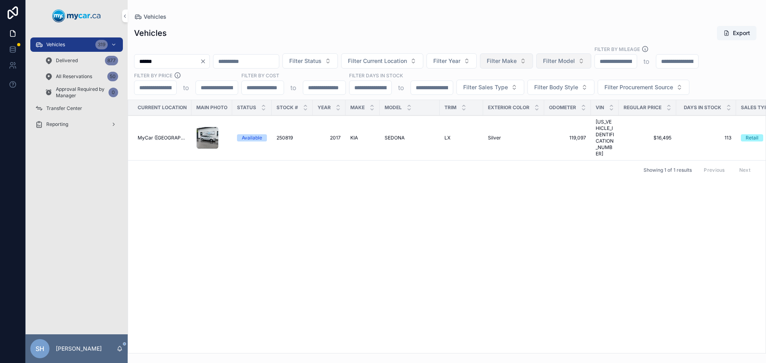
type input "******"
click at [393, 135] on span "SEDONA" at bounding box center [395, 138] width 20 height 6
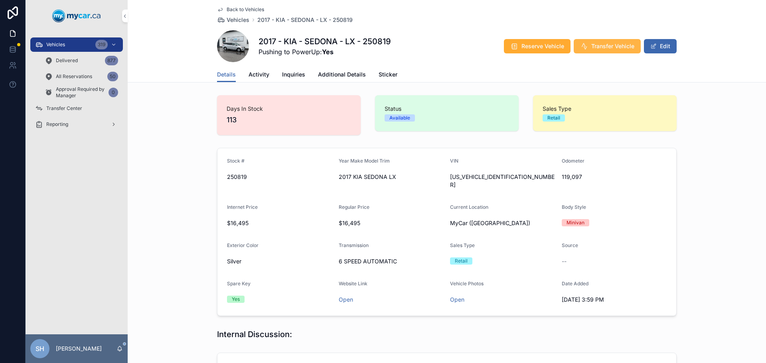
click at [599, 47] on span "Transfer Vehicle" at bounding box center [612, 46] width 43 height 8
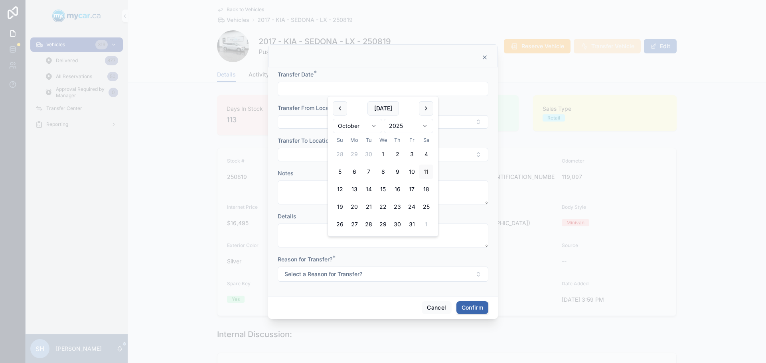
click at [343, 92] on input "text" at bounding box center [383, 88] width 210 height 11
click at [384, 111] on button "Today" at bounding box center [383, 108] width 32 height 14
type input "**********"
click at [302, 122] on button "Select Button" at bounding box center [383, 122] width 211 height 14
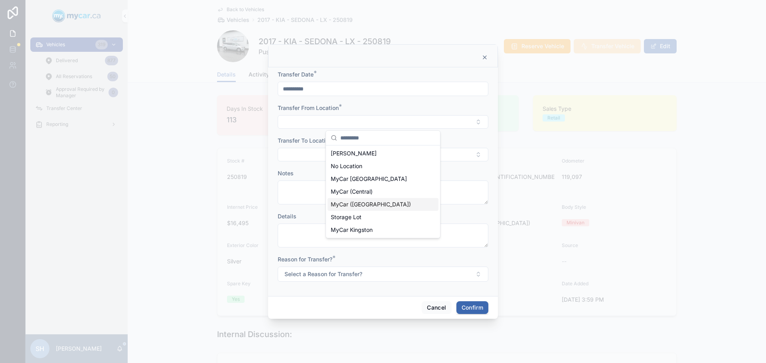
click at [360, 206] on span "MyCar ([GEOGRAPHIC_DATA])" at bounding box center [371, 205] width 80 height 8
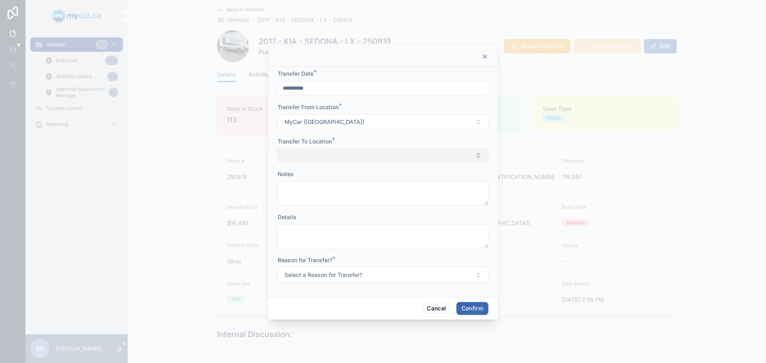
click at [311, 155] on button "Select Button" at bounding box center [383, 156] width 211 height 14
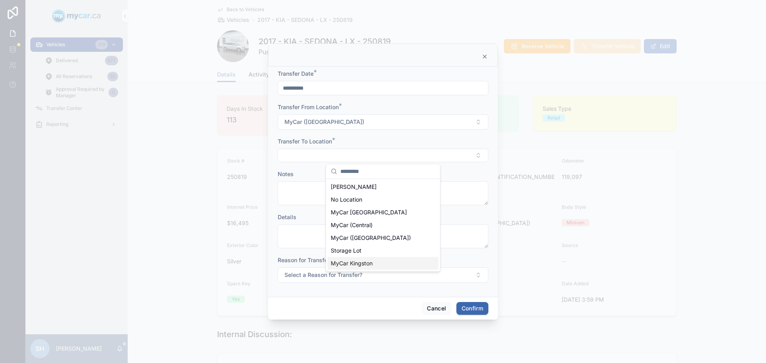
click at [358, 266] on span "MyCar Kingston" at bounding box center [352, 264] width 42 height 8
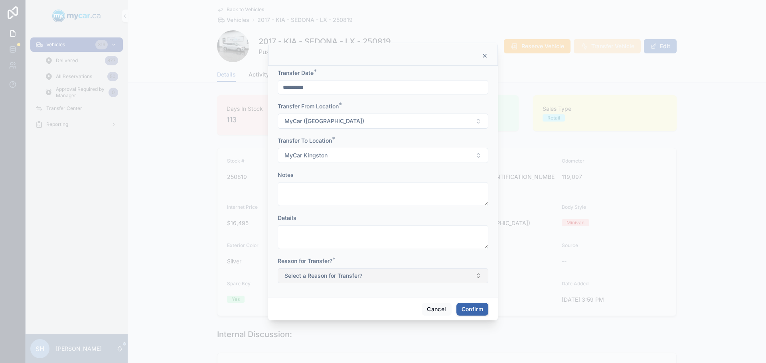
click at [321, 278] on span "Select a Reason for Transfer?" at bounding box center [323, 276] width 78 height 8
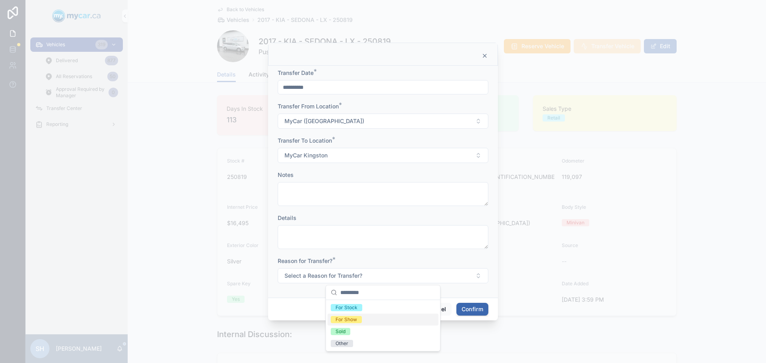
click at [346, 321] on div "For Show" at bounding box center [347, 319] width 22 height 7
click at [482, 311] on button "Confirm" at bounding box center [472, 309] width 32 height 13
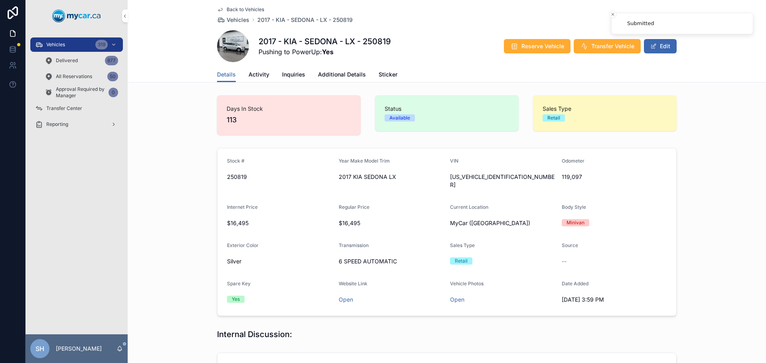
click at [65, 107] on span "Transfer Center" at bounding box center [64, 108] width 36 height 6
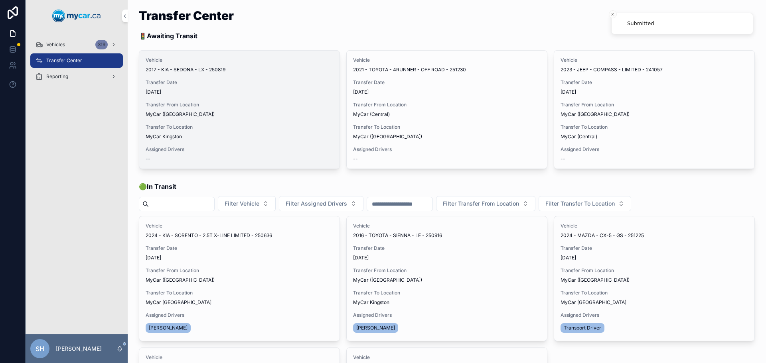
click at [0, 0] on span "Assign Driver" at bounding box center [0, 0] width 0 height 0
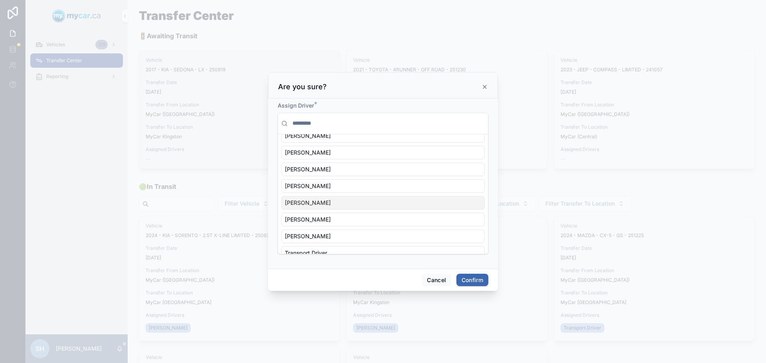
scroll to position [40, 0]
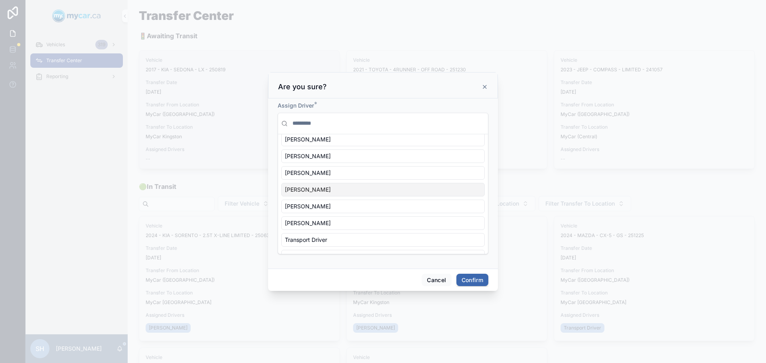
click at [329, 192] on div "Bob Trentadue" at bounding box center [382, 190] width 203 height 14
click at [474, 280] on button "Confirm" at bounding box center [472, 280] width 32 height 13
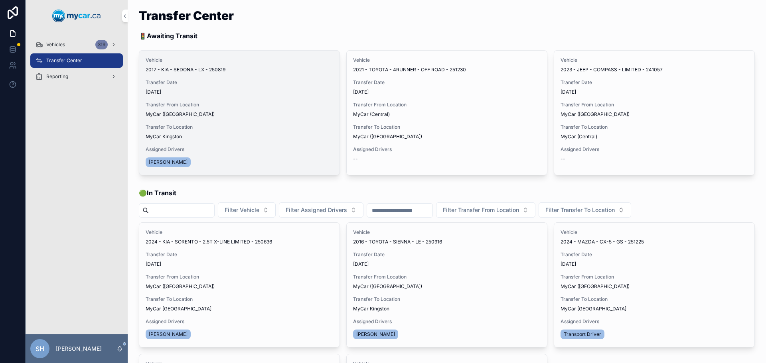
click at [0, 0] on span "Begin Trip" at bounding box center [0, 0] width 0 height 0
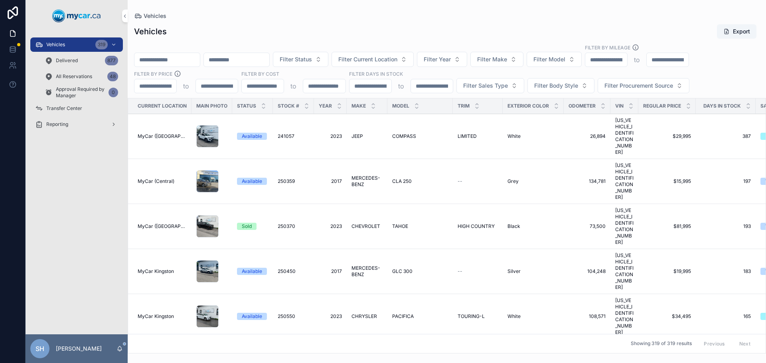
click at [178, 51] on div "Filter Status Filter Current Location Filter Year Filter Make Filter Model Filt…" at bounding box center [447, 68] width 638 height 49
click at [179, 57] on input "scrollable content" at bounding box center [166, 59] width 65 height 11
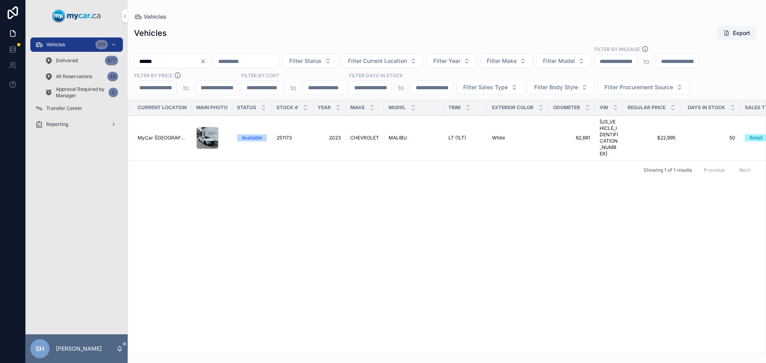
type input "******"
click at [400, 135] on span "MALIBU" at bounding box center [398, 138] width 18 height 6
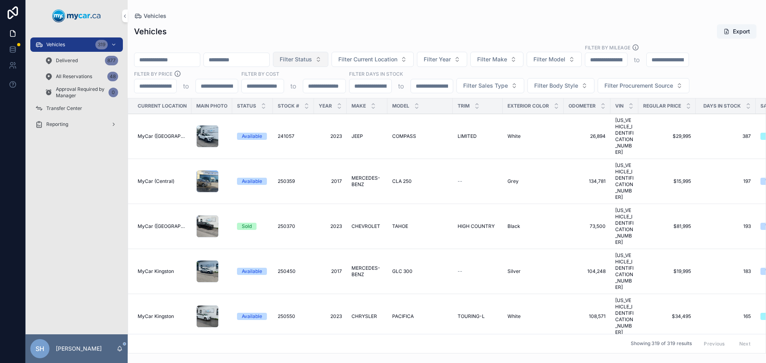
click at [312, 61] on span "Filter Status" at bounding box center [296, 59] width 32 height 8
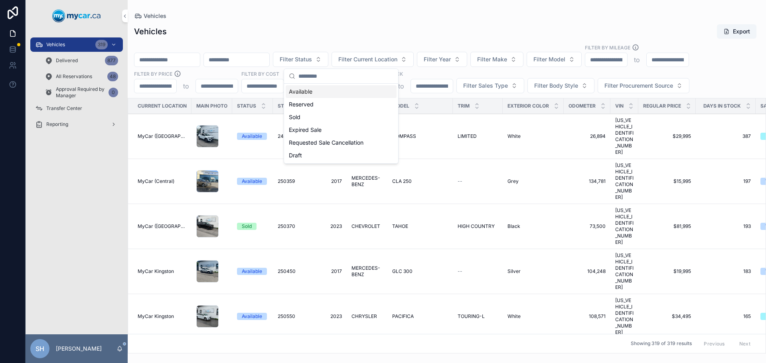
click at [302, 91] on div "Available" at bounding box center [341, 91] width 111 height 13
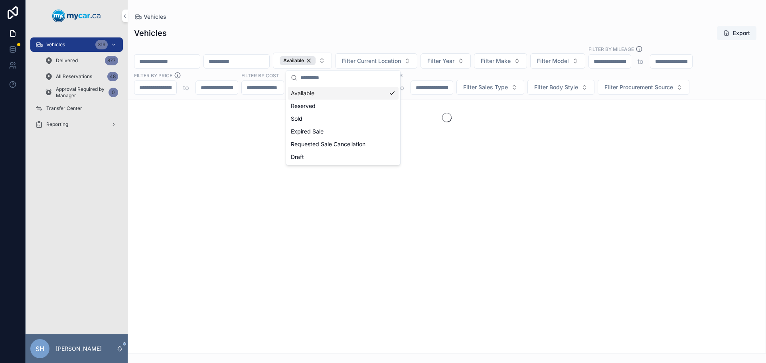
click at [337, 27] on div "Vehicles Export" at bounding box center [447, 33] width 626 height 15
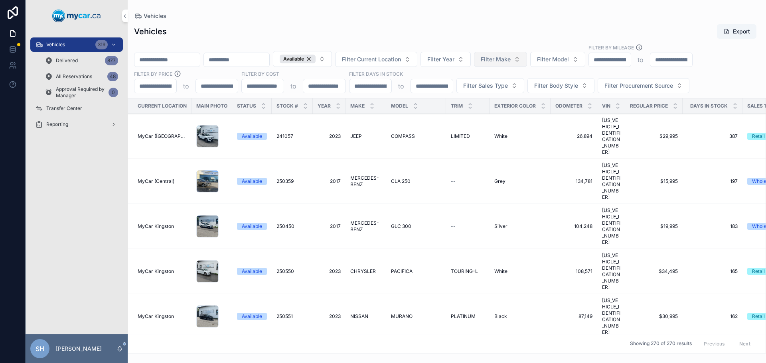
click at [511, 56] on span "Filter Make" at bounding box center [496, 59] width 30 height 8
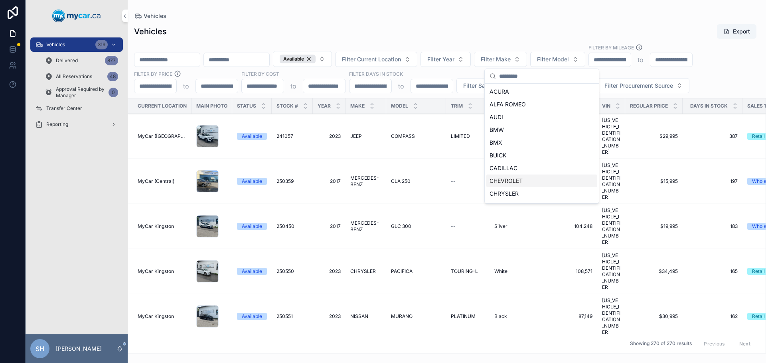
click at [521, 180] on span "CHEVROLET" at bounding box center [506, 181] width 33 height 8
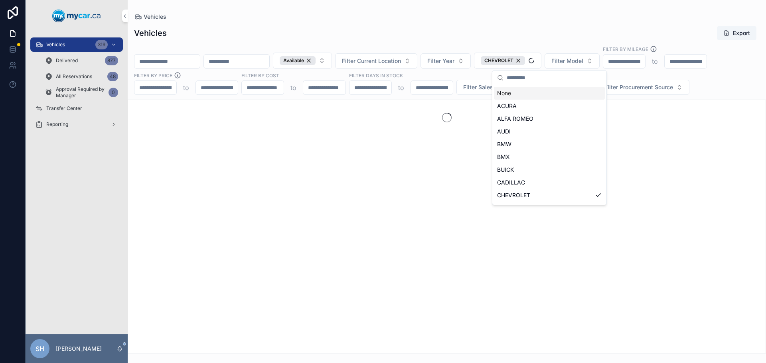
click at [519, 42] on div "Vehicles Export Available Filter Current Location Filter Year CHEVROLET Filter …" at bounding box center [447, 187] width 638 height 333
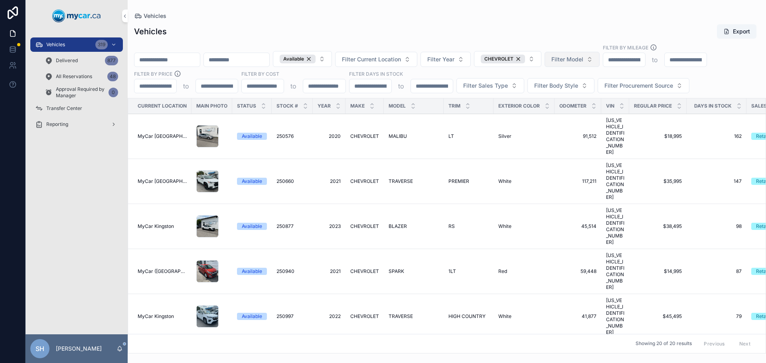
click at [583, 57] on span "Filter Model" at bounding box center [567, 59] width 32 height 8
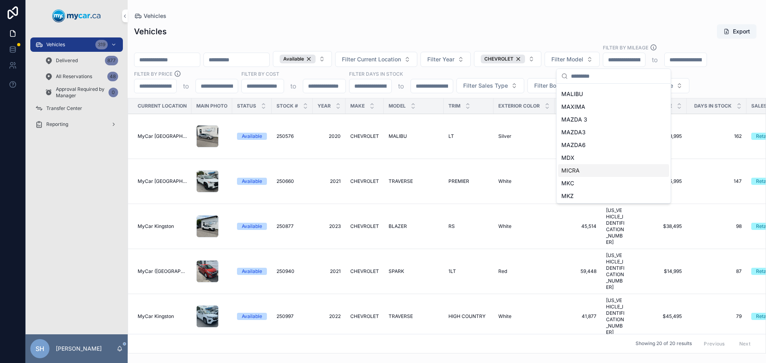
scroll to position [1618, 0]
click at [583, 104] on div "MALIBU" at bounding box center [613, 107] width 111 height 13
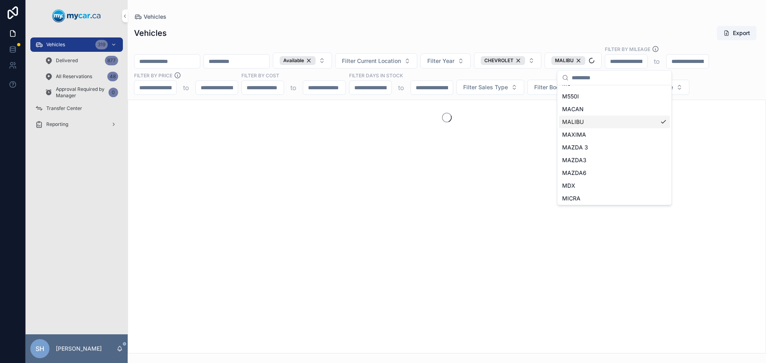
scroll to position [1631, 0]
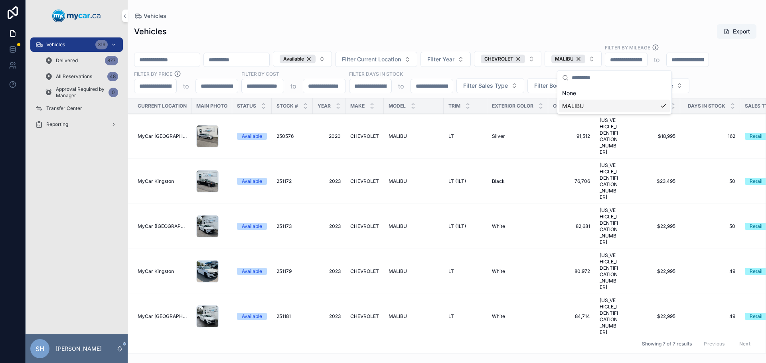
click at [507, 17] on div "Vehicles" at bounding box center [447, 16] width 626 height 6
click at [454, 61] on span "Filter Year" at bounding box center [440, 59] width 27 height 8
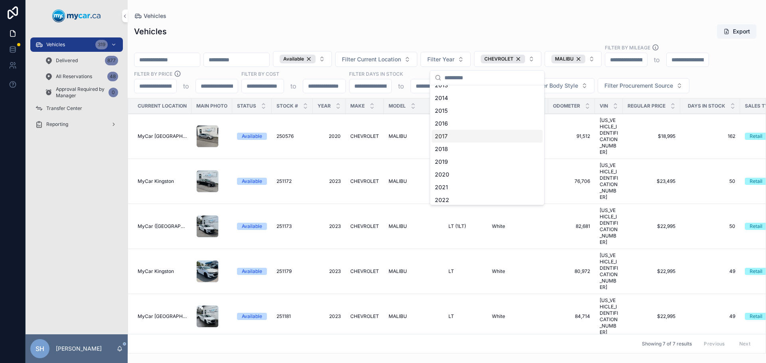
scroll to position [40, 0]
click at [452, 194] on div "2023" at bounding box center [487, 194] width 111 height 13
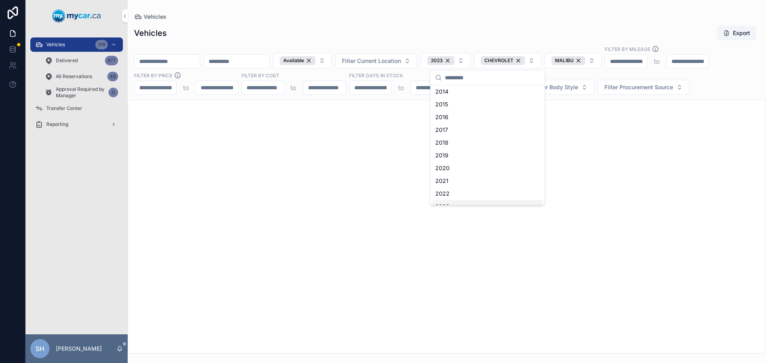
scroll to position [53, 0]
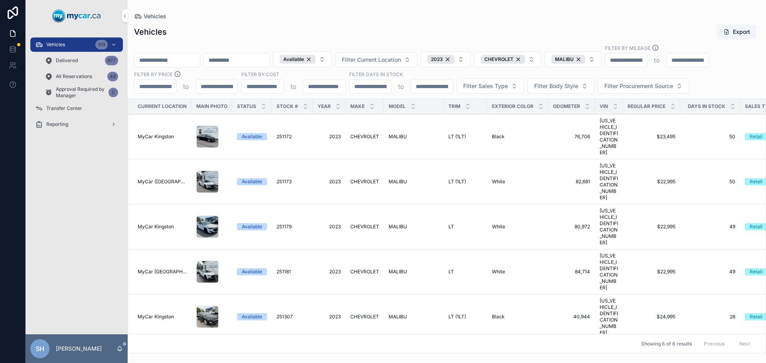
click at [429, 27] on div "Vehicles Export" at bounding box center [447, 31] width 626 height 15
click at [499, 224] on span "White" at bounding box center [498, 227] width 13 height 6
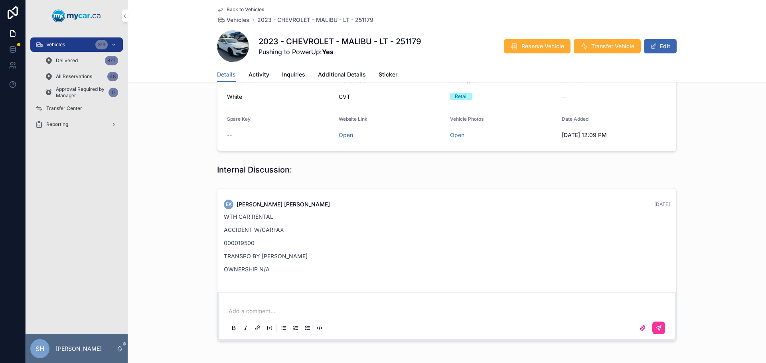
scroll to position [116, 0]
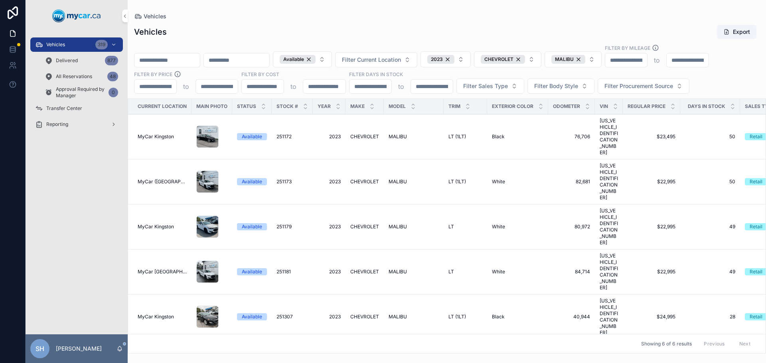
click at [393, 224] on span "MALIBU" at bounding box center [398, 227] width 18 height 6
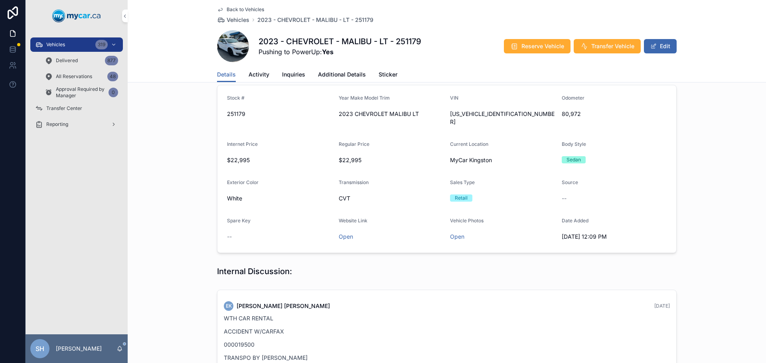
scroll to position [160, 0]
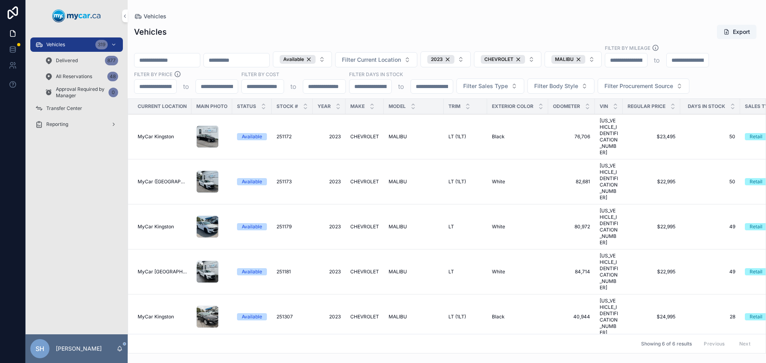
click at [396, 269] on span "MALIBU" at bounding box center [398, 272] width 18 height 6
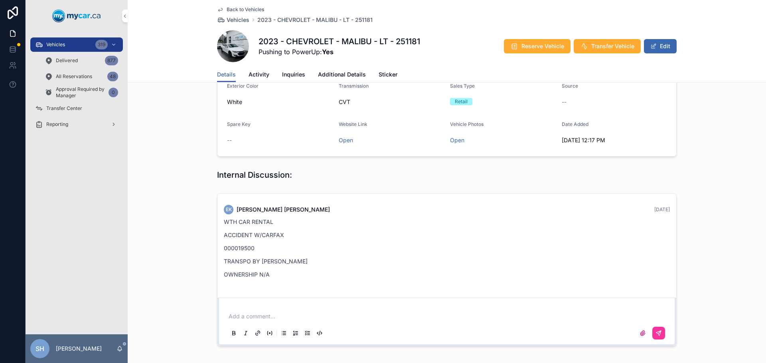
scroll to position [116, 0]
